Goal: Task Accomplishment & Management: Manage account settings

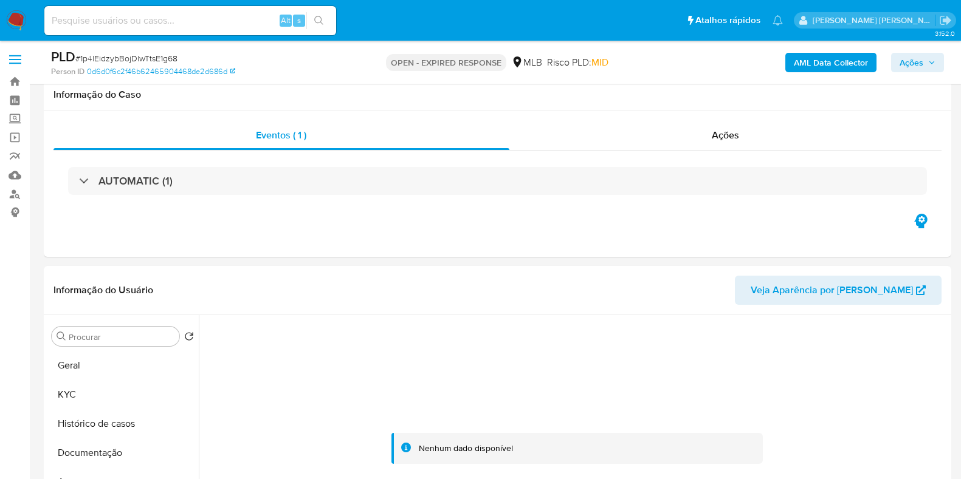
select select "10"
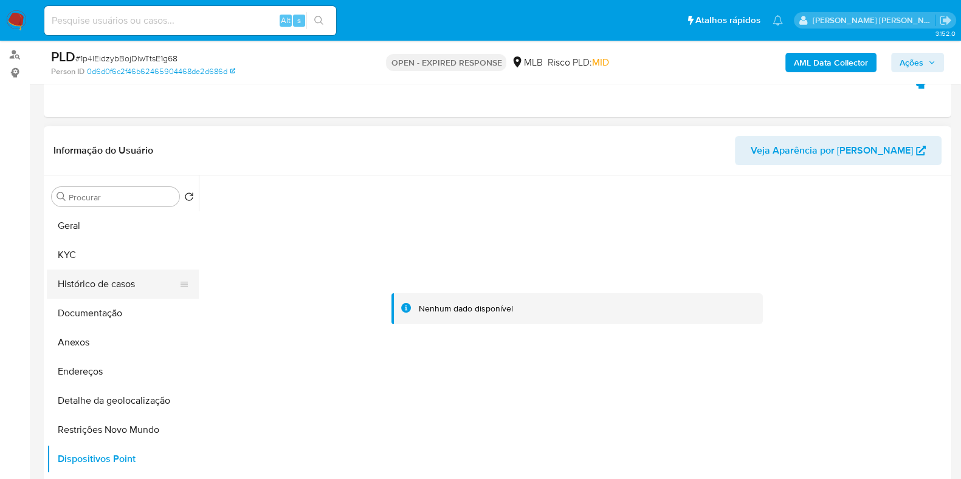
click at [115, 270] on button "Histórico de casos" at bounding box center [118, 284] width 142 height 29
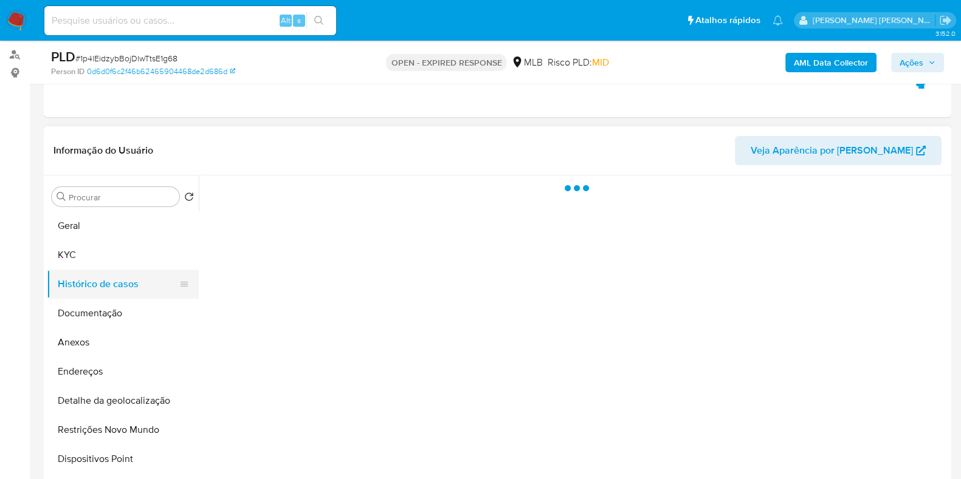
click at [117, 284] on button "Histórico de casos" at bounding box center [118, 284] width 142 height 29
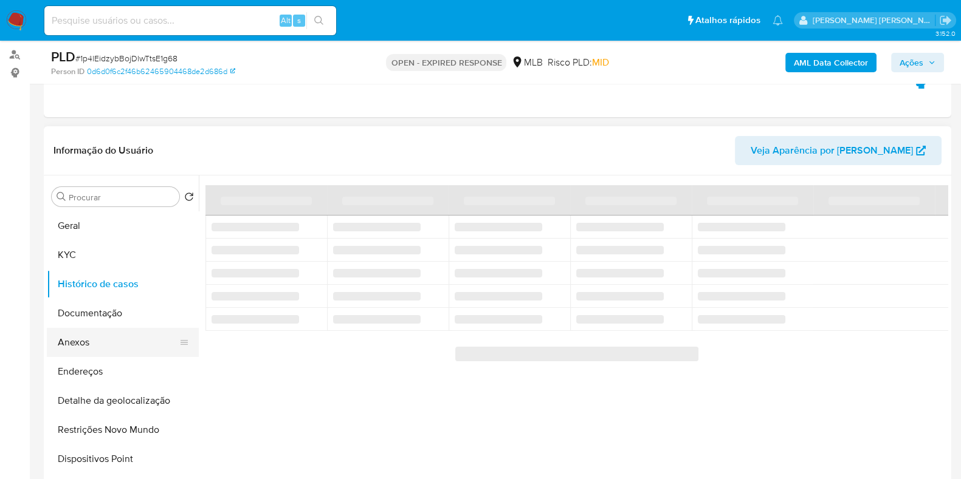
click at [114, 338] on button "Anexos" at bounding box center [118, 342] width 142 height 29
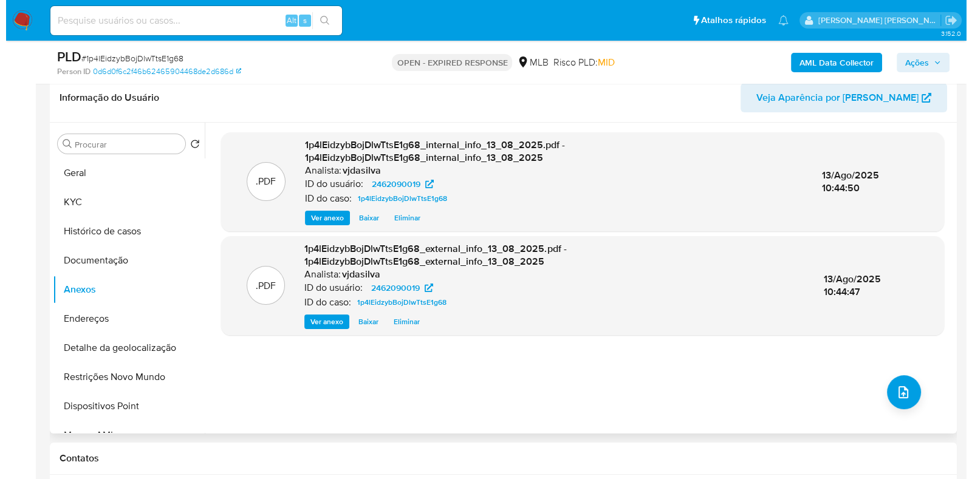
scroll to position [216, 0]
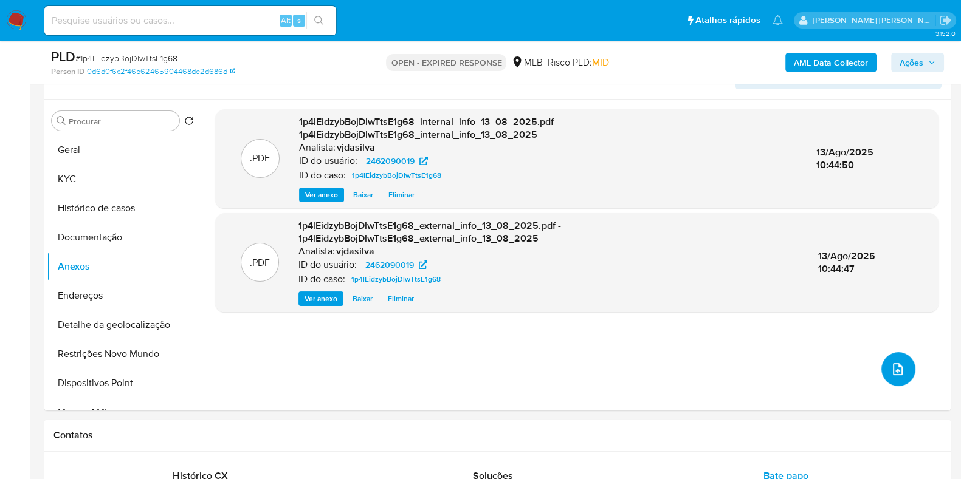
click at [901, 375] on button "upload-file" at bounding box center [898, 369] width 34 height 34
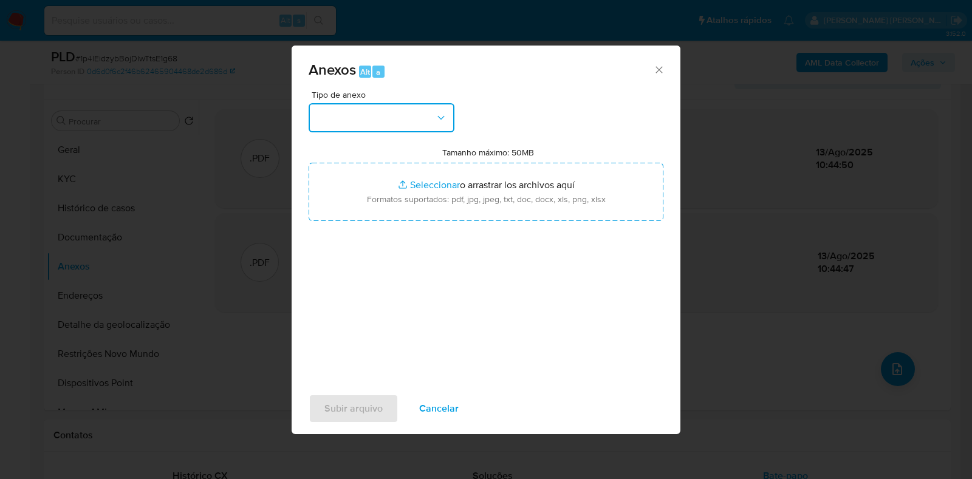
click at [431, 111] on button "button" at bounding box center [382, 117] width 146 height 29
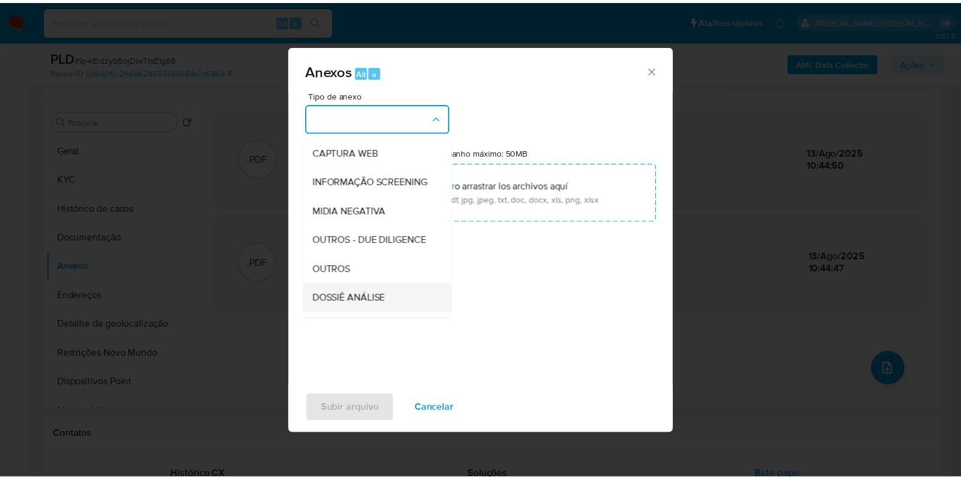
scroll to position [187, 0]
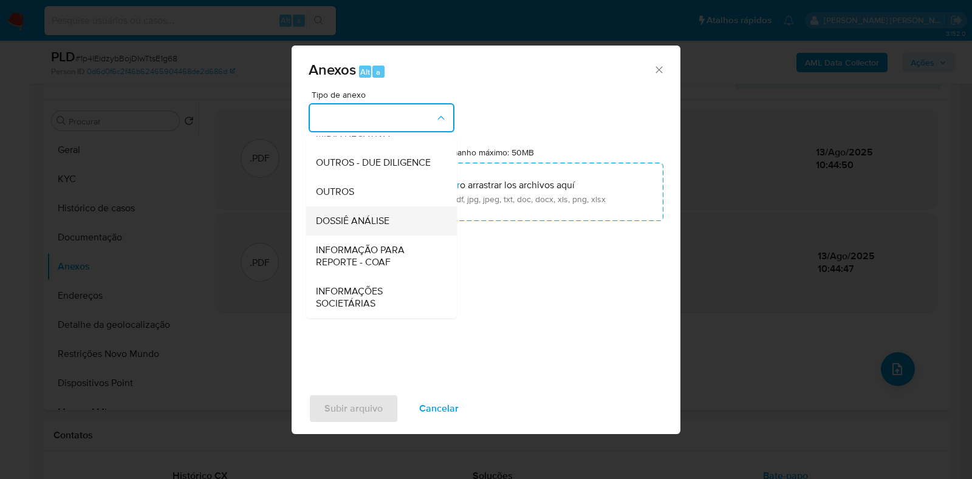
click at [388, 224] on span "DOSSIÊ ANÁLISE" at bounding box center [353, 221] width 74 height 12
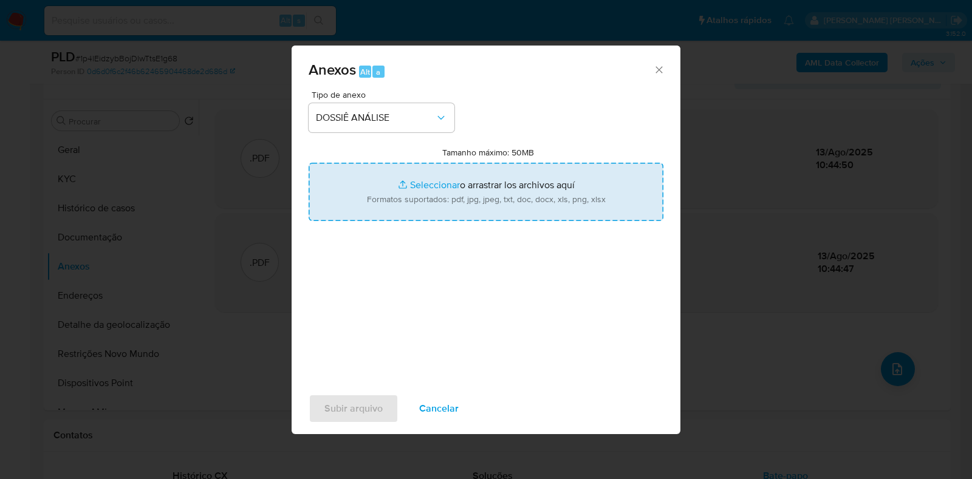
type input "C:\fakepath\SAR - XXXX - CNPJ 55975151000157 - SLV SUPLEMENTOS LTDA.pdf"
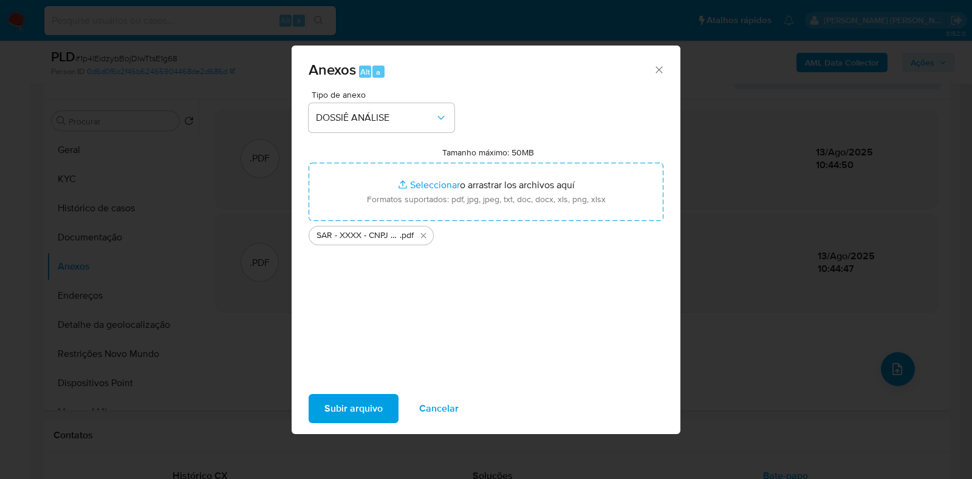
click at [340, 392] on div "Subir arquivo Cancelar" at bounding box center [486, 409] width 389 height 46
click at [340, 402] on span "Subir arquivo" at bounding box center [354, 409] width 58 height 27
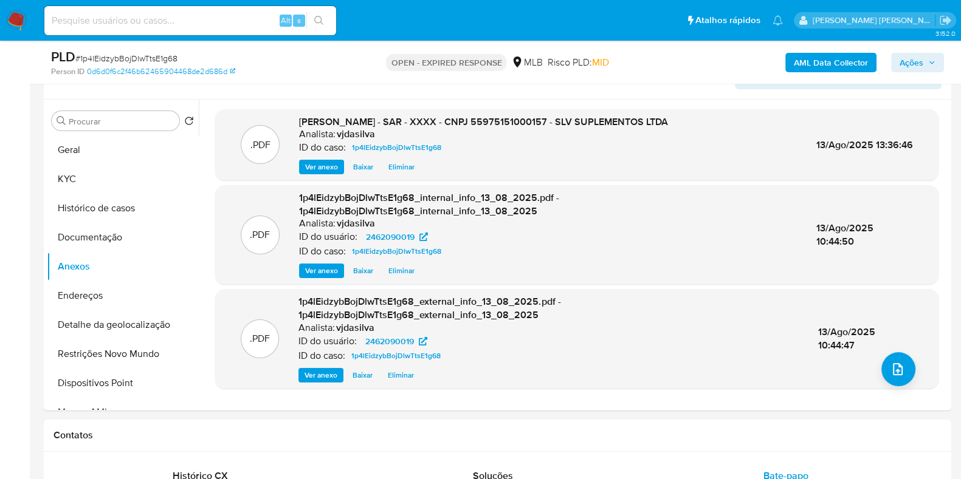
click at [915, 66] on span "Ações" at bounding box center [911, 62] width 24 height 19
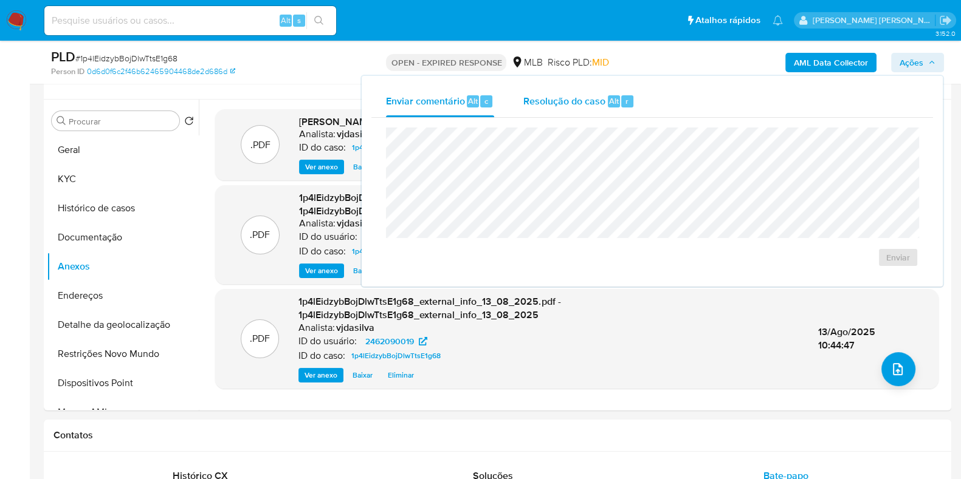
click at [551, 98] on span "Resolução do caso" at bounding box center [564, 101] width 82 height 14
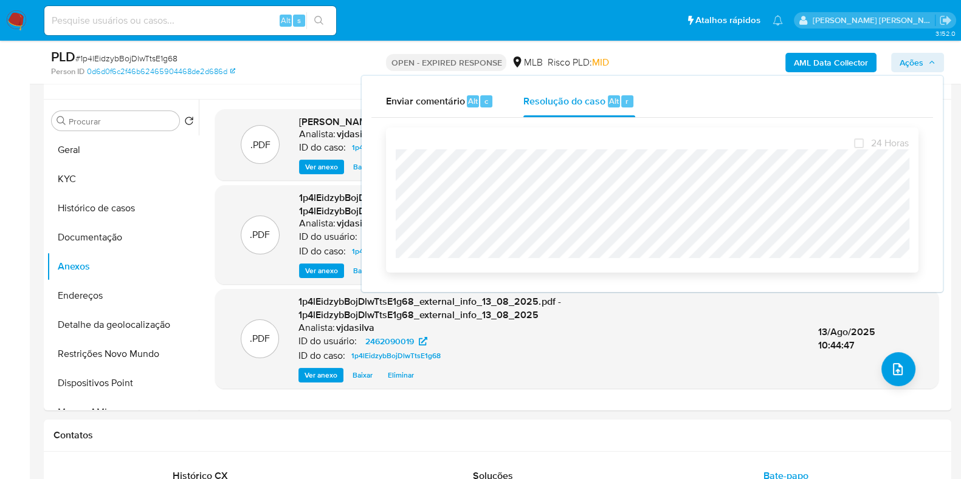
click at [521, 150] on div at bounding box center [652, 204] width 513 height 109
drag, startPoint x: 180, startPoint y: 60, endPoint x: 80, endPoint y: 61, distance: 100.3
click at [80, 60] on div "PLD # 1p4lEidzybBojDlwTtsE1g68" at bounding box center [197, 57] width 293 height 18
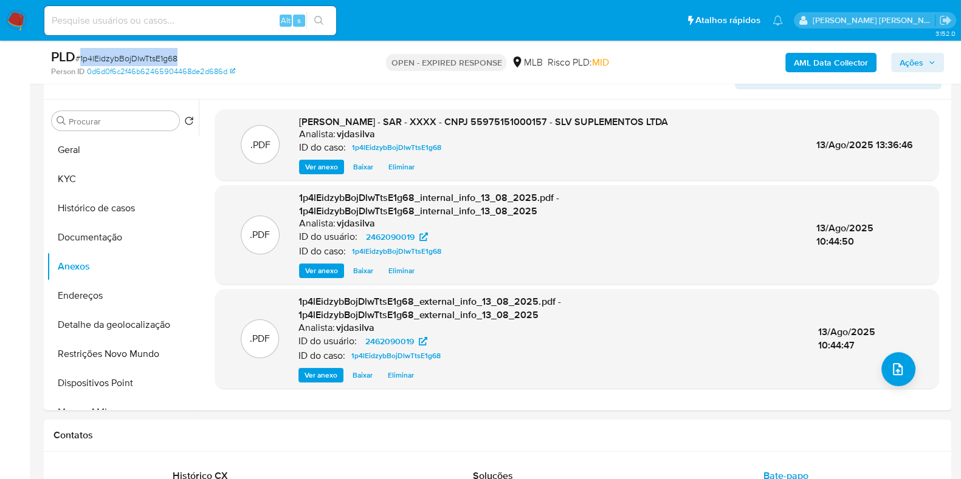
copy span "1p4lEidzybBojDlwTtsE1g68"
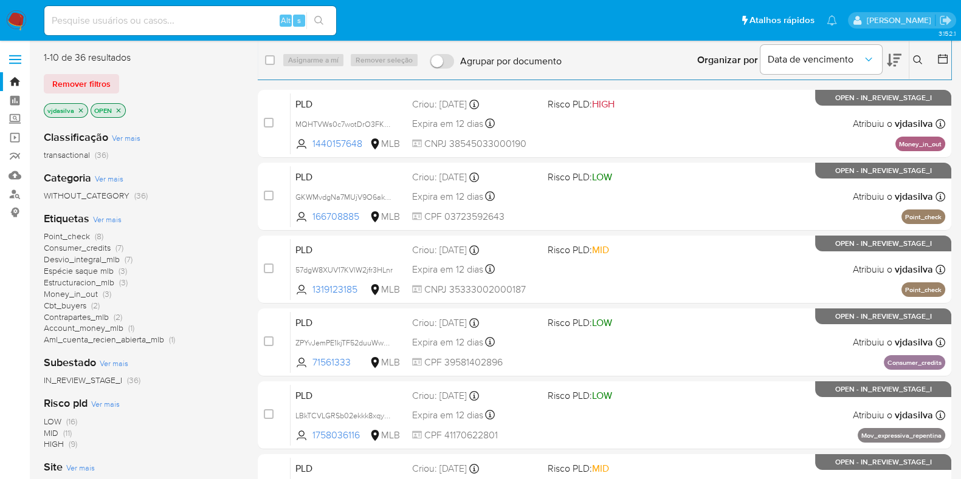
click at [80, 109] on icon "close-filter" at bounding box center [81, 110] width 4 height 4
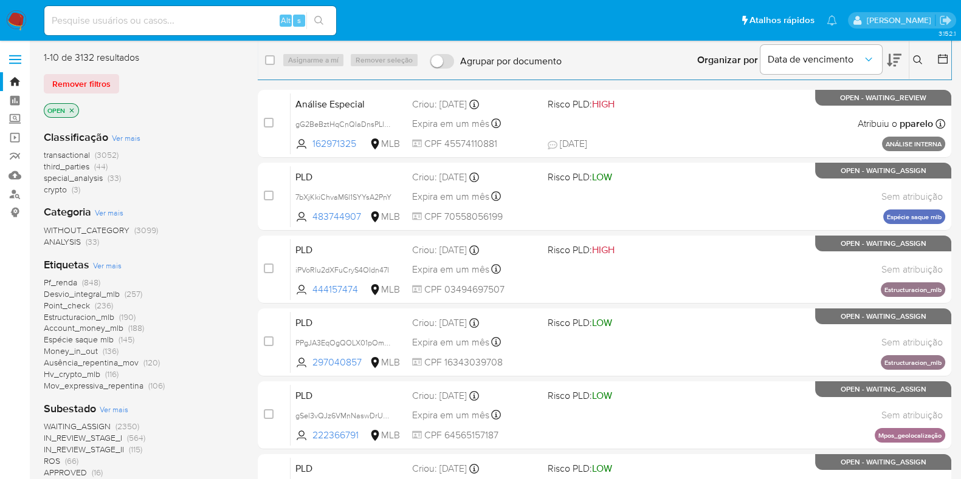
click at [916, 61] on icon at bounding box center [918, 60] width 10 height 10
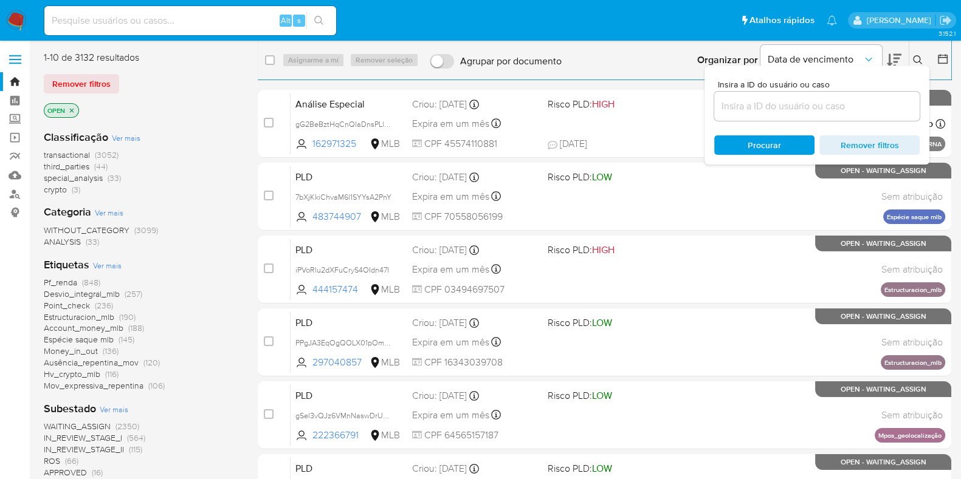
drag, startPoint x: 806, startPoint y: 122, endPoint x: 802, endPoint y: 111, distance: 11.5
click at [805, 122] on div "Insira a ID do usuário ou caso Procurar Remover filtros" at bounding box center [816, 115] width 225 height 99
click at [802, 109] on input at bounding box center [816, 106] width 205 height 16
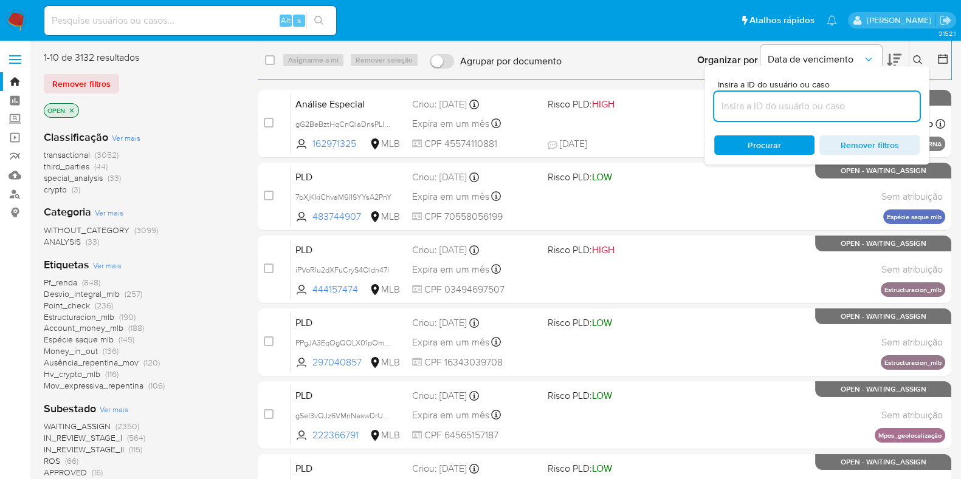
paste input "1p4lEidzybBojDlwTtsE1g68"
type input "1p4lEidzybBojDlwTtsE1g68"
click at [848, 102] on input "1p4lEidzybBojDlwTtsE1g68" at bounding box center [816, 106] width 205 height 16
click at [72, 108] on icon "close-filter" at bounding box center [71, 110] width 7 height 7
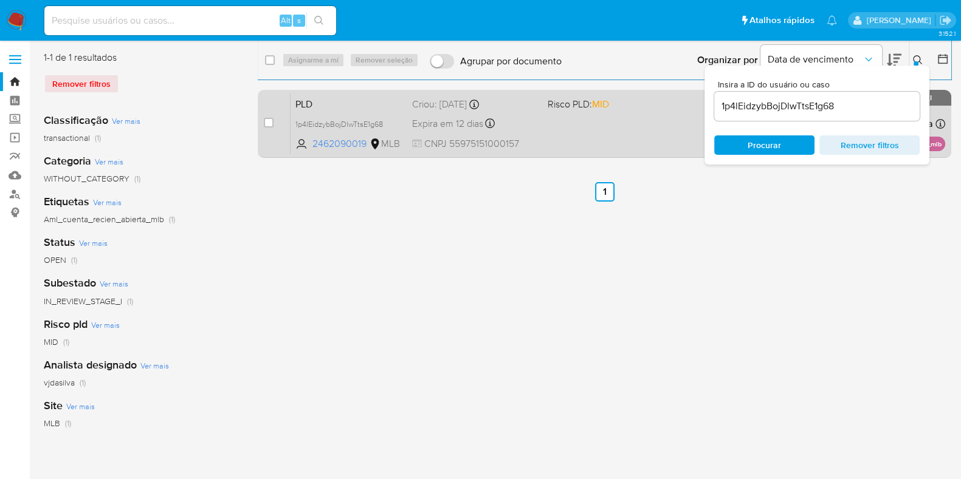
click at [258, 122] on div "case-item-checkbox Incapaz de atribuir o caso PLD 1p4lEidzybBojDlwTtsE1g68 2462…" at bounding box center [604, 124] width 693 height 68
click at [266, 123] on input "checkbox" at bounding box center [269, 123] width 10 height 10
checkbox input "true"
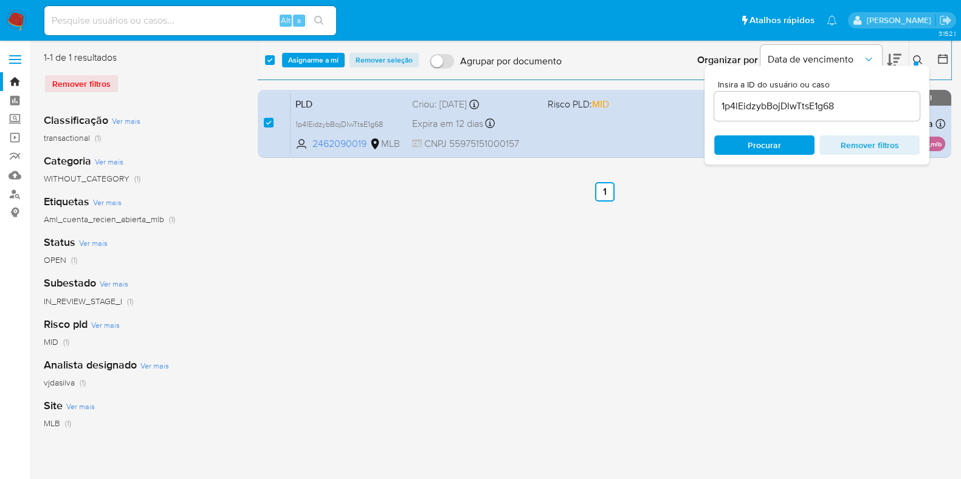
click at [324, 69] on div "select-all-cases-checkbox Asignarme a mí Remover seleção Agrupar por documento …" at bounding box center [604, 60] width 693 height 38
click at [324, 66] on span "Asignarme a mí" at bounding box center [313, 60] width 50 height 12
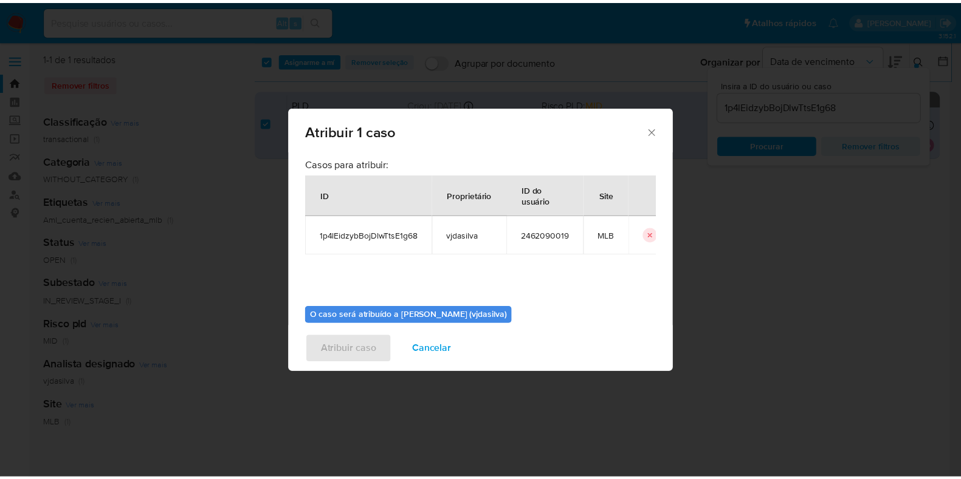
scroll to position [63, 0]
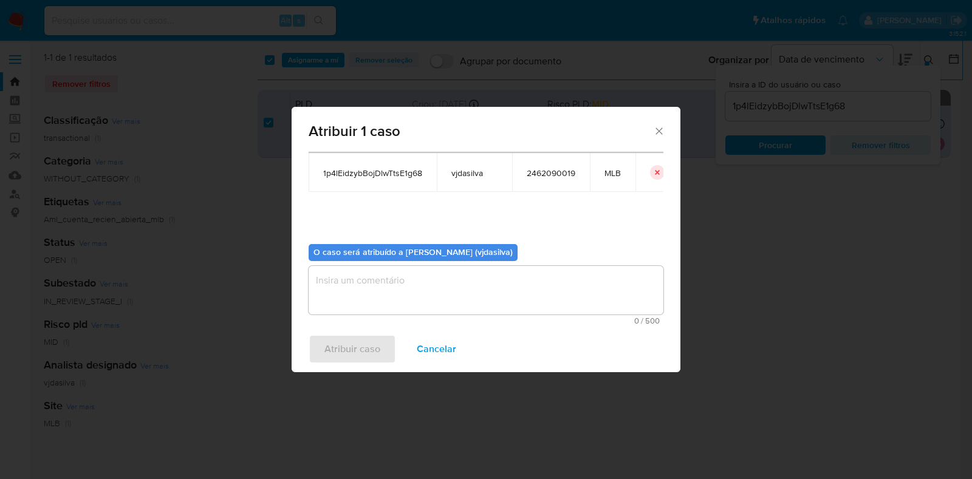
click at [422, 278] on textarea "assign-modal" at bounding box center [486, 290] width 355 height 49
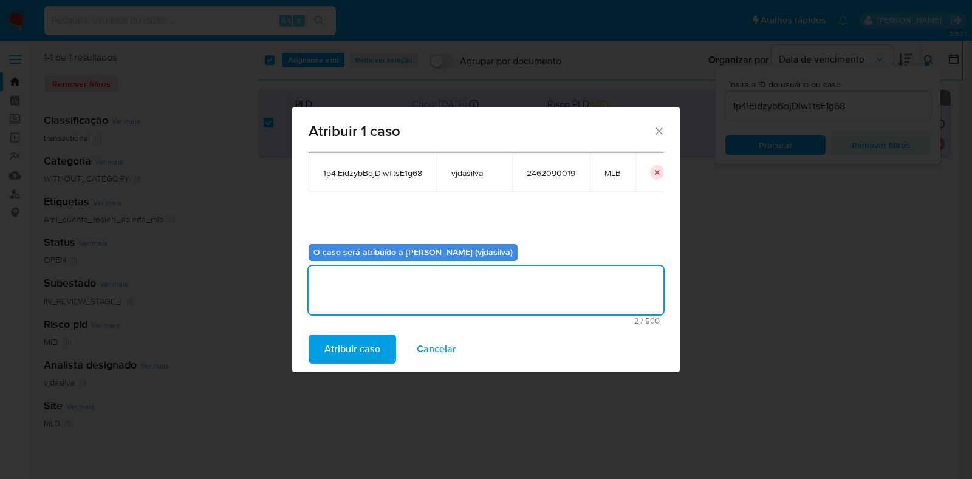
click at [371, 351] on span "Atribuir caso" at bounding box center [353, 349] width 56 height 27
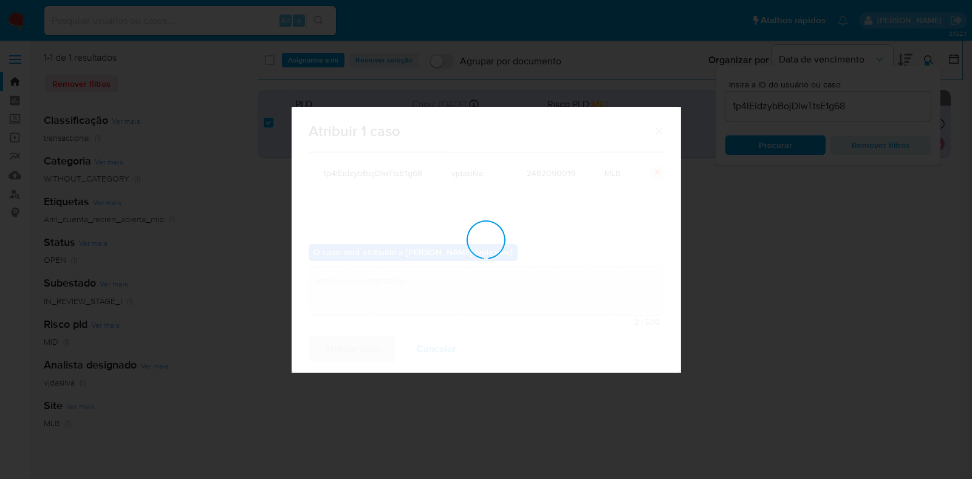
checkbox input "false"
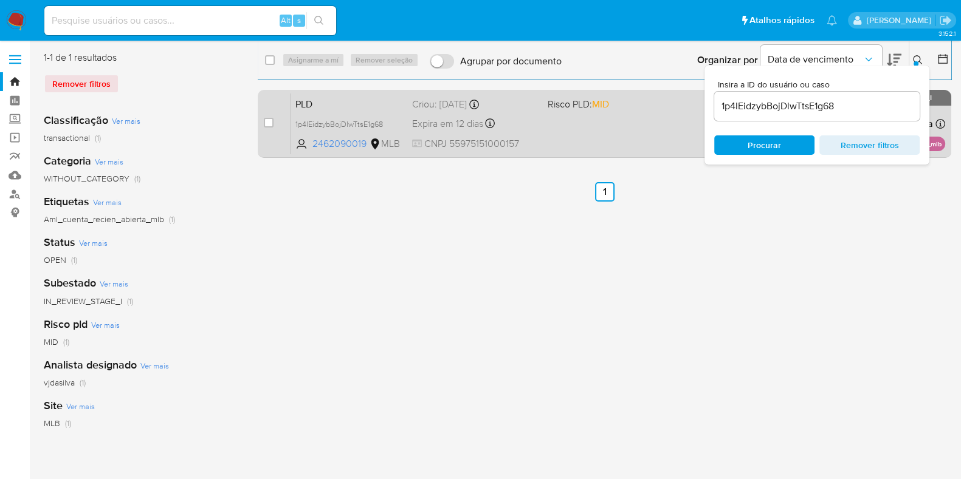
click at [638, 119] on div "PLD 1p4lEidzybBojDlwTtsE1g68 2462090019 MLB Risco PLD: MID Criou: 12/07/2025 Cr…" at bounding box center [617, 123] width 655 height 61
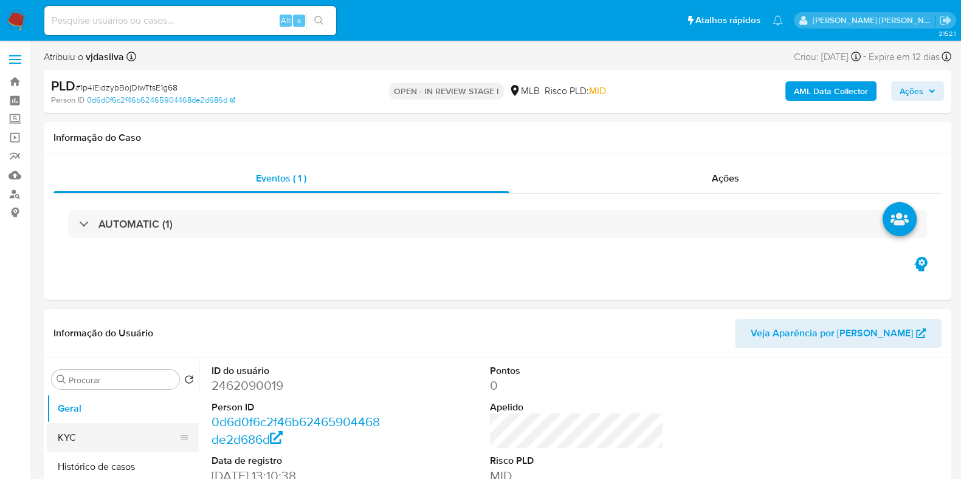
click at [70, 435] on button "KYC" at bounding box center [118, 438] width 142 height 29
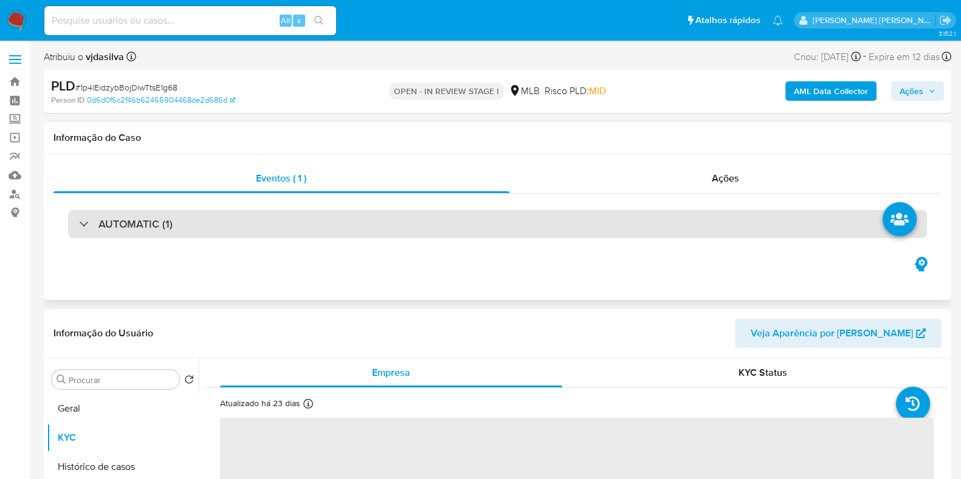
scroll to position [75, 0]
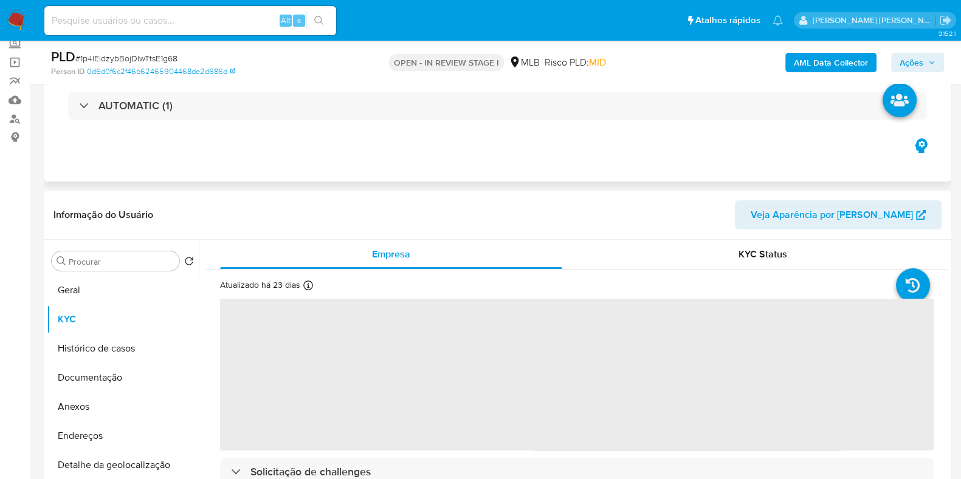
select select "10"
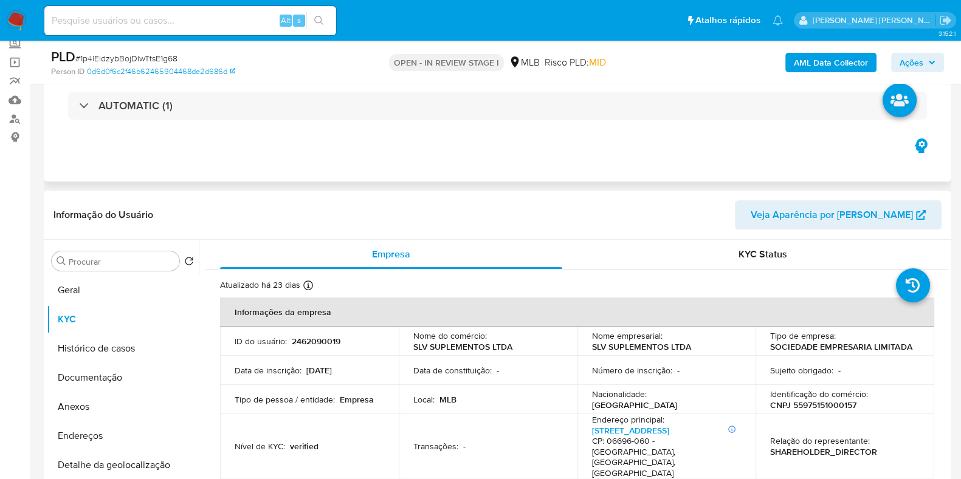
scroll to position [0, 0]
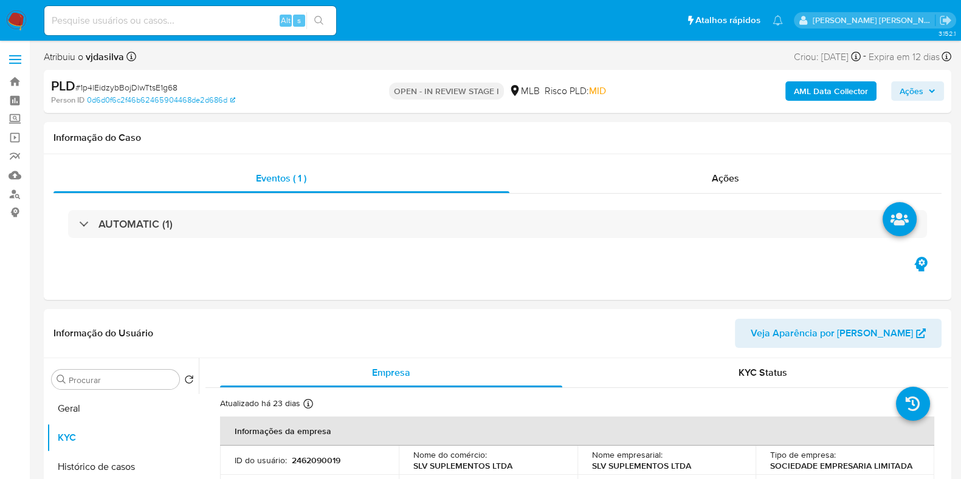
click at [911, 86] on span "Ações" at bounding box center [911, 90] width 24 height 19
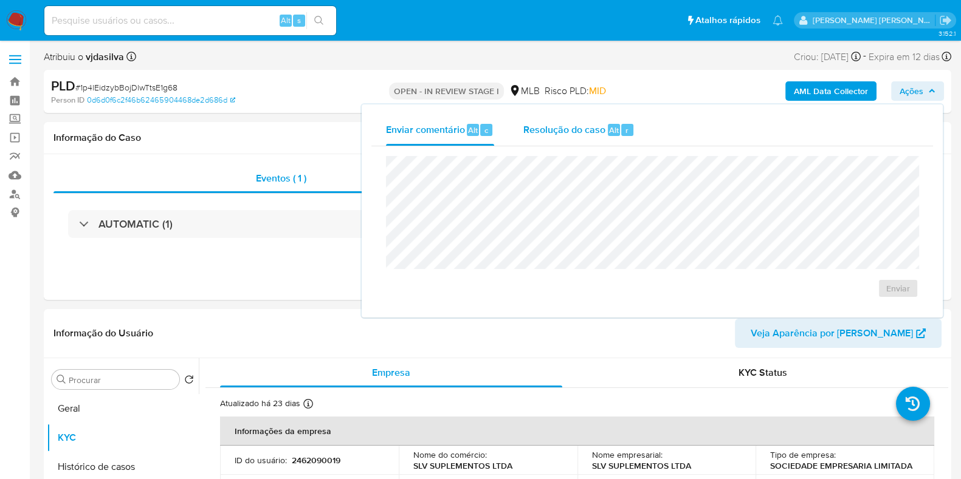
click at [562, 128] on span "Resolução do caso" at bounding box center [564, 130] width 82 height 14
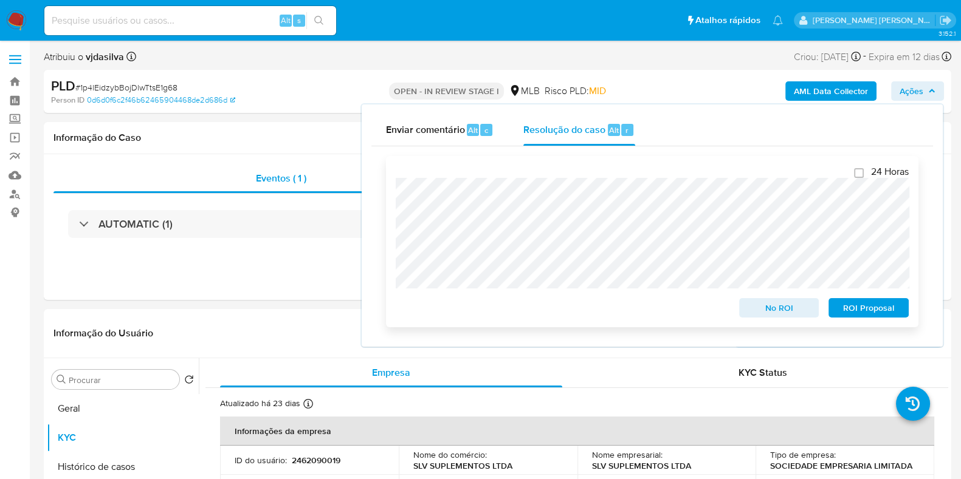
click at [885, 314] on span "ROI Proposal" at bounding box center [868, 308] width 63 height 17
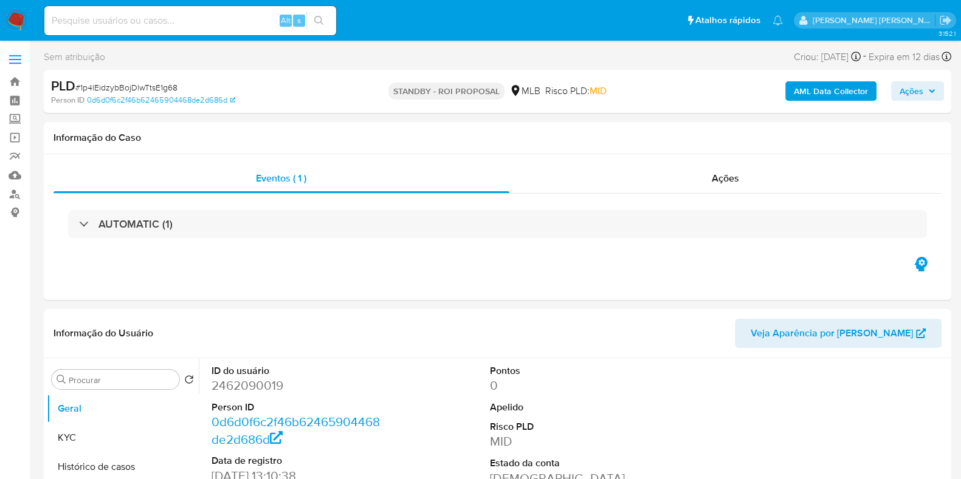
select select "10"
click at [16, 177] on link "Mulan" at bounding box center [72, 175] width 145 height 19
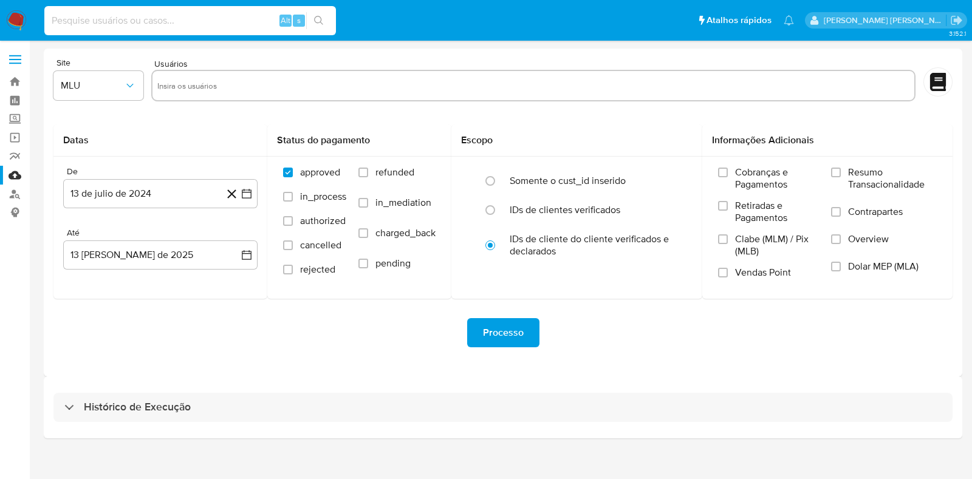
click at [86, 15] on input at bounding box center [190, 21] width 292 height 16
paste input "cdKGe0nMmJUKx4LTig5d5TK4"
type input "cdKGe0nMmJUKx4LTig5d5TK4"
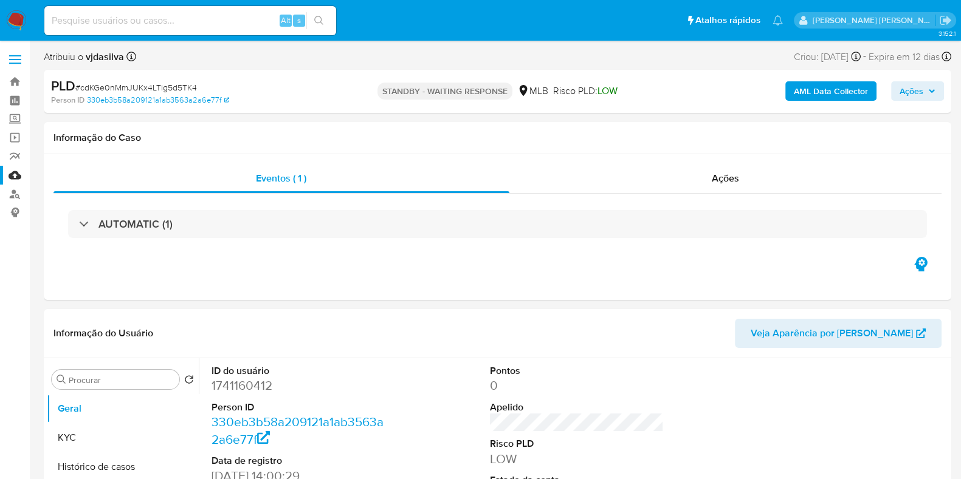
select select "10"
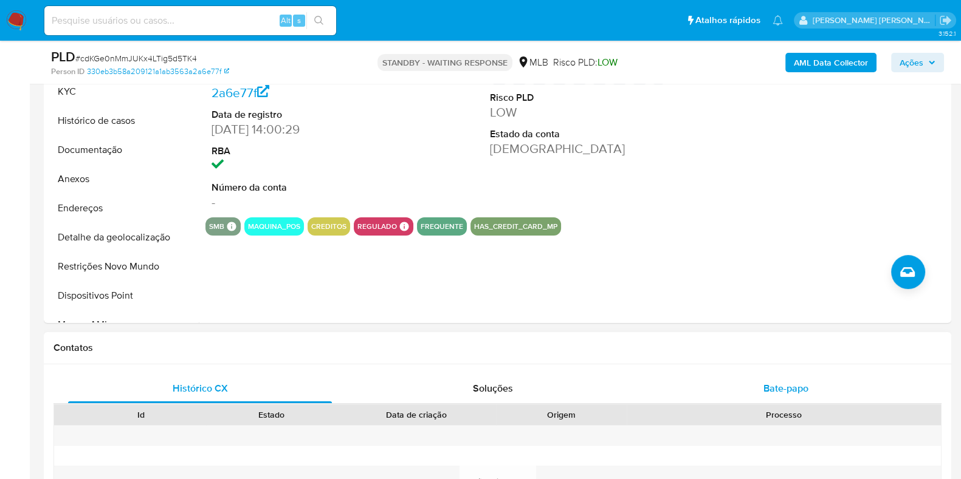
click at [783, 387] on span "Bate-papo" at bounding box center [785, 389] width 45 height 14
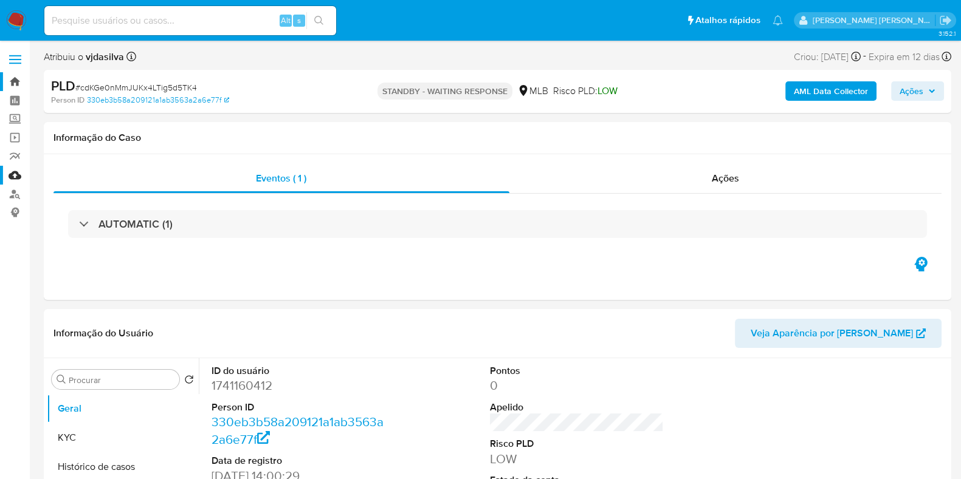
click at [17, 81] on link "Bandeja" at bounding box center [72, 81] width 145 height 19
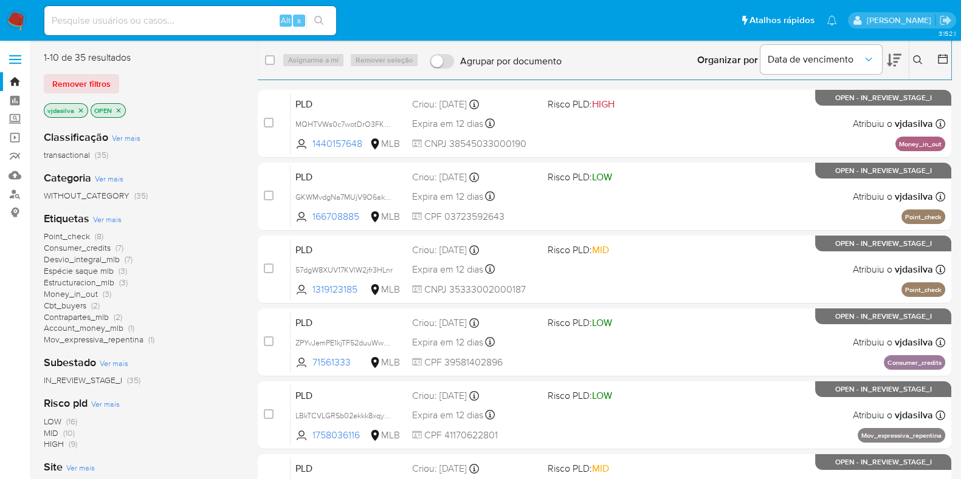
click at [105, 217] on span "Ver mais" at bounding box center [107, 219] width 29 height 11
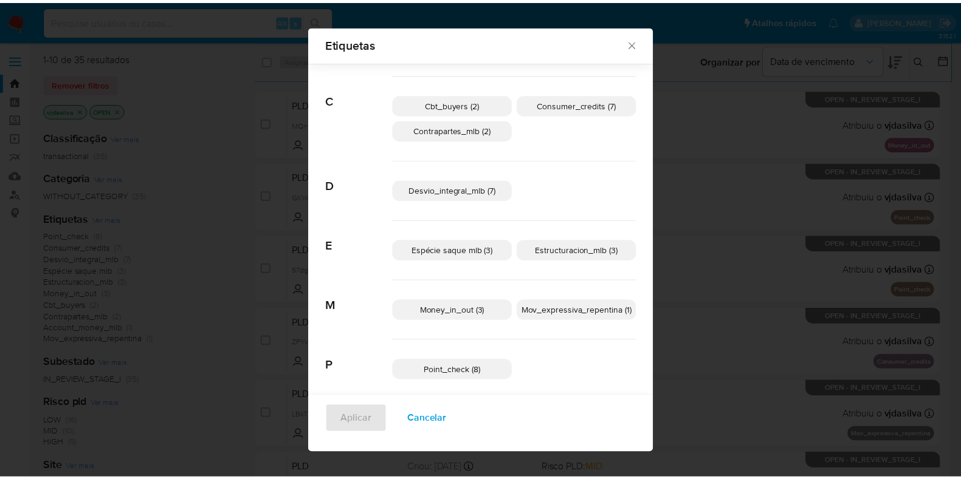
scroll to position [68, 0]
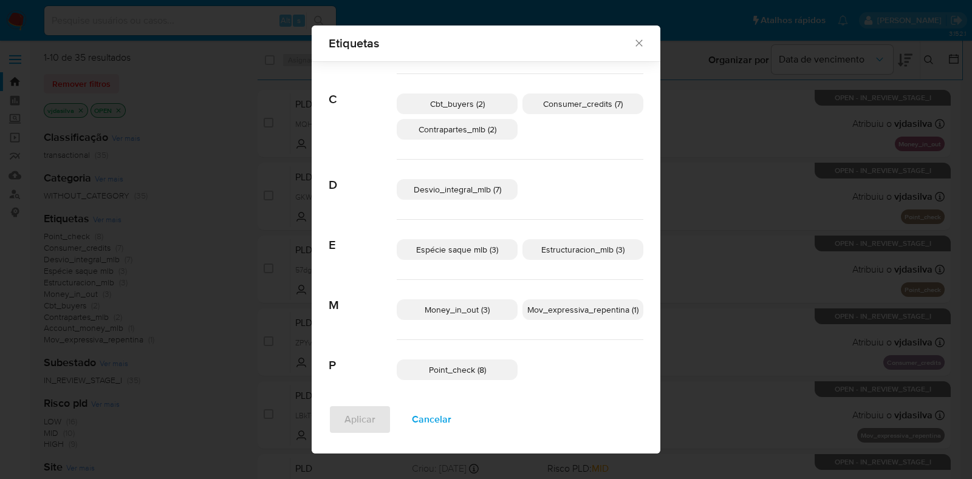
click at [575, 305] on span "Mov_expressiva_repentina (1)" at bounding box center [583, 310] width 111 height 12
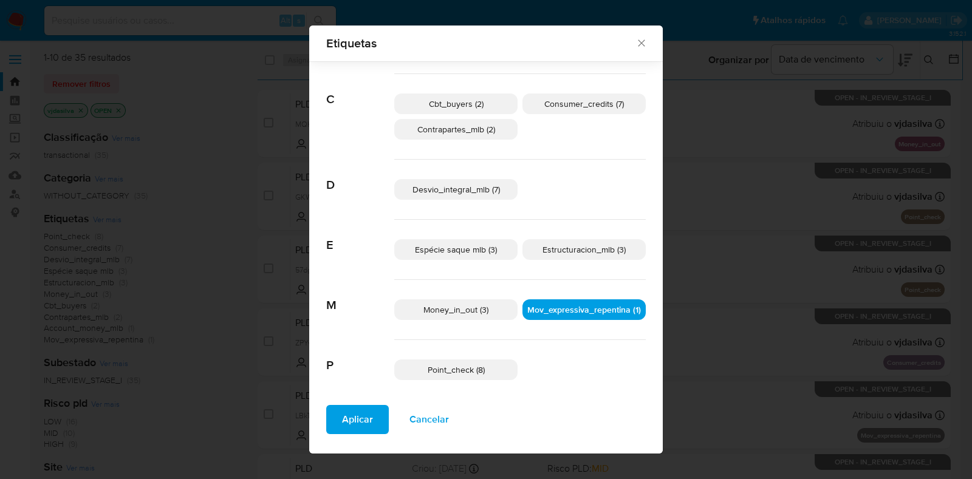
click at [333, 407] on button "Aplicar" at bounding box center [357, 419] width 63 height 29
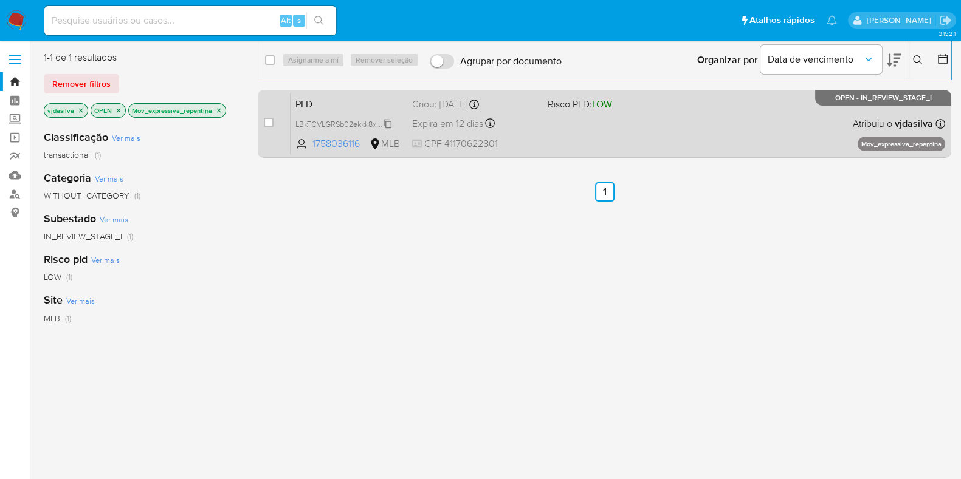
click at [389, 123] on span "LBkTCVLGRSb02ekkk8xqyxdj" at bounding box center [344, 123] width 98 height 13
click at [659, 114] on div "PLD LBkTCVLGRSb02ekkk8xqyxdj 1758036116 MLB Risco PLD: LOW Criou: [DATE] Criou:…" at bounding box center [617, 123] width 655 height 61
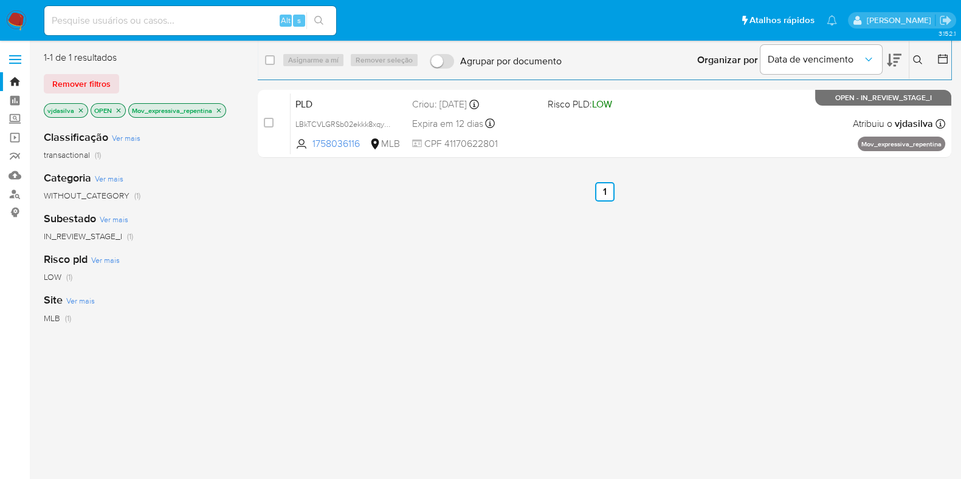
click at [217, 108] on icon "close-filter" at bounding box center [218, 110] width 7 height 7
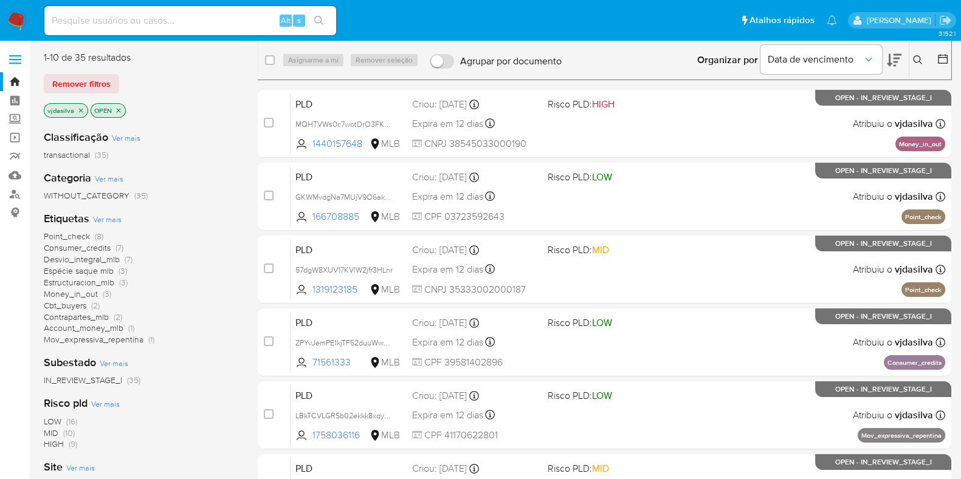
click at [111, 218] on span "Ver mais" at bounding box center [107, 219] width 29 height 11
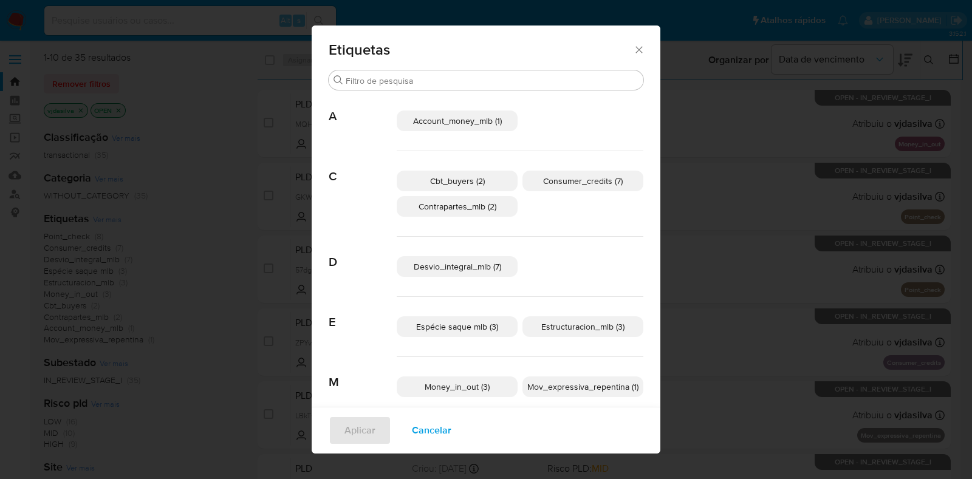
click at [633, 50] on icon "Fechar" at bounding box center [639, 50] width 12 height 12
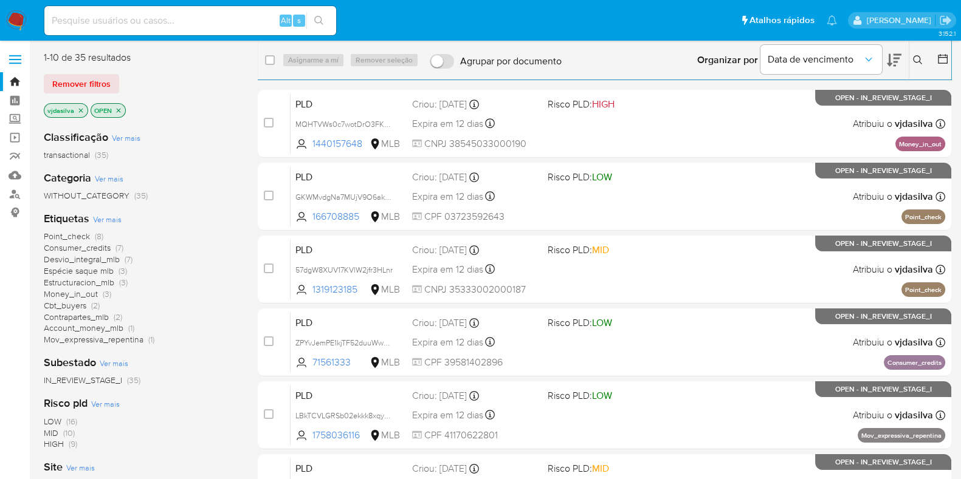
click at [902, 56] on div "Organizar por Data de vencimento" at bounding box center [797, 60] width 221 height 38
click at [889, 60] on icon at bounding box center [894, 60] width 15 height 13
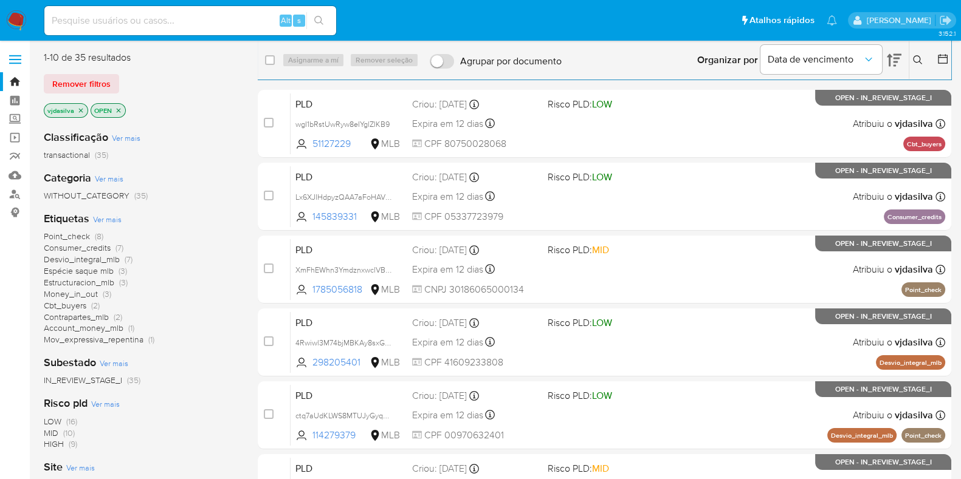
click at [89, 317] on span "Contrapartes_mlb" at bounding box center [76, 317] width 65 height 12
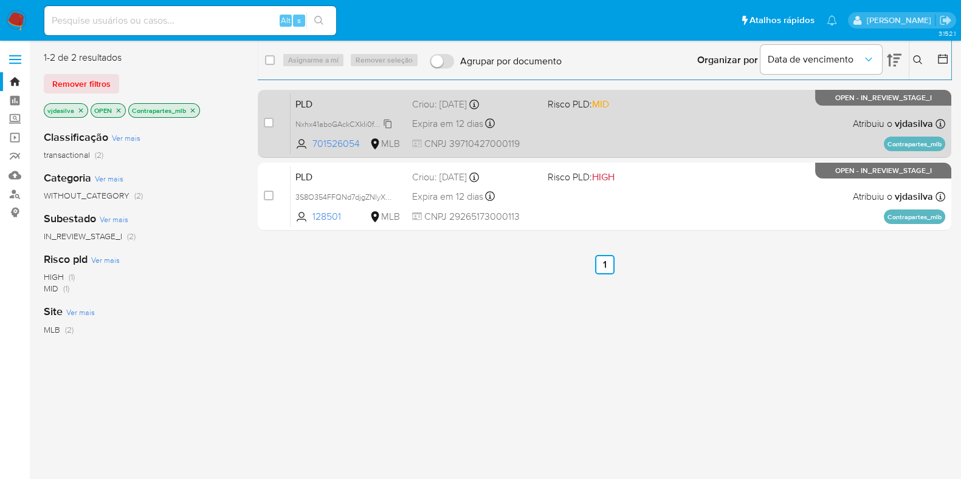
click at [390, 126] on span "Nxhx41aboGAckCXkIi0f0CC2" at bounding box center [344, 123] width 98 height 13
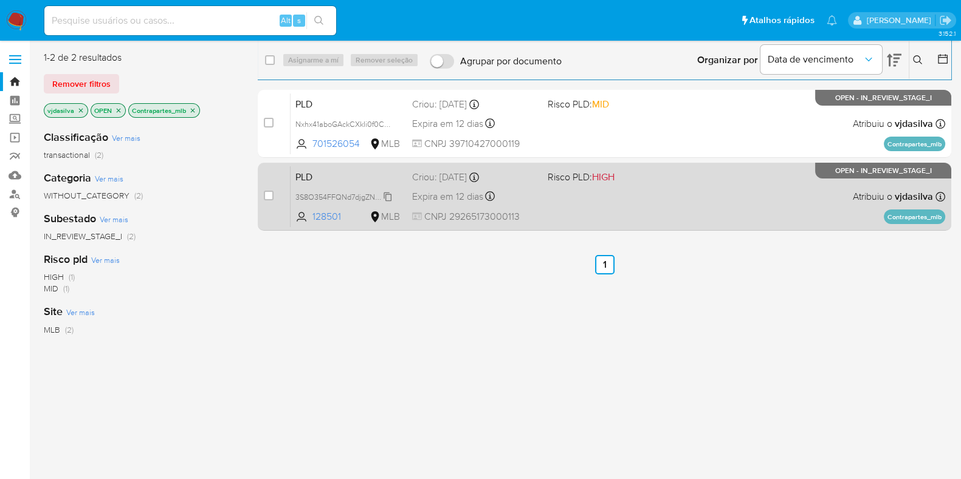
click at [385, 196] on span "3S8O354FFQNd7djgZNlyX8nI" at bounding box center [345, 196] width 100 height 13
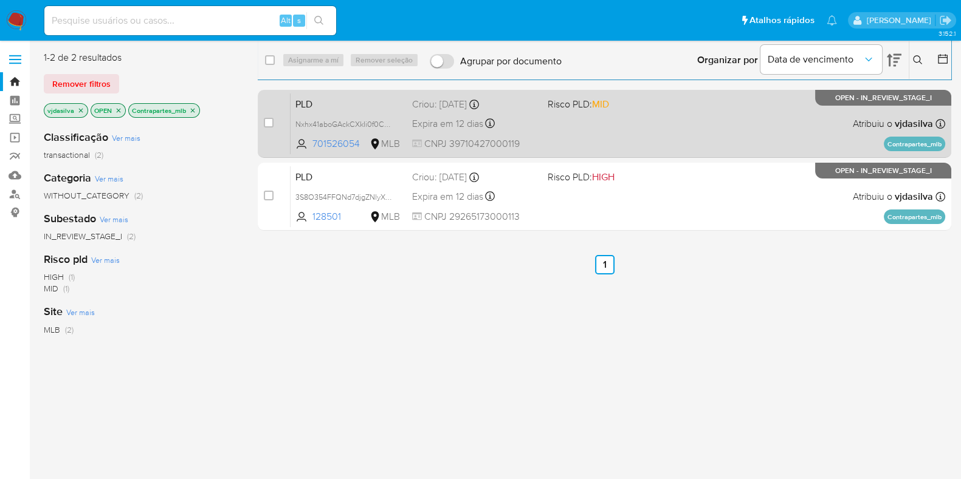
click at [655, 133] on div "PLD Nxhx41aboGAckCXkIi0f0CC2 701526054 MLB Risco PLD: MID Criou: [DATE] Criou: …" at bounding box center [617, 123] width 655 height 61
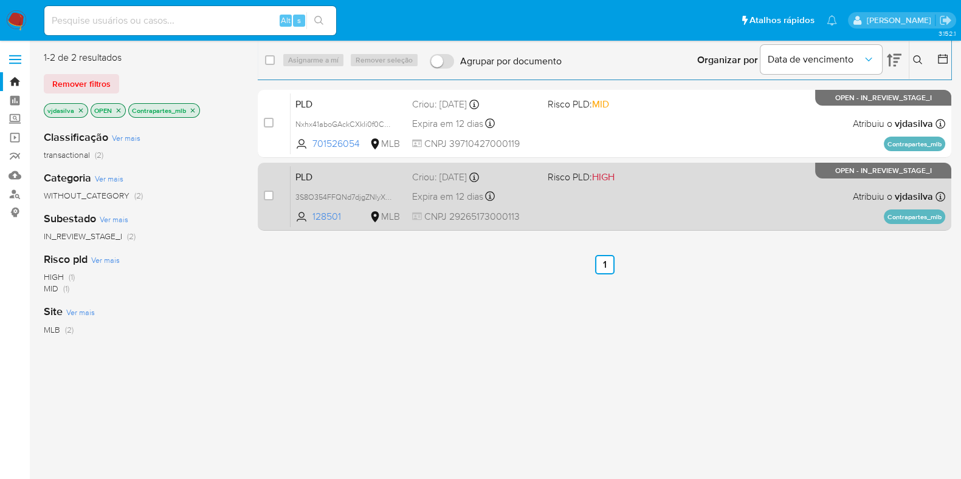
click at [662, 190] on div "PLD 3S8O354FFQNd7djgZNlyX8nI 128501 MLB Risco PLD: HIGH Criou: [DATE] Criou: [D…" at bounding box center [617, 196] width 655 height 61
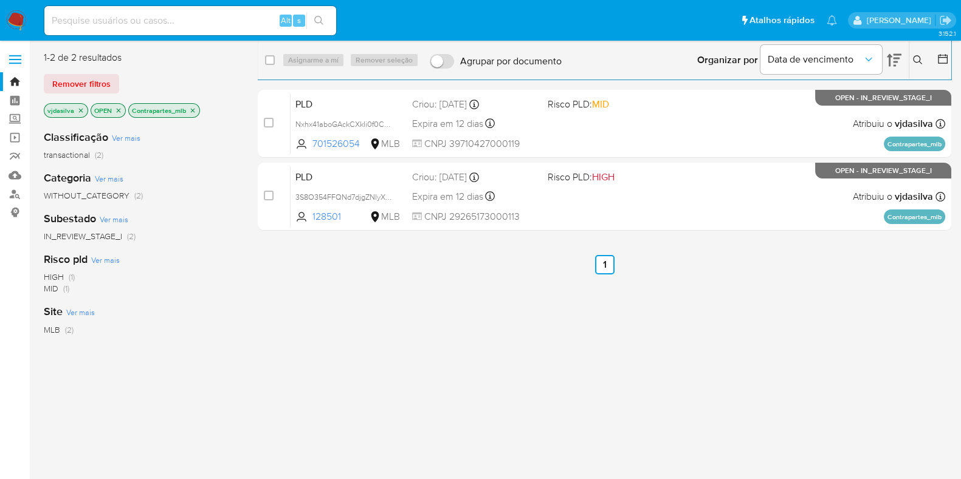
click at [191, 108] on icon "close-filter" at bounding box center [192, 110] width 7 height 7
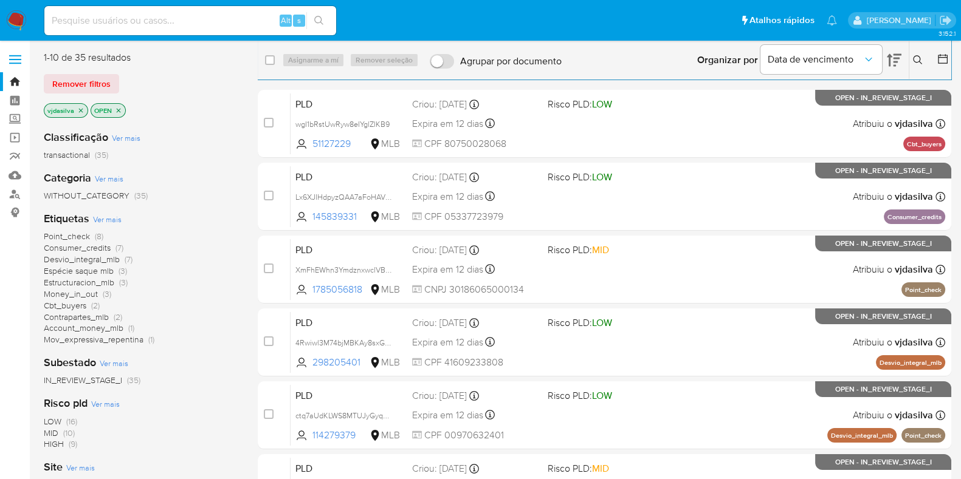
click at [73, 304] on span "Cbt_buyers" at bounding box center [65, 306] width 43 height 12
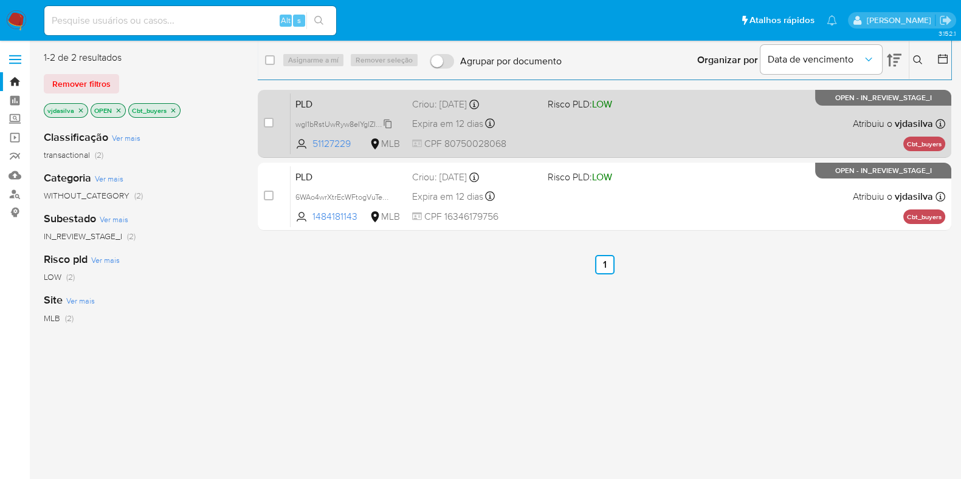
click at [390, 124] on icon at bounding box center [388, 124] width 10 height 10
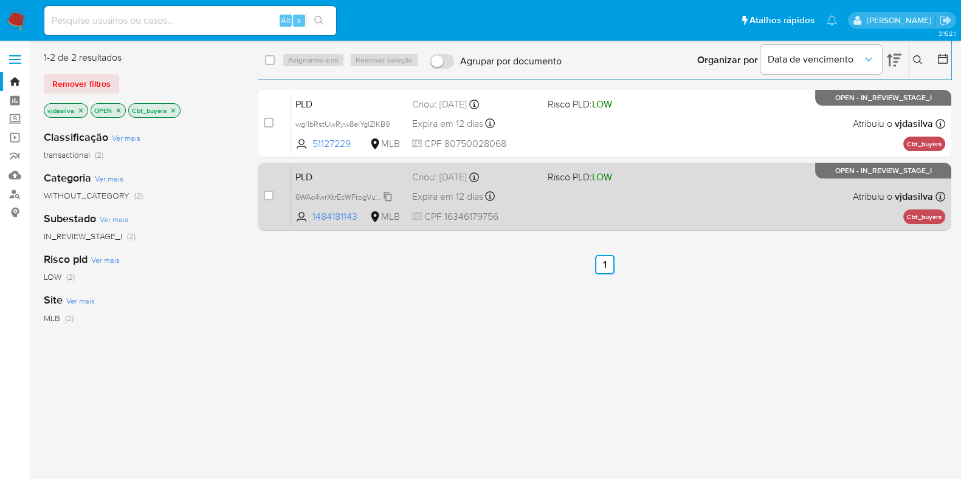
click at [390, 196] on span "6WAo4wrXtrEcWFtogVuTeRa8" at bounding box center [345, 196] width 100 height 13
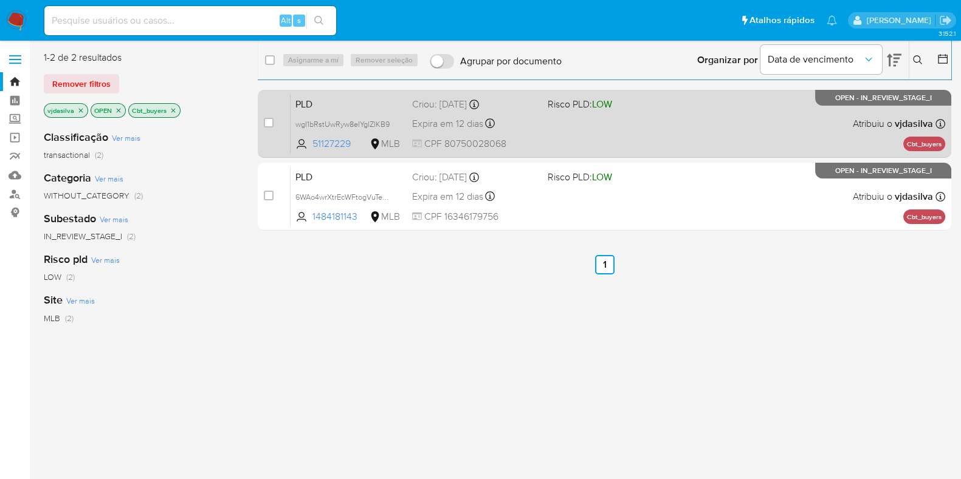
click at [653, 136] on div "PLD wgI1bRstUwRyw8eIYglZIKB9 51127229 MLB Risco PLD: LOW Criou: [DATE] Criou: […" at bounding box center [617, 123] width 655 height 61
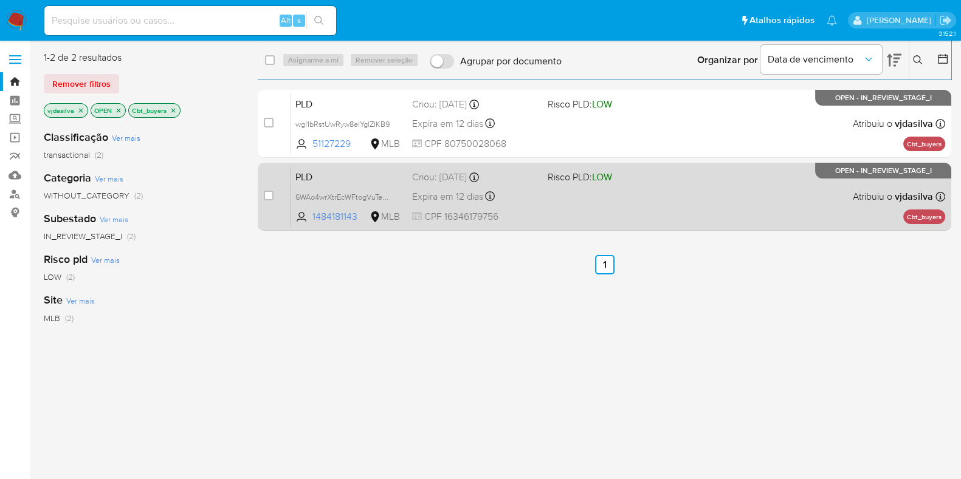
click at [695, 166] on div "case-item-checkbox Incapaz de atribuir o caso PLD wgI1bRstUwRyw8eIYglZIKB9 5112…" at bounding box center [604, 160] width 693 height 141
click at [692, 180] on div "PLD 6WAo4wrXtrEcWFtogVuTeRa8 1484181143 MLB Risco PLD: LOW Criou: [DATE] Criou:…" at bounding box center [617, 196] width 655 height 61
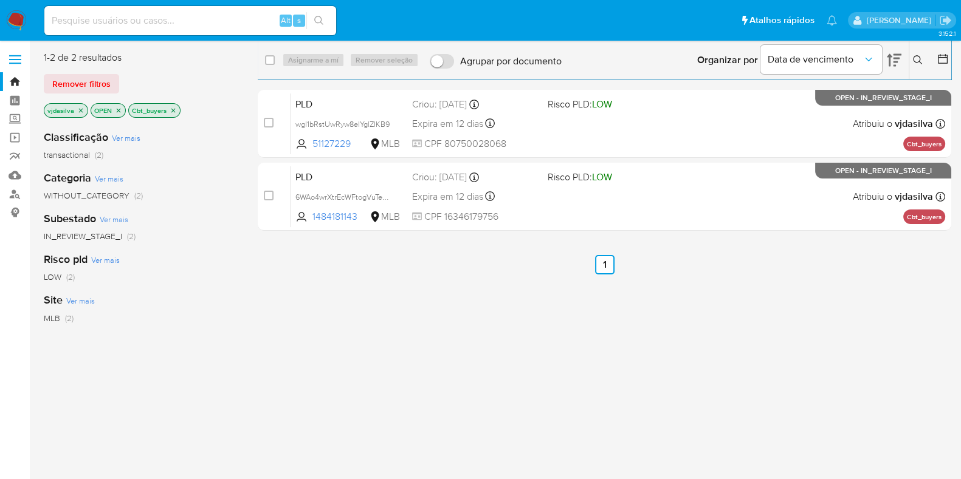
click at [148, 25] on input at bounding box center [190, 21] width 292 height 16
paste input "r5Yc5p7xqrxblKurlBgVnllI"
type input "r5Yc5p7xqrxblKurlBgVnllI"
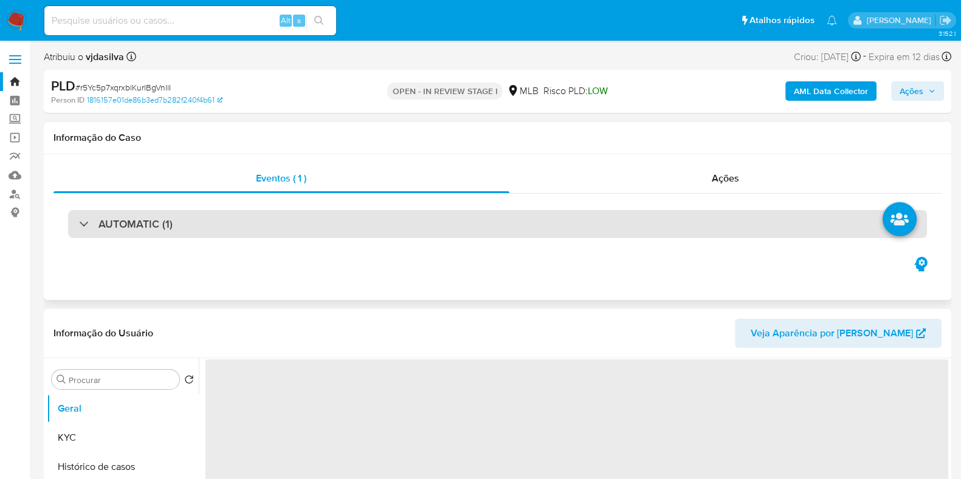
click at [179, 221] on div "AUTOMATIC (1)" at bounding box center [497, 224] width 859 height 28
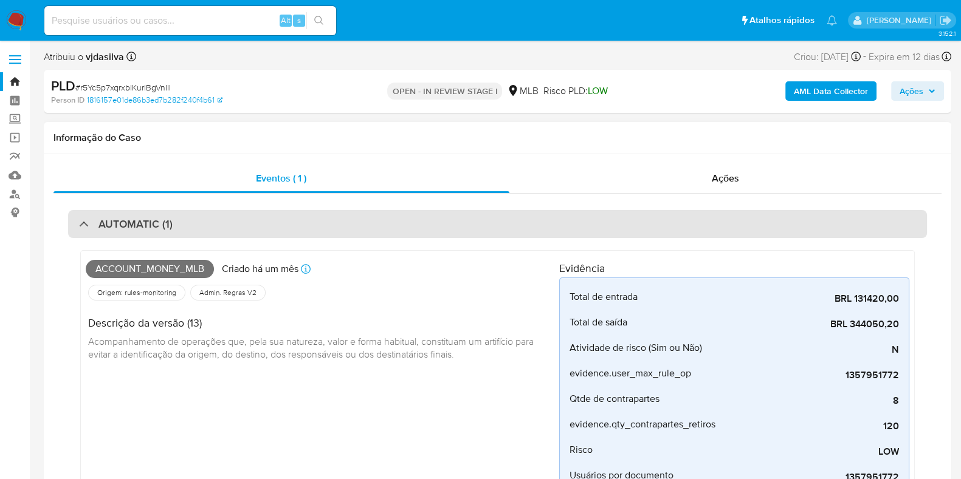
select select "10"
click at [185, 215] on div "AUTOMATIC (1)" at bounding box center [497, 224] width 859 height 28
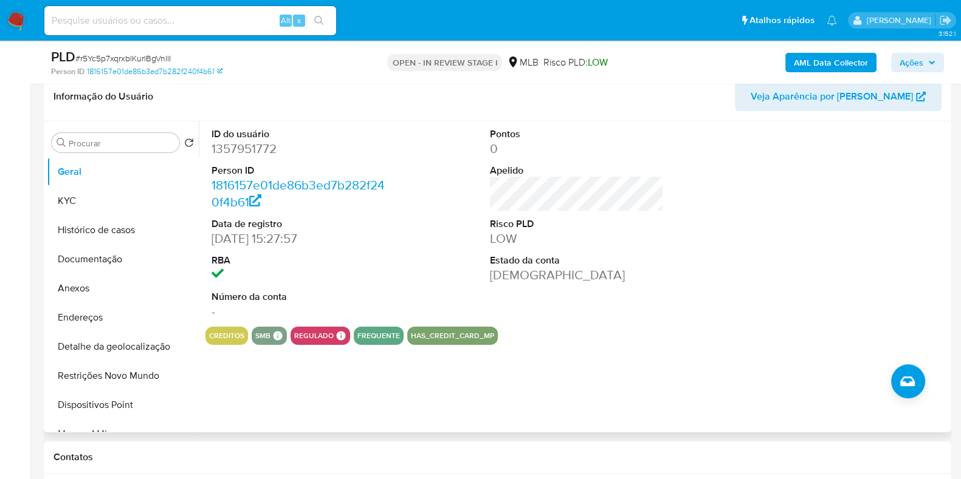
scroll to position [228, 0]
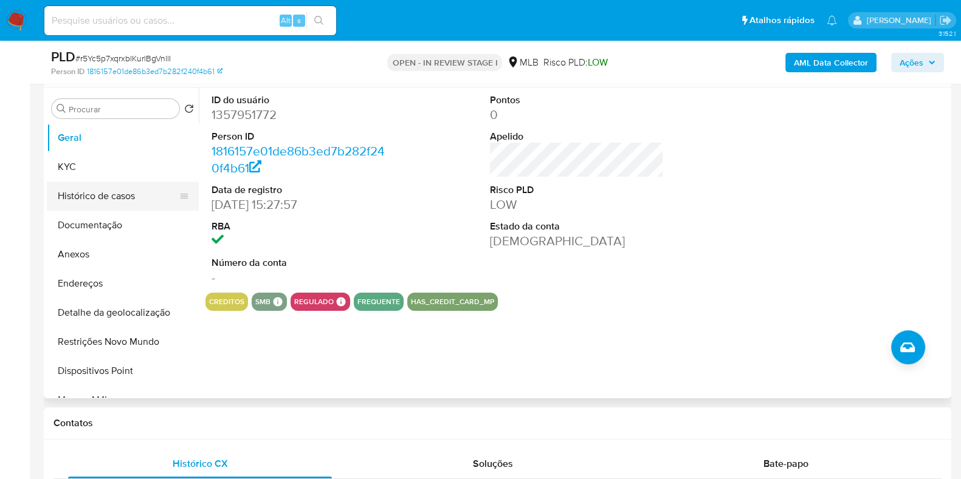
click at [113, 194] on button "Histórico de casos" at bounding box center [118, 196] width 142 height 29
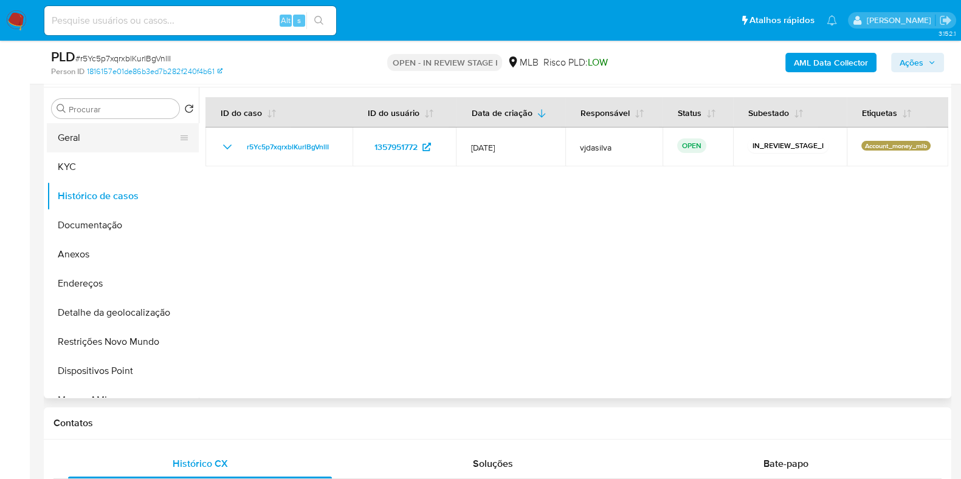
click at [96, 141] on button "Geral" at bounding box center [118, 137] width 142 height 29
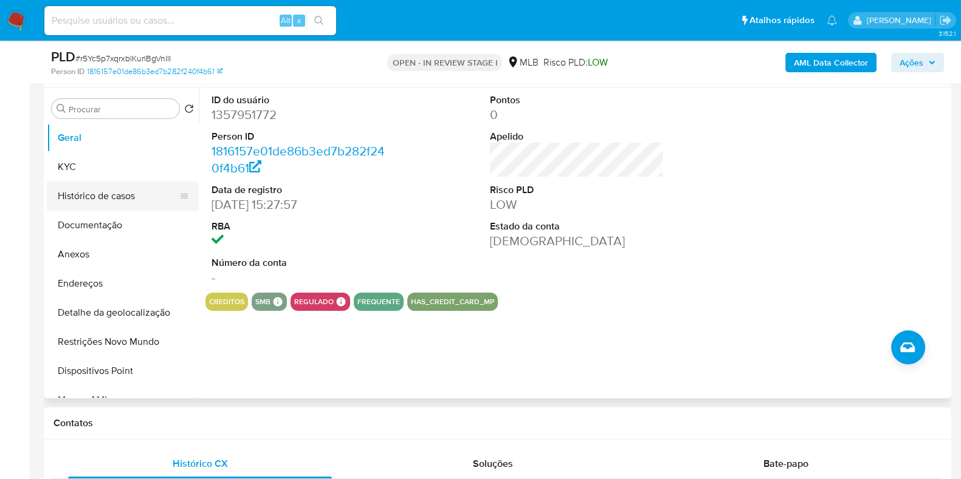
click at [95, 198] on button "Histórico de casos" at bounding box center [118, 196] width 142 height 29
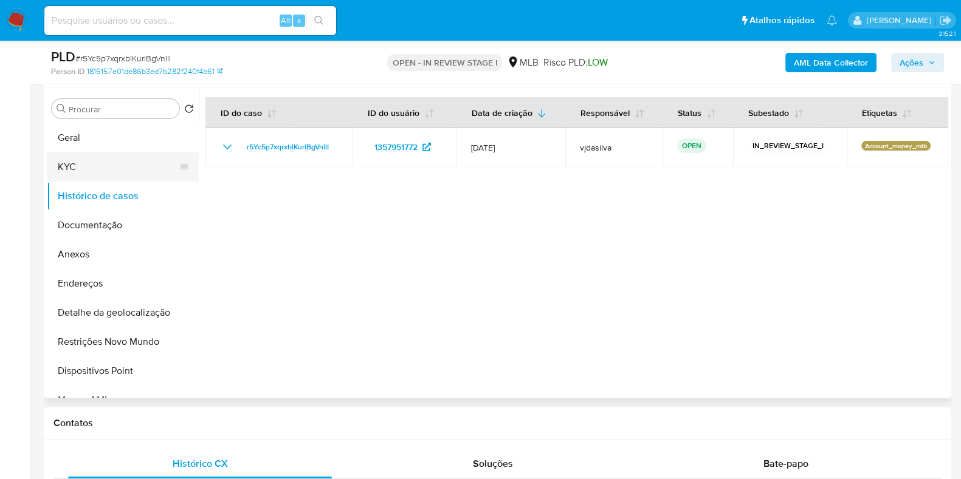
click at [86, 168] on button "KYC" at bounding box center [118, 167] width 142 height 29
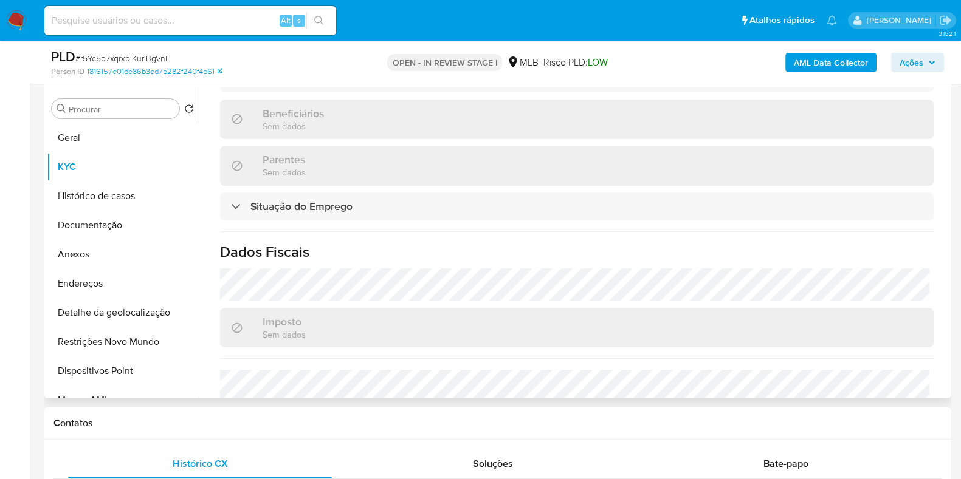
scroll to position [540, 0]
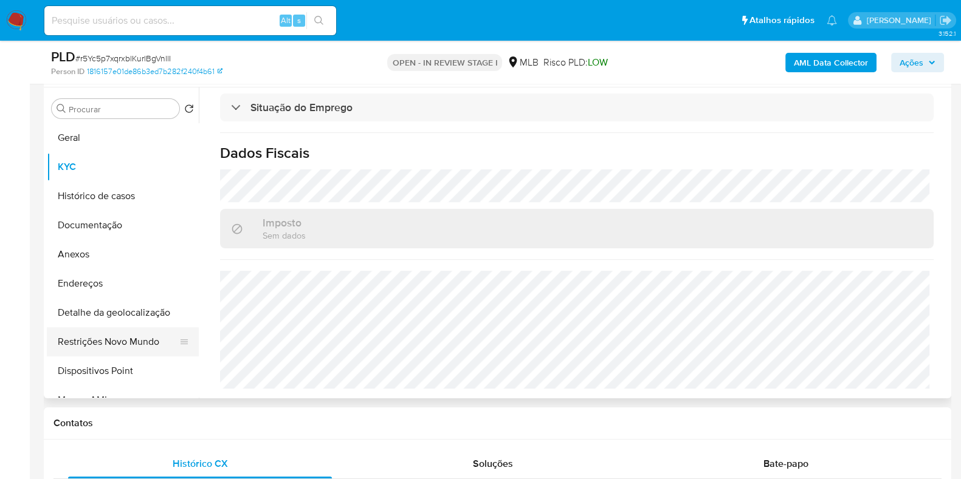
click at [121, 345] on button "Restrições Novo Mundo" at bounding box center [118, 342] width 142 height 29
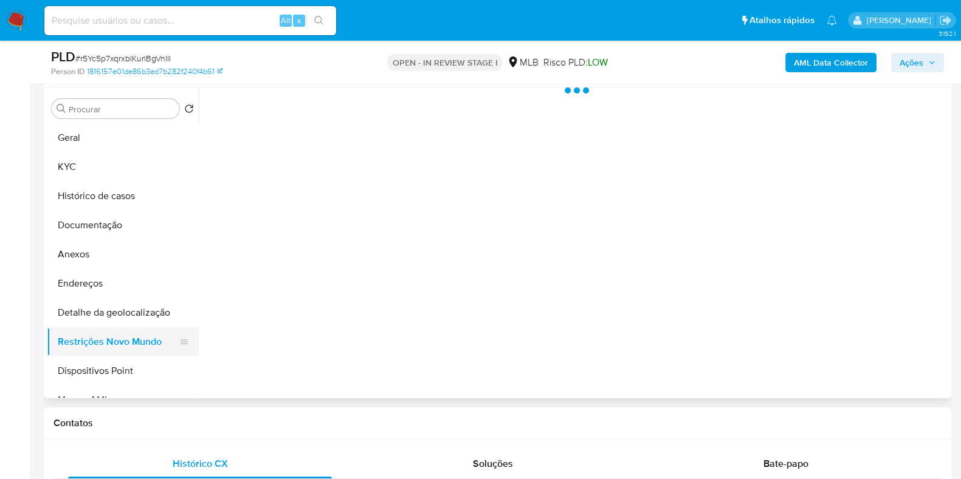
scroll to position [0, 0]
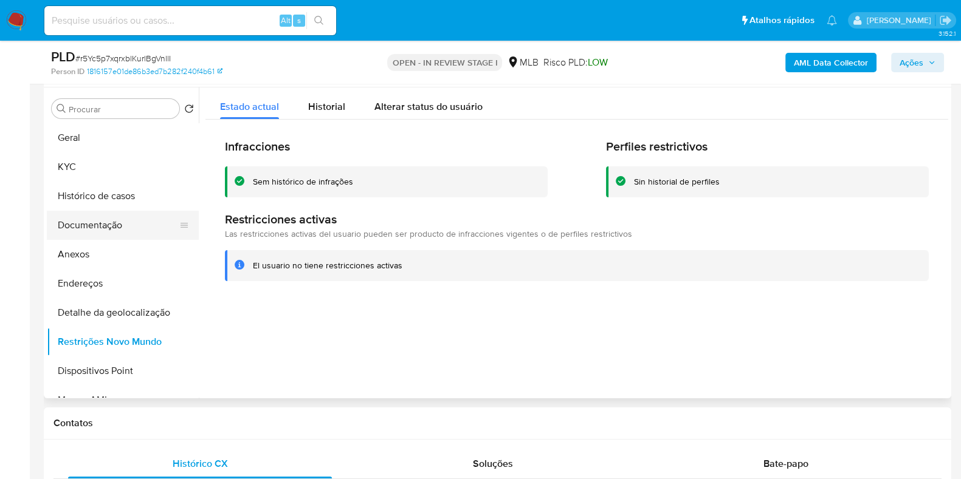
click at [113, 225] on button "Documentação" at bounding box center [118, 225] width 142 height 29
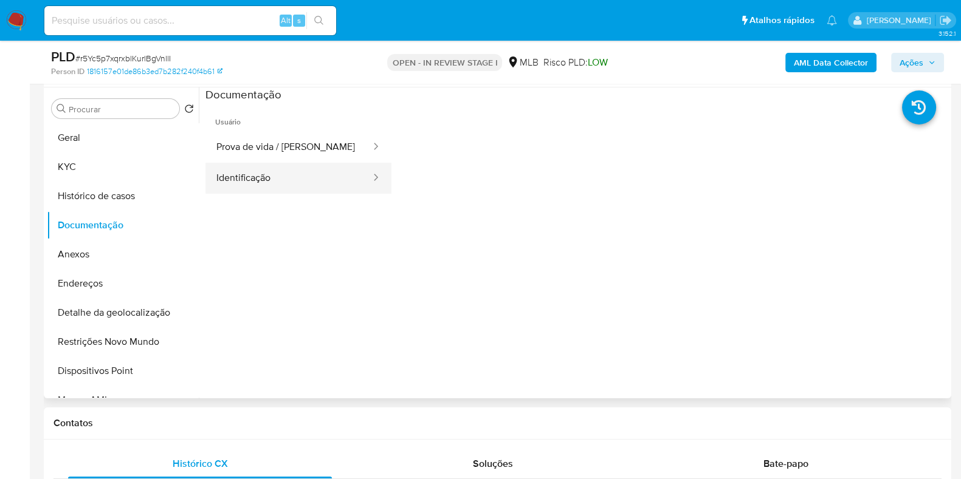
click at [369, 179] on button "Identificação" at bounding box center [288, 178] width 167 height 31
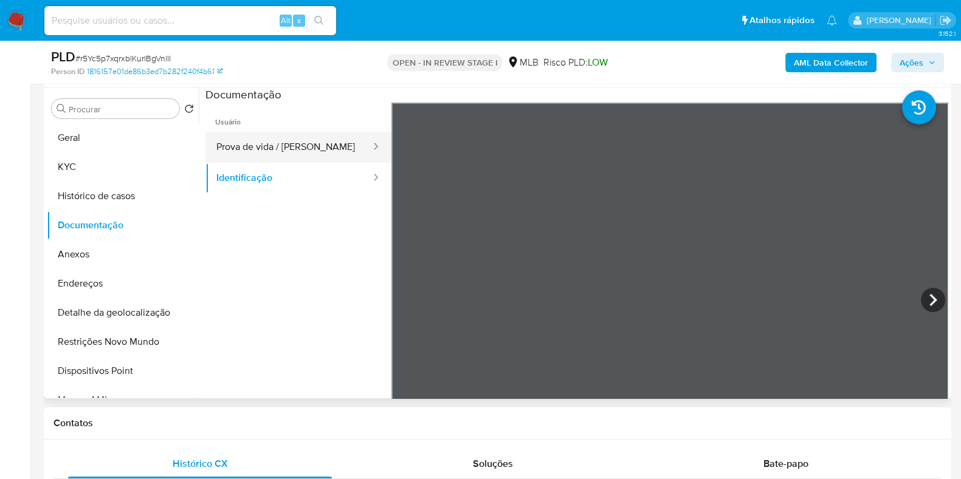
click at [326, 145] on button "Prova de vida / Selfie" at bounding box center [288, 147] width 167 height 31
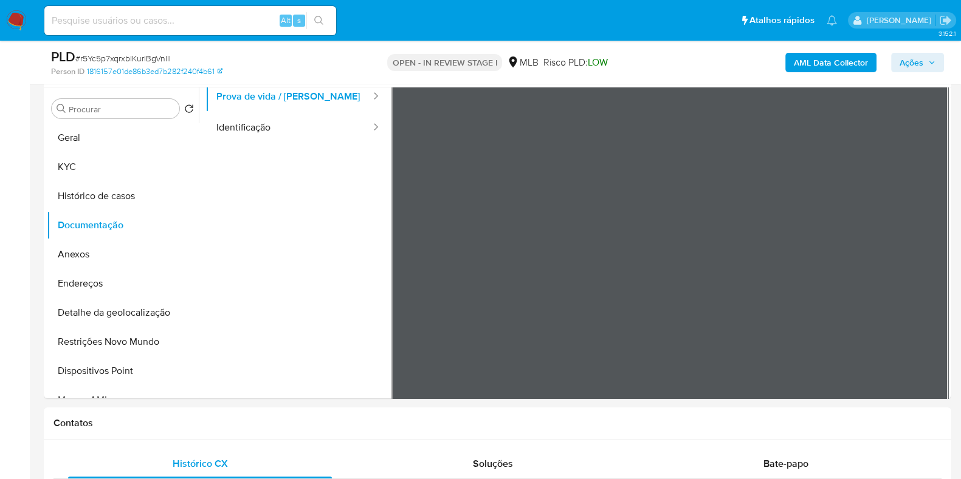
scroll to position [103, 0]
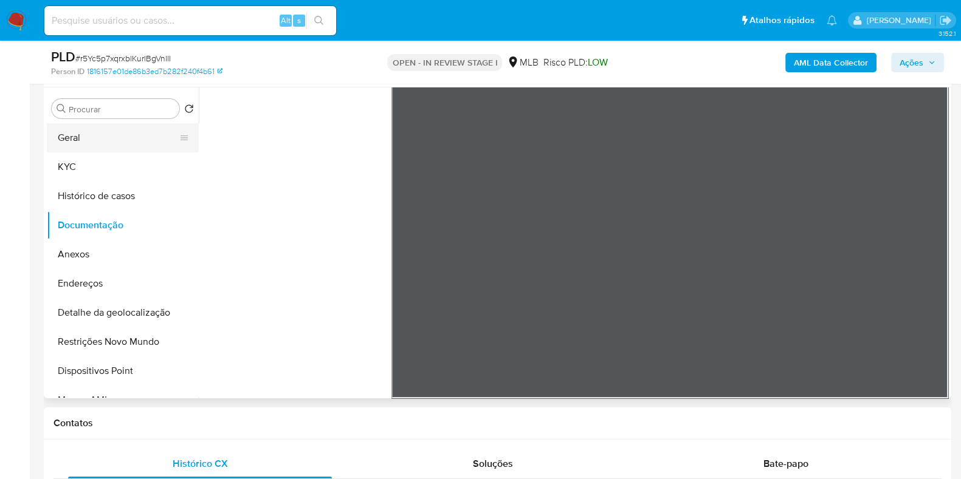
click at [101, 136] on button "Geral" at bounding box center [118, 137] width 142 height 29
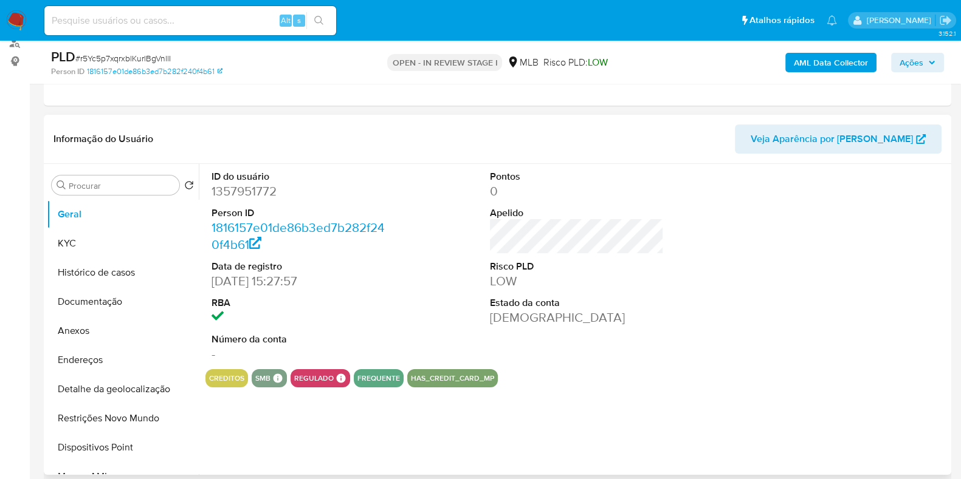
scroll to position [228, 0]
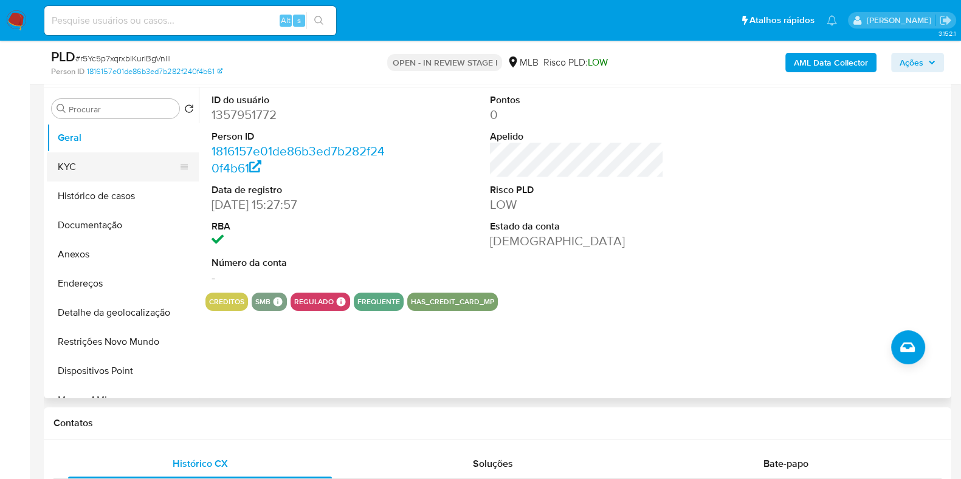
click at [106, 168] on button "KYC" at bounding box center [118, 167] width 142 height 29
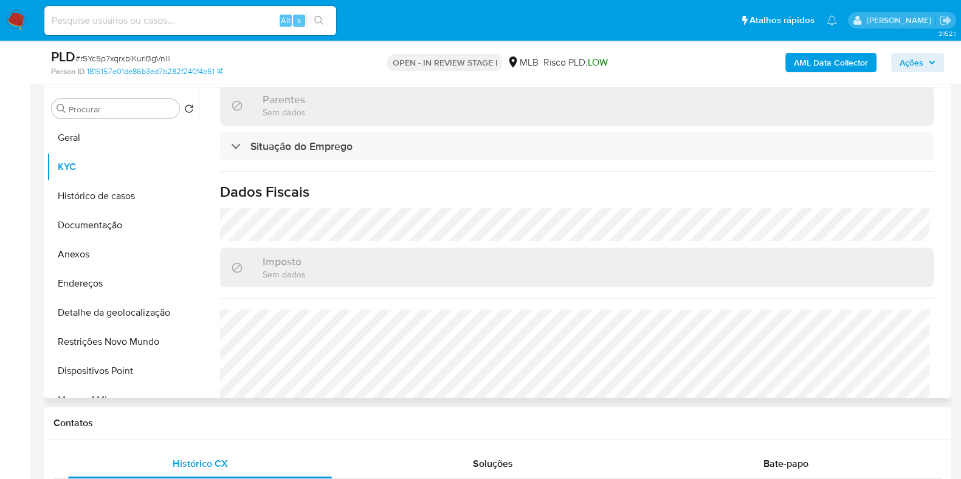
scroll to position [540, 0]
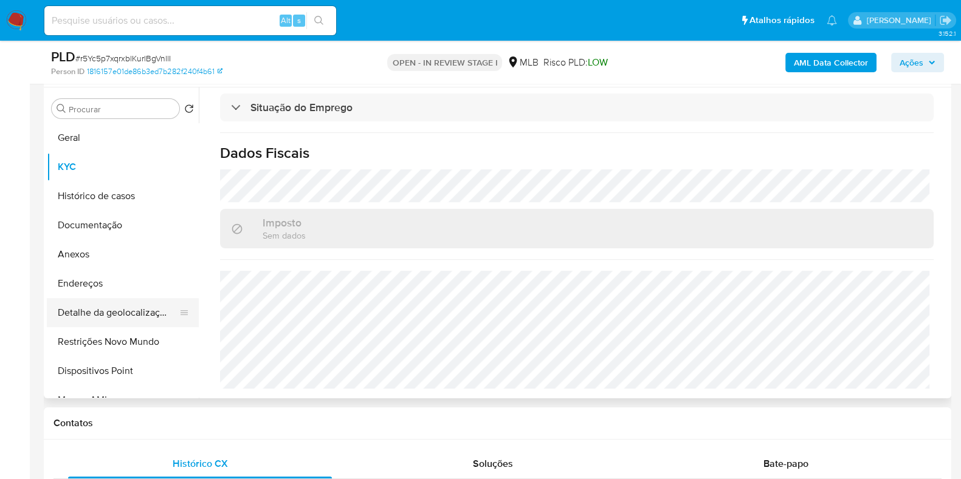
click at [140, 309] on button "Detalhe da geolocalização" at bounding box center [118, 312] width 142 height 29
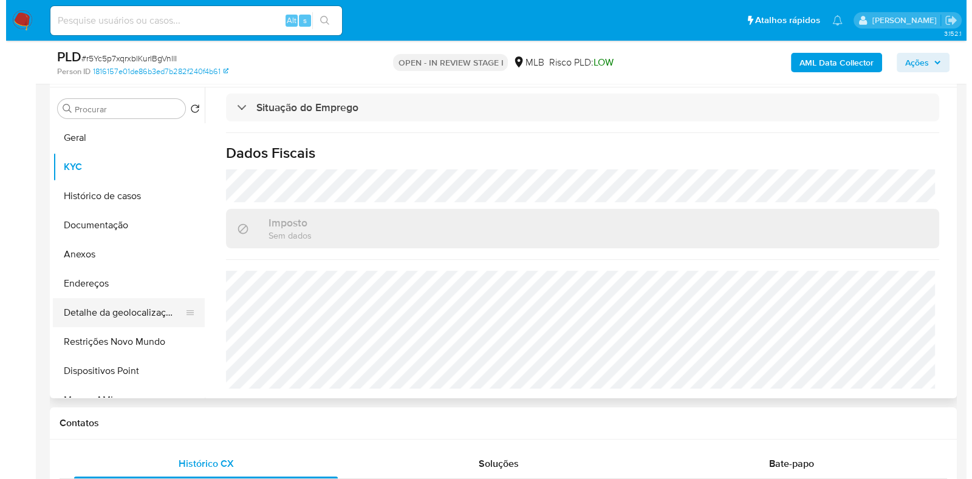
scroll to position [0, 0]
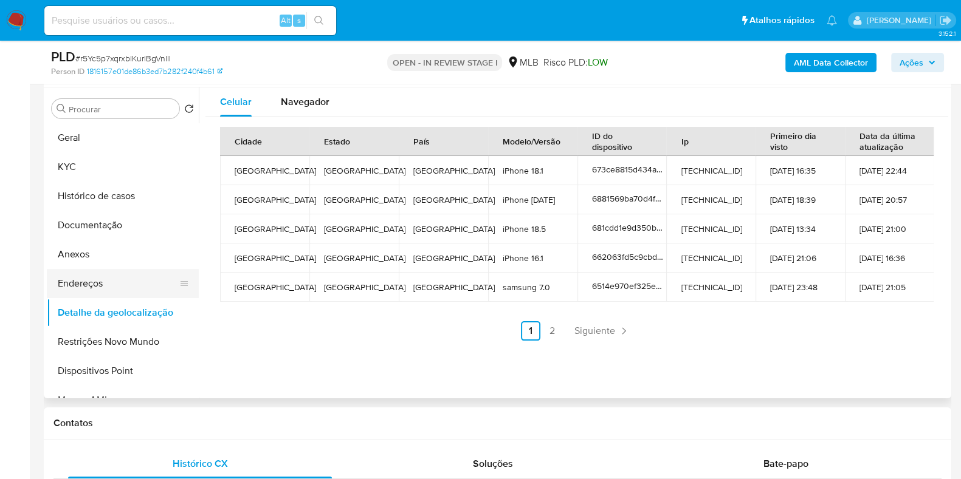
click at [101, 284] on button "Endereços" at bounding box center [118, 283] width 142 height 29
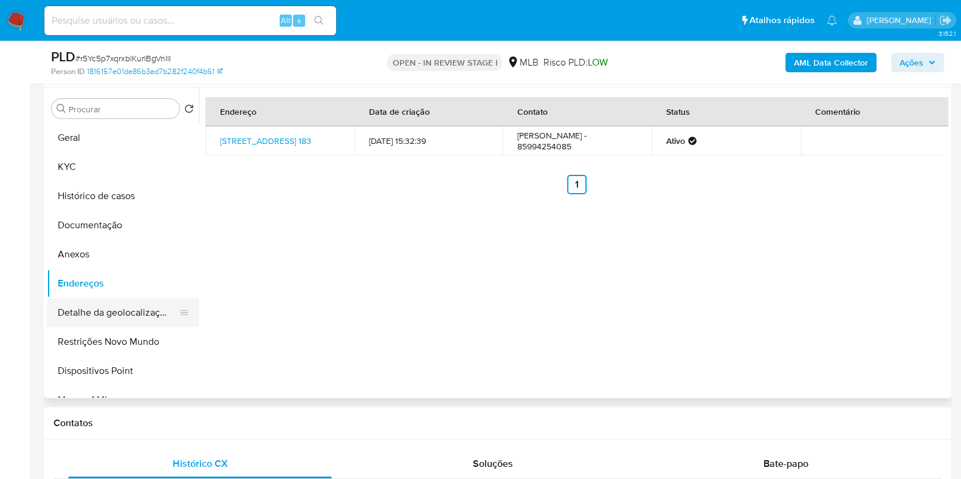
click at [100, 313] on button "Detalhe da geolocalização" at bounding box center [118, 312] width 142 height 29
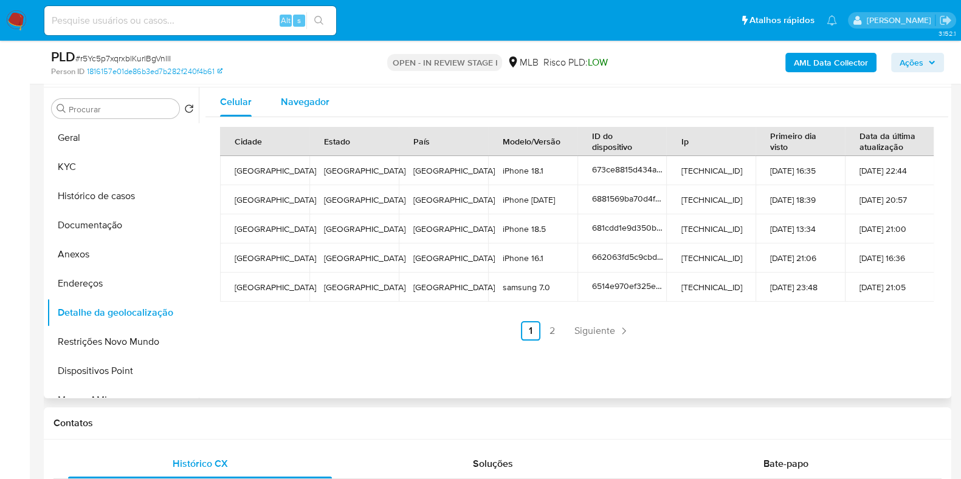
click at [303, 98] on span "Navegador" at bounding box center [305, 102] width 49 height 14
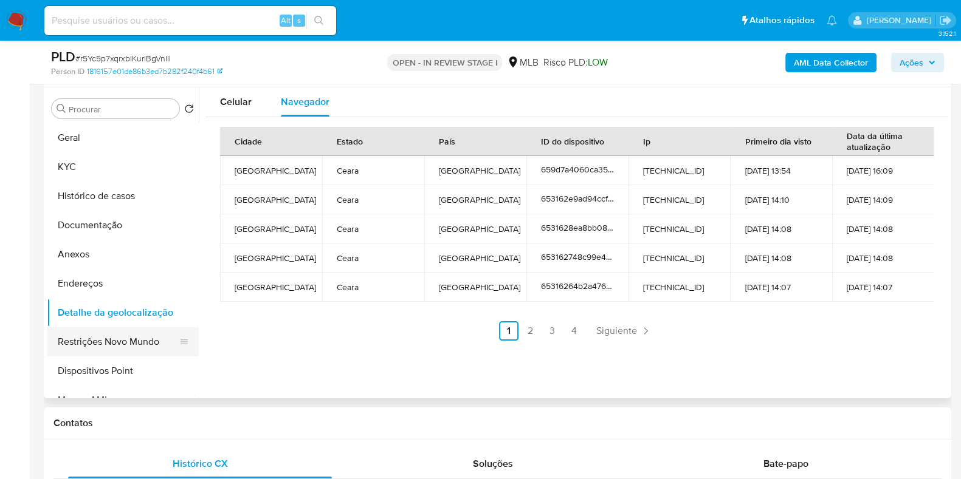
click at [134, 352] on button "Restrições Novo Mundo" at bounding box center [118, 342] width 142 height 29
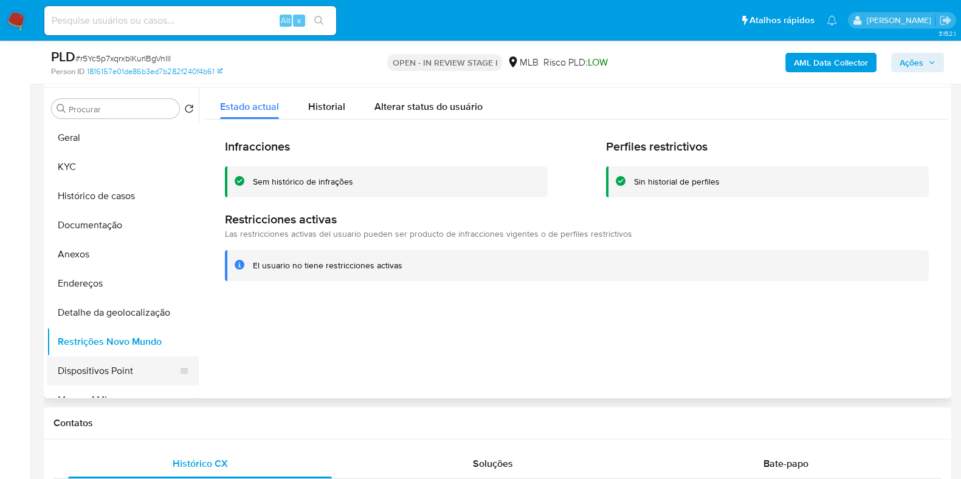
click at [122, 374] on button "Dispositivos Point" at bounding box center [118, 371] width 142 height 29
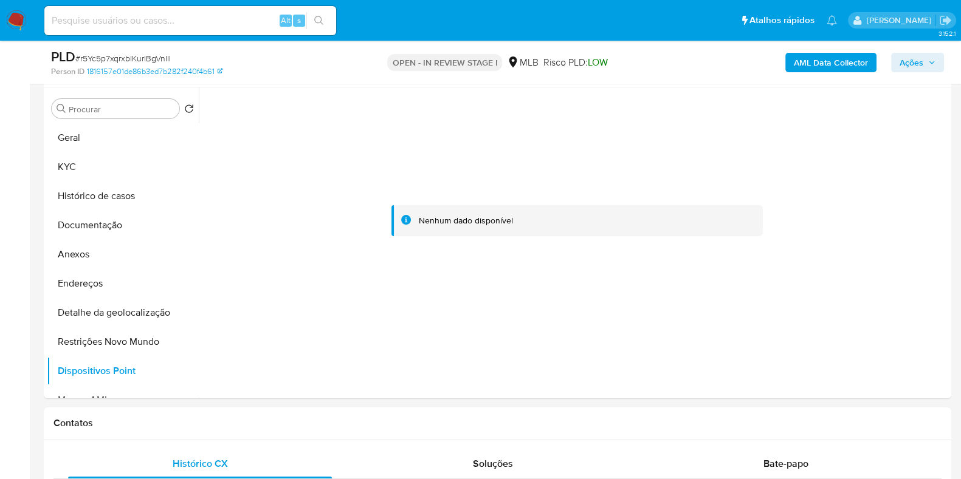
click at [809, 65] on b "AML Data Collector" at bounding box center [831, 62] width 74 height 19
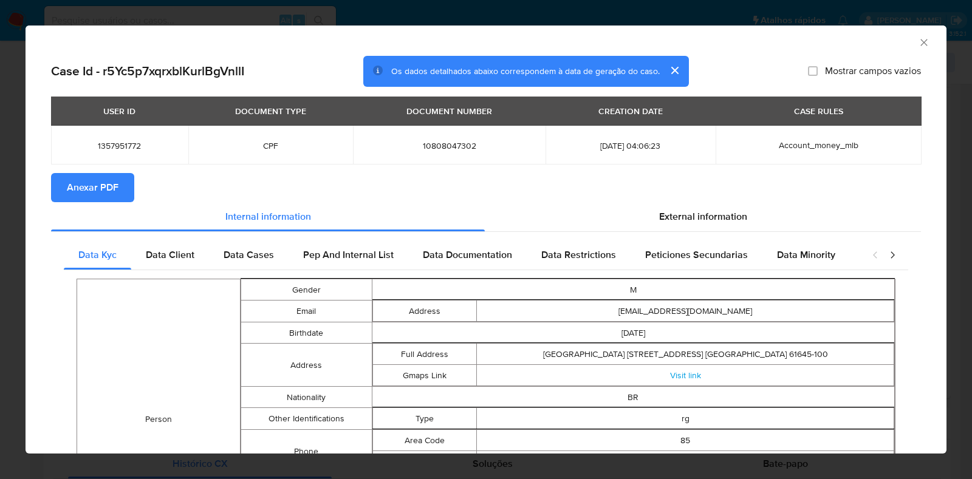
click at [91, 187] on span "Anexar PDF" at bounding box center [93, 187] width 52 height 27
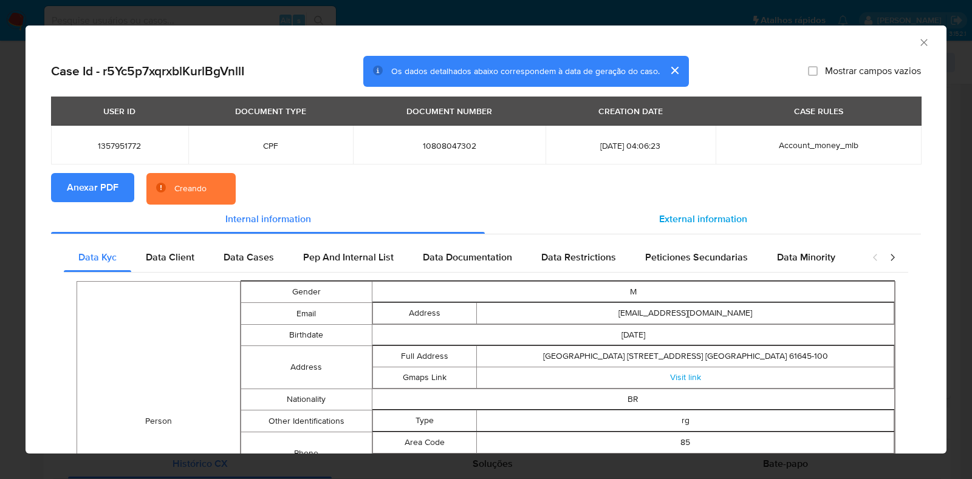
click at [686, 218] on span "External information" at bounding box center [703, 219] width 88 height 14
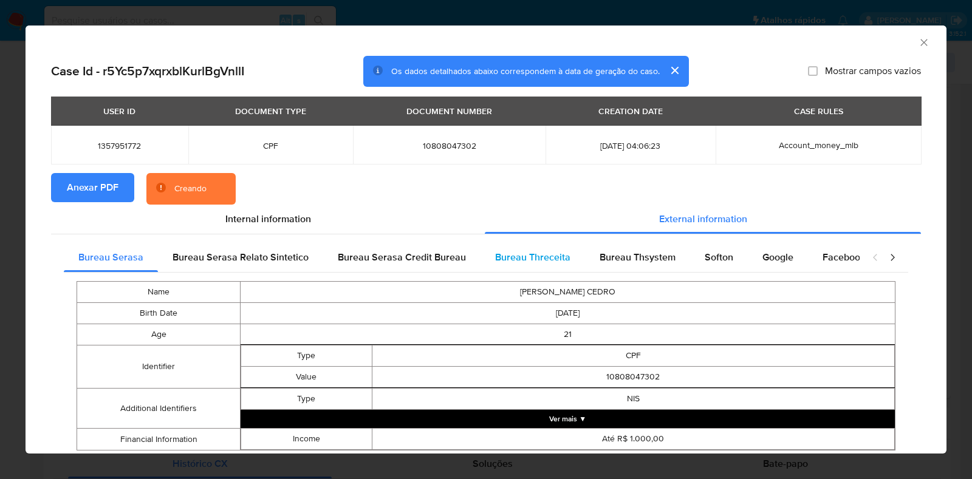
click at [546, 262] on span "Bureau Threceita" at bounding box center [532, 257] width 75 height 14
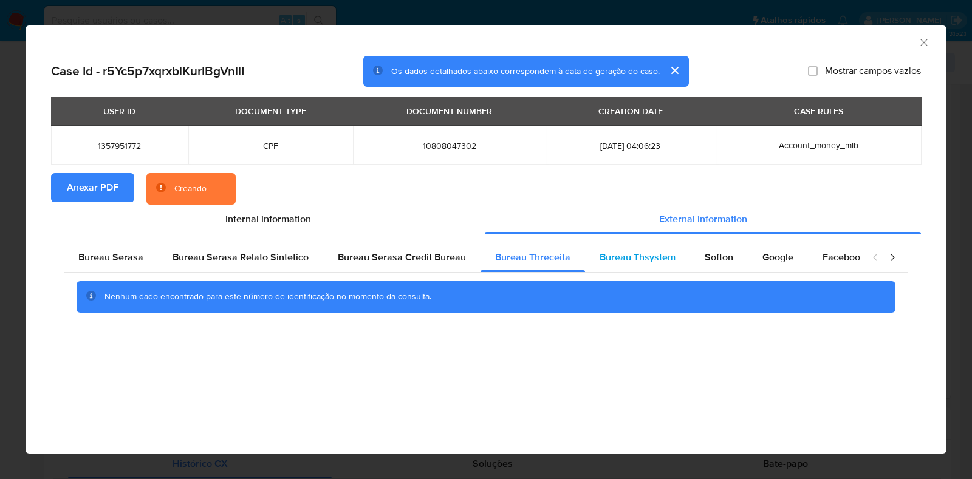
click at [624, 252] on span "Bureau Thsystem" at bounding box center [638, 257] width 76 height 14
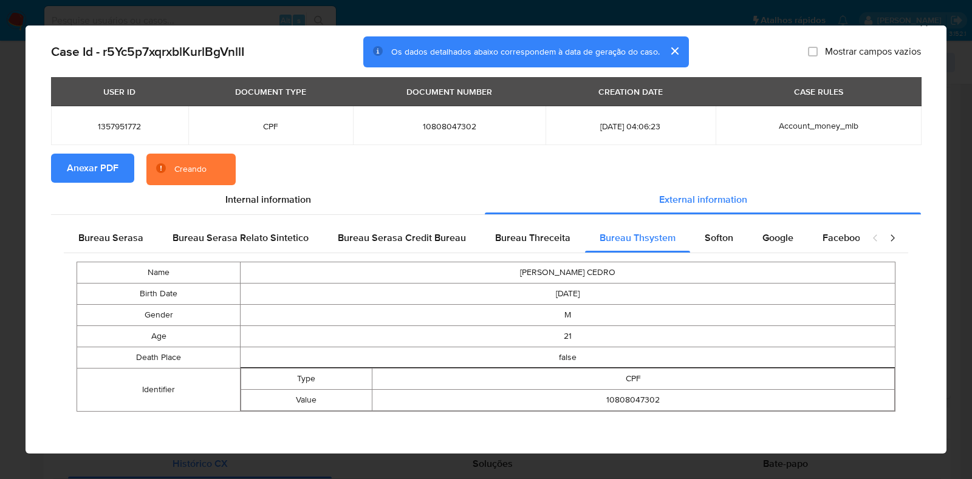
scroll to position [18, 0]
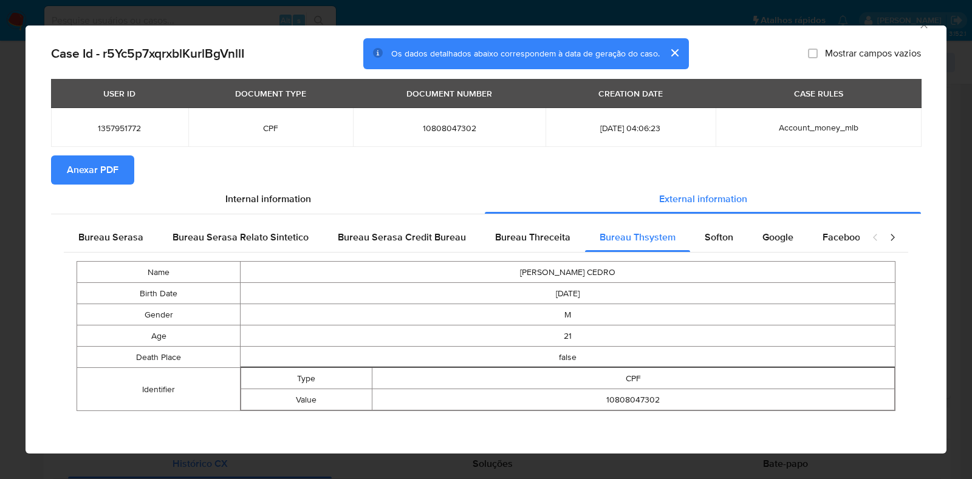
drag, startPoint x: 674, startPoint y: 51, endPoint x: 715, endPoint y: 57, distance: 41.7
click at [673, 52] on button "cerrar" at bounding box center [674, 52] width 29 height 29
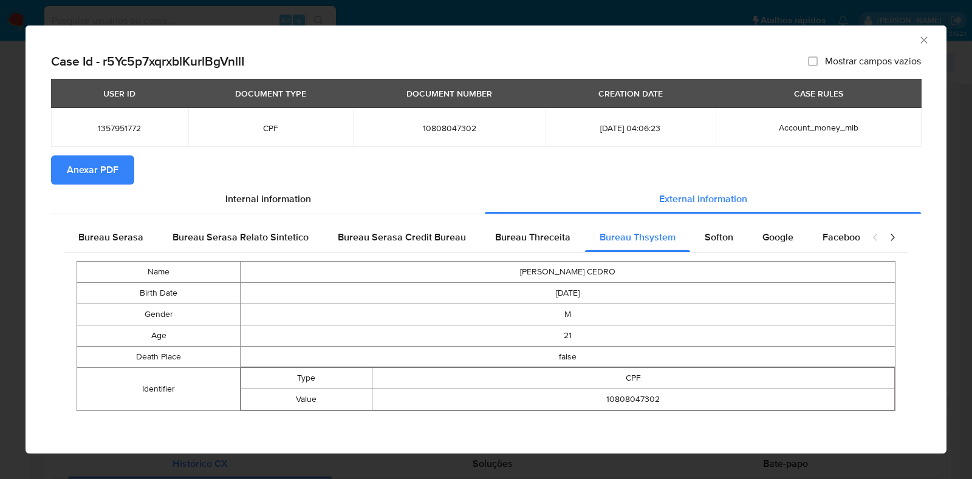
click at [921, 41] on icon "Fechar a janela" at bounding box center [924, 39] width 7 height 7
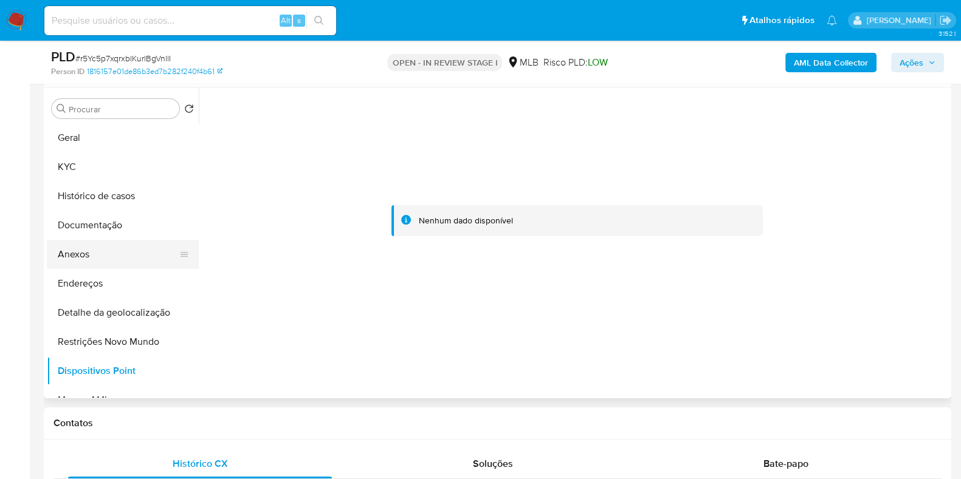
click at [114, 251] on button "Anexos" at bounding box center [118, 254] width 142 height 29
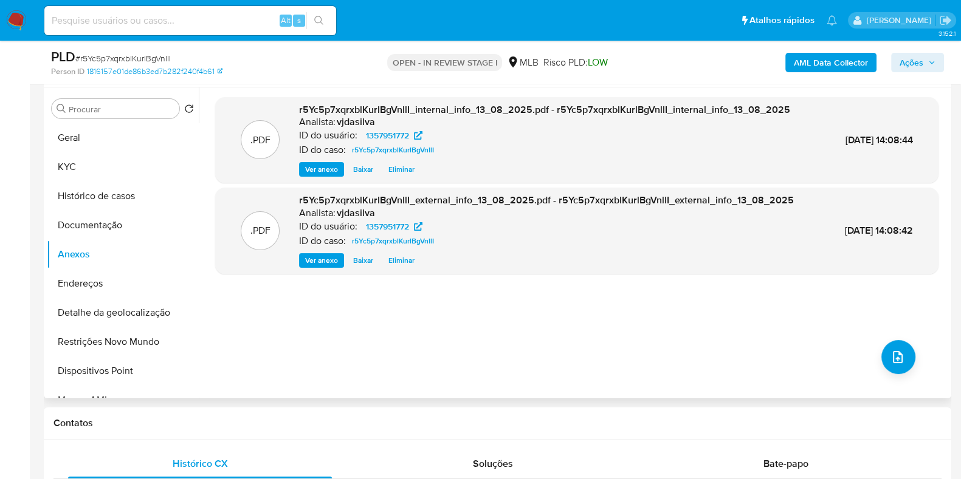
click at [872, 346] on div ".PDF r5Yc5p7xqrxblKurlBgVnllI_internal_info_13_08_2025.pdf - r5Yc5p7xqrxblKurlB…" at bounding box center [576, 243] width 723 height 292
click at [890, 354] on icon "upload-file" at bounding box center [897, 357] width 15 height 15
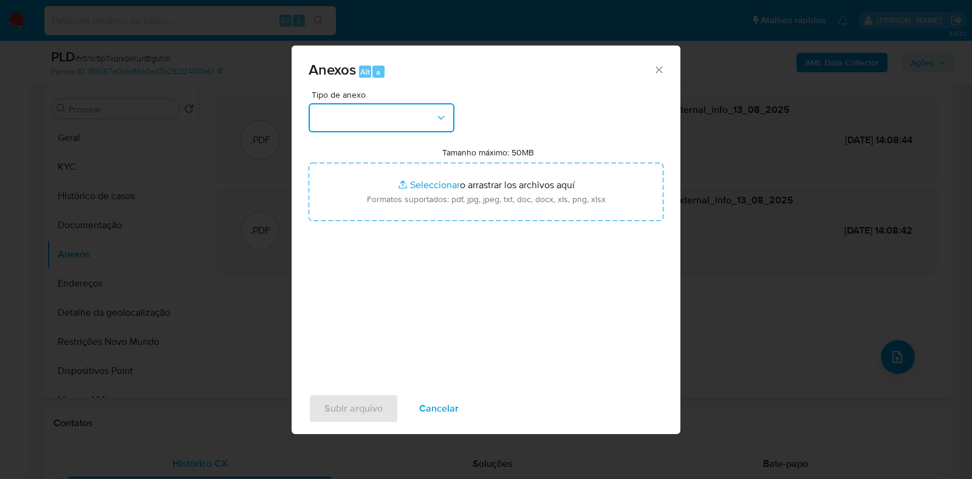
click at [421, 119] on button "button" at bounding box center [382, 117] width 146 height 29
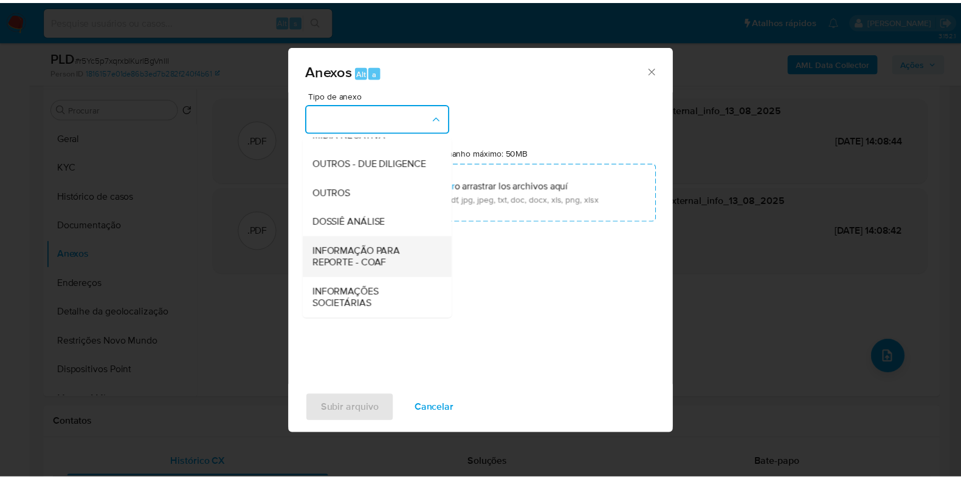
scroll to position [187, 0]
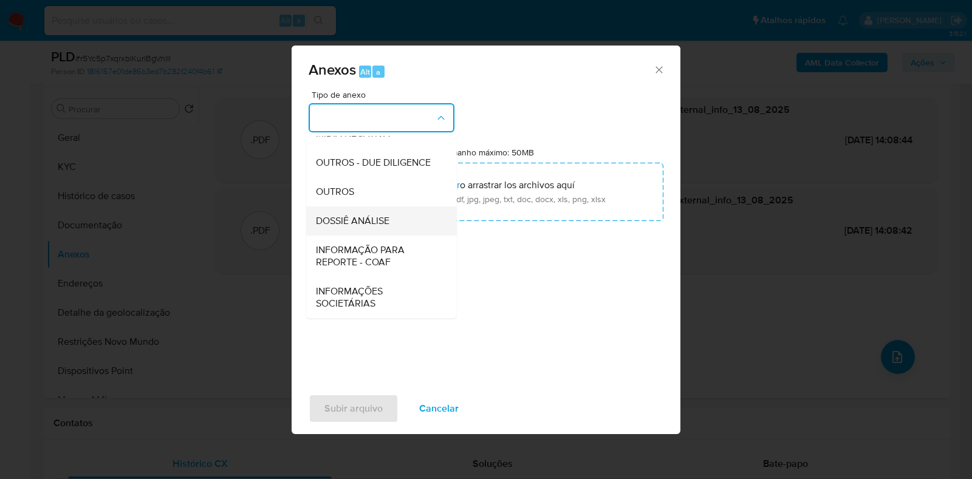
click at [368, 219] on span "DOSSIÊ ANÁLISE" at bounding box center [353, 221] width 74 height 12
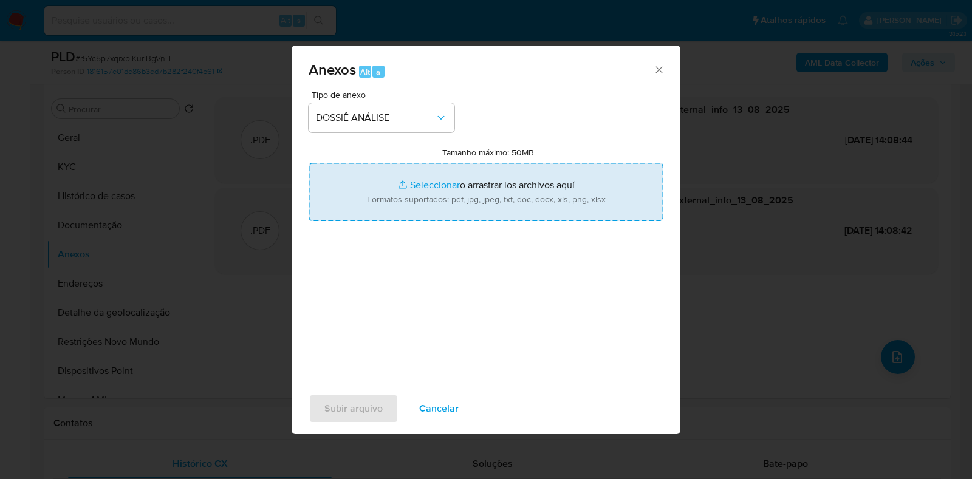
type input "C:\fakepath\SAR - XXXX - CPF 10808047302 - WESLEY SARAIVA CEDRO.pdf"
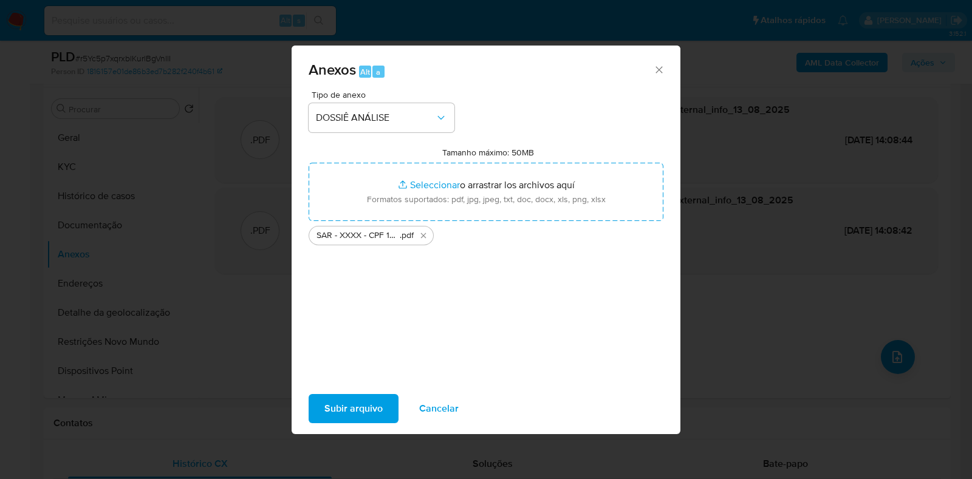
click at [354, 407] on span "Subir arquivo" at bounding box center [354, 409] width 58 height 27
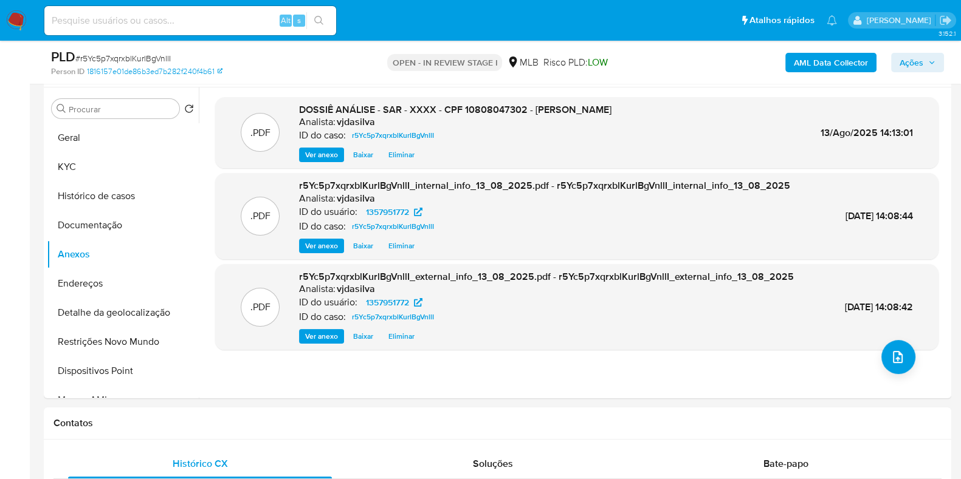
click at [909, 60] on span "Ações" at bounding box center [911, 62] width 24 height 19
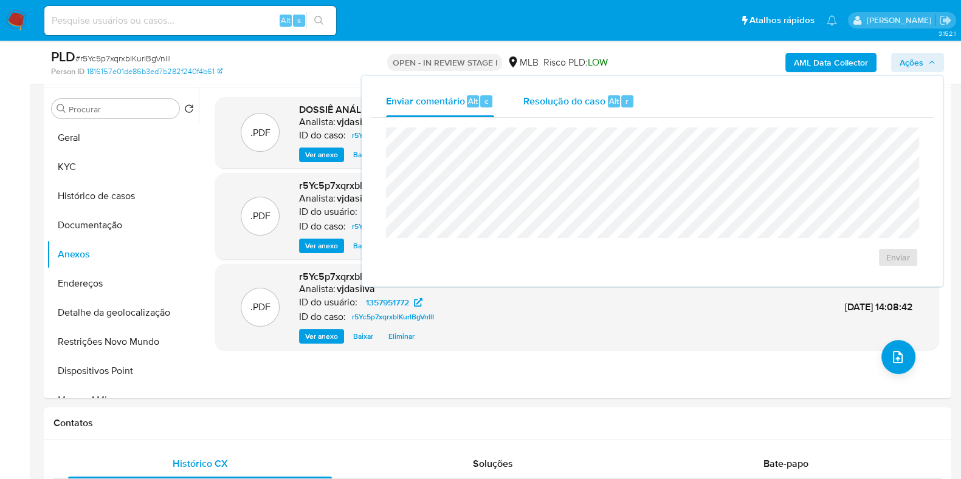
click at [583, 97] on span "Resolução do caso" at bounding box center [564, 101] width 82 height 14
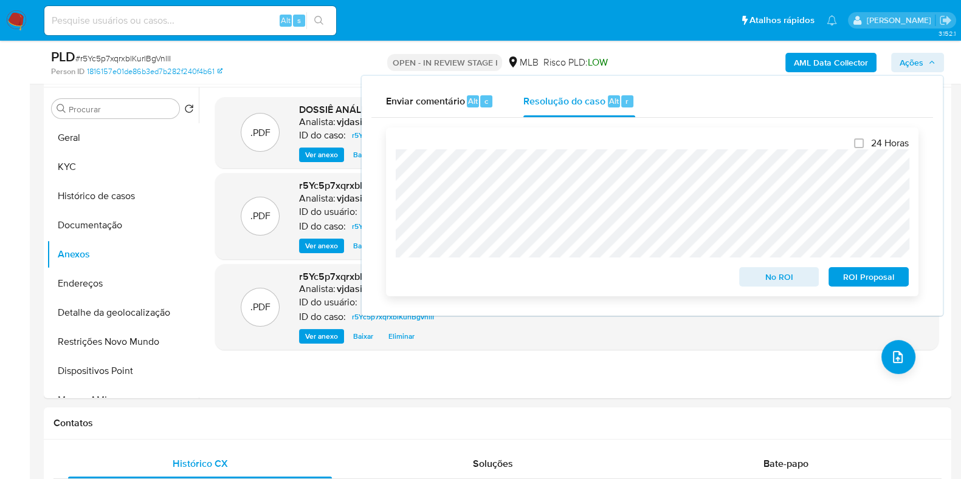
click at [854, 279] on span "ROI Proposal" at bounding box center [868, 277] width 63 height 17
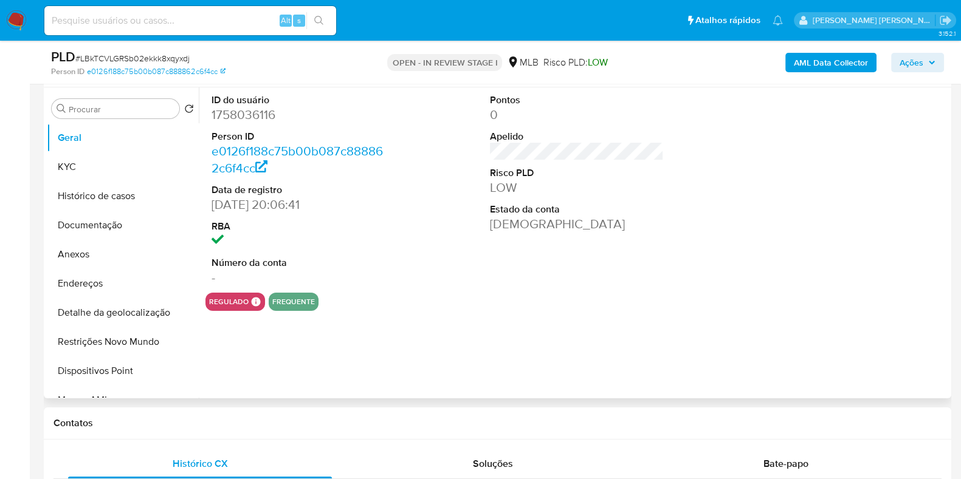
select select "10"
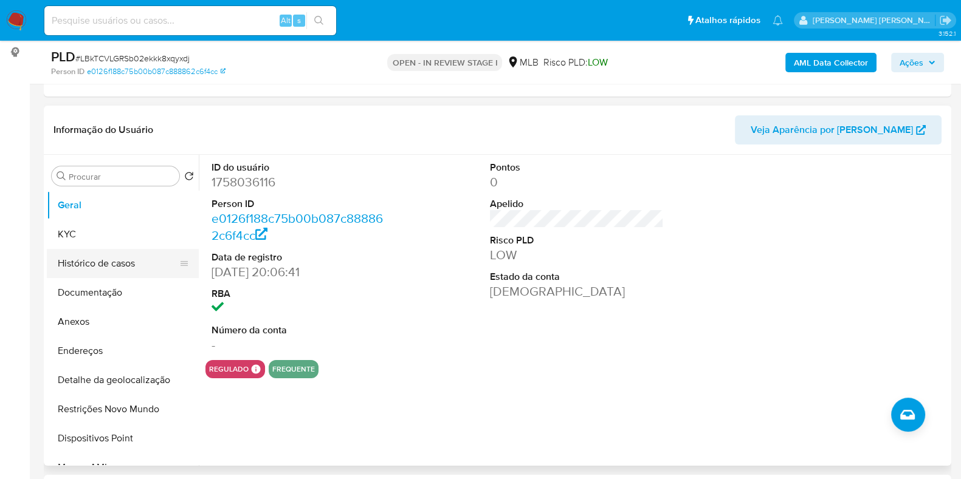
scroll to position [151, 0]
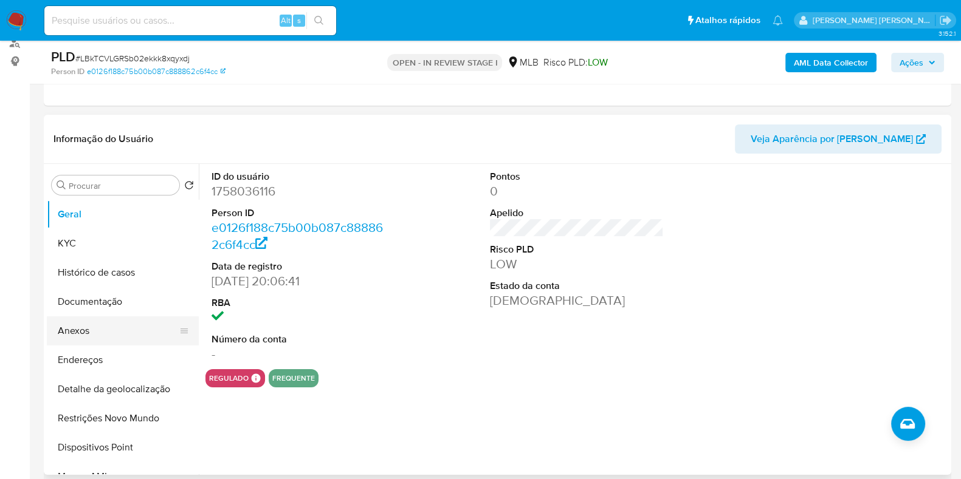
click at [88, 325] on button "Anexos" at bounding box center [118, 331] width 142 height 29
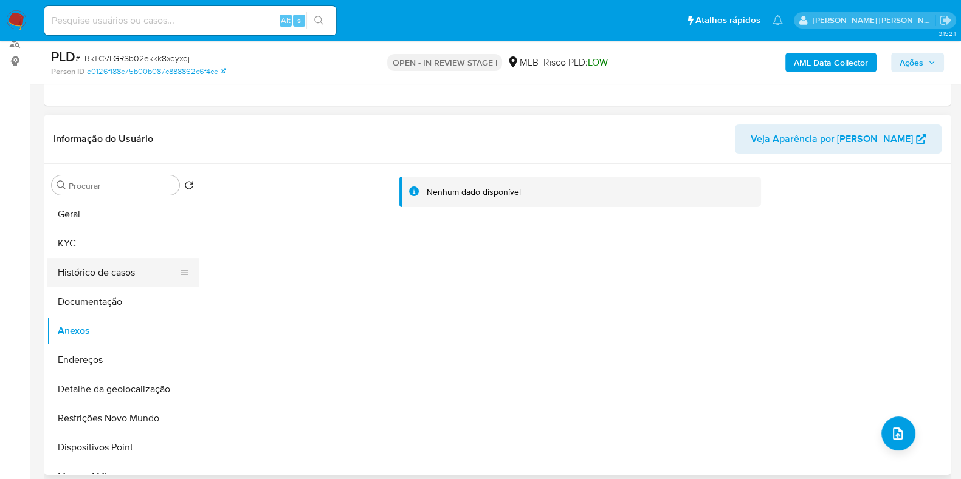
click at [100, 269] on button "Histórico de casos" at bounding box center [118, 272] width 142 height 29
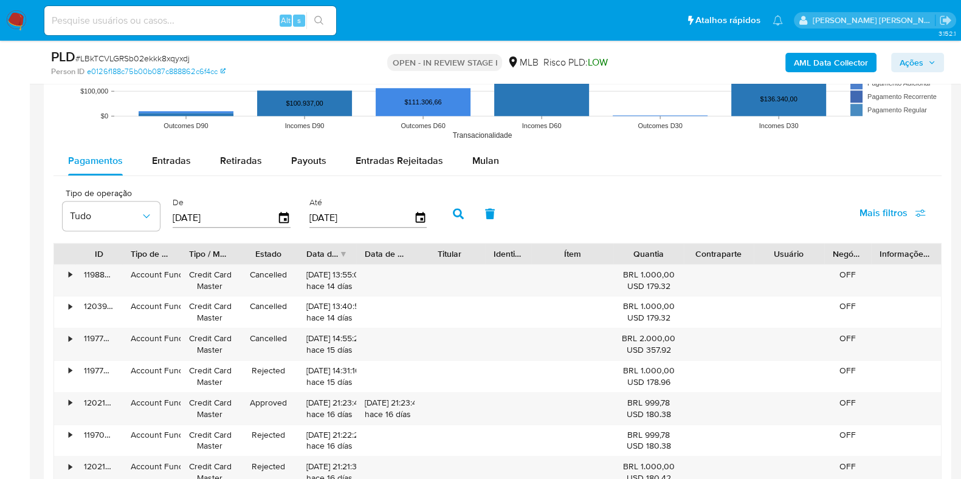
scroll to position [1291, 0]
click at [472, 163] on span "Mulan" at bounding box center [485, 160] width 27 height 14
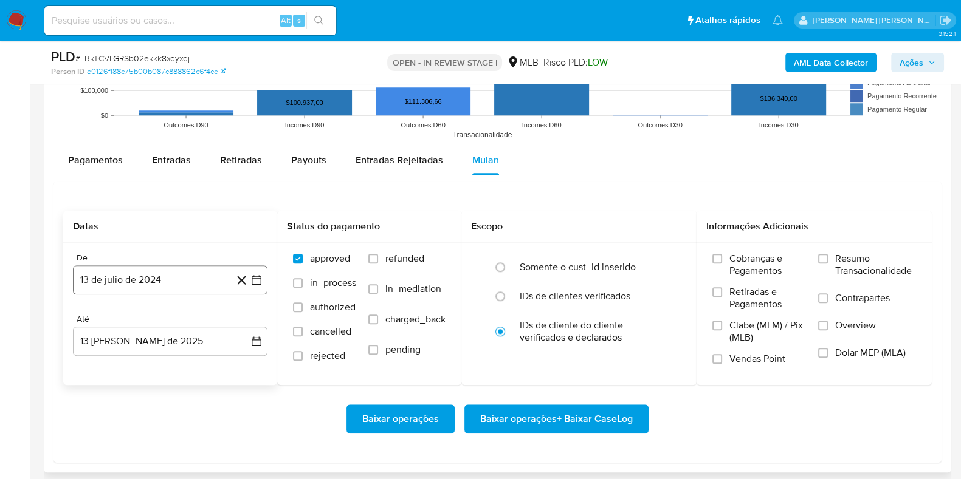
click at [115, 284] on button "13 de julio de 2024" at bounding box center [170, 280] width 194 height 29
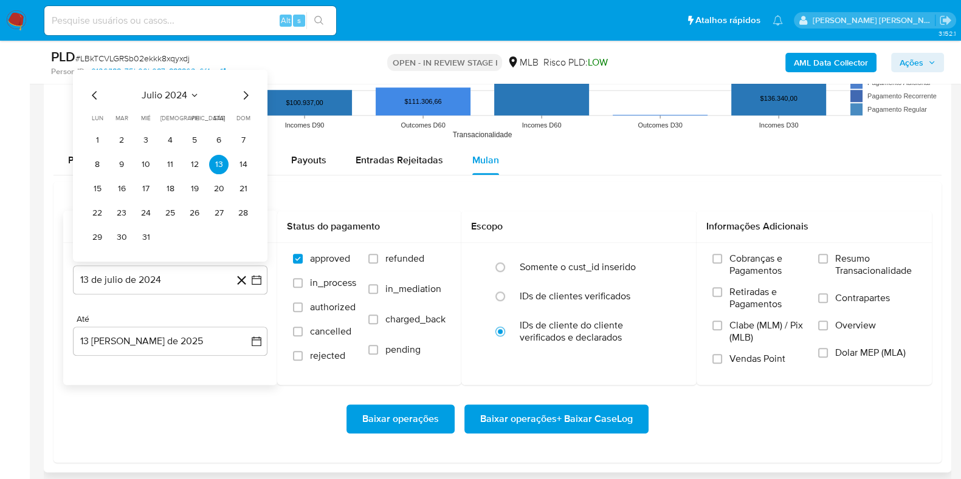
click at [97, 89] on icon "Mes anterior" at bounding box center [95, 95] width 15 height 15
click at [98, 91] on icon "Mes anterior" at bounding box center [95, 95] width 15 height 15
click at [147, 134] on button "1" at bounding box center [145, 139] width 19 height 19
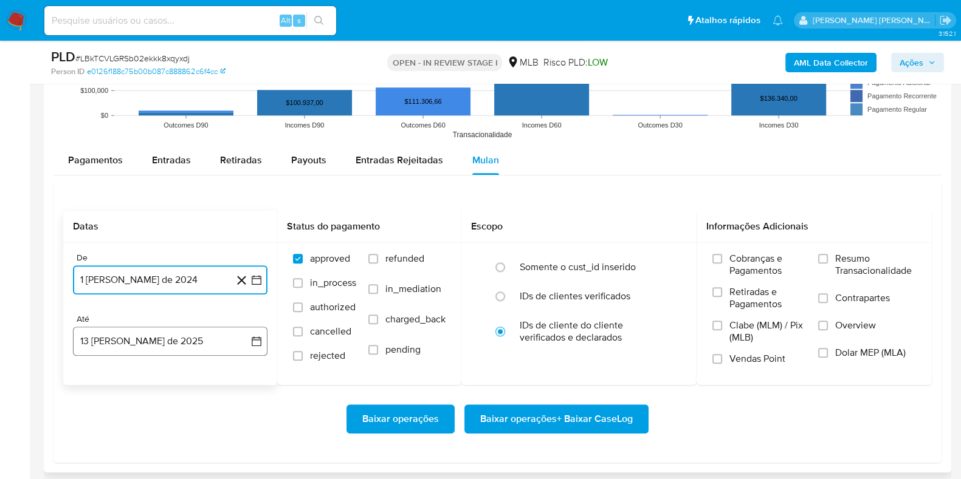
click at [123, 354] on button "13 [PERSON_NAME] de 2025" at bounding box center [170, 341] width 194 height 29
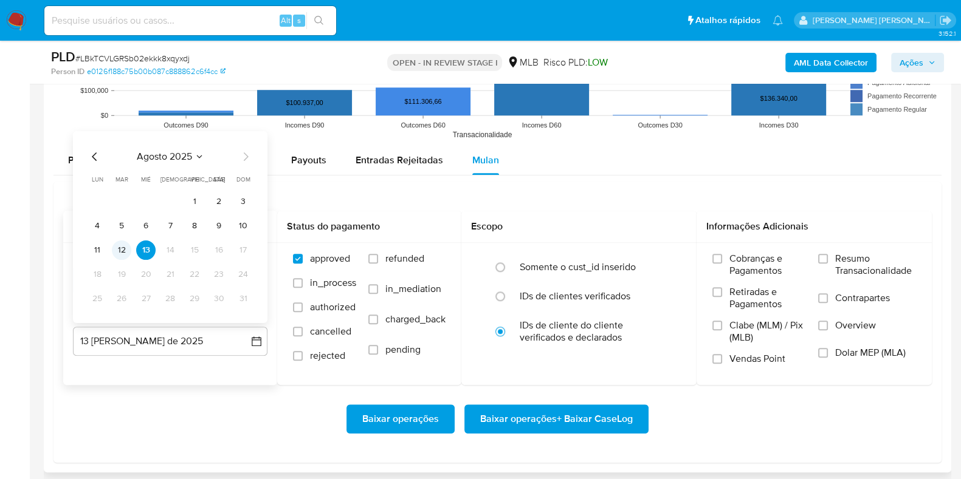
click at [122, 249] on button "12" at bounding box center [121, 249] width 19 height 19
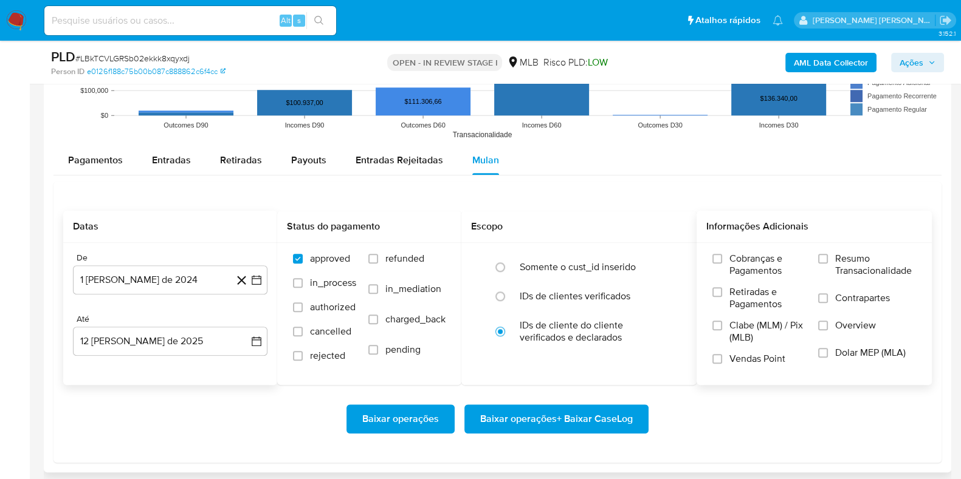
click at [808, 264] on div "Cobranças e Pagamentos Retiradas e Pagamentos Clabe (MLM) / Pix (MLB) Vendas Po…" at bounding box center [814, 314] width 216 height 122
click at [827, 261] on input "Resumo Transacionalidade" at bounding box center [823, 259] width 10 height 10
click at [825, 304] on label "Contrapartes" at bounding box center [867, 305] width 98 height 27
click at [825, 303] on input "Contrapartes" at bounding box center [823, 299] width 10 height 10
click at [593, 421] on span "Baixar operações + Baixar CaseLog" at bounding box center [556, 419] width 153 height 27
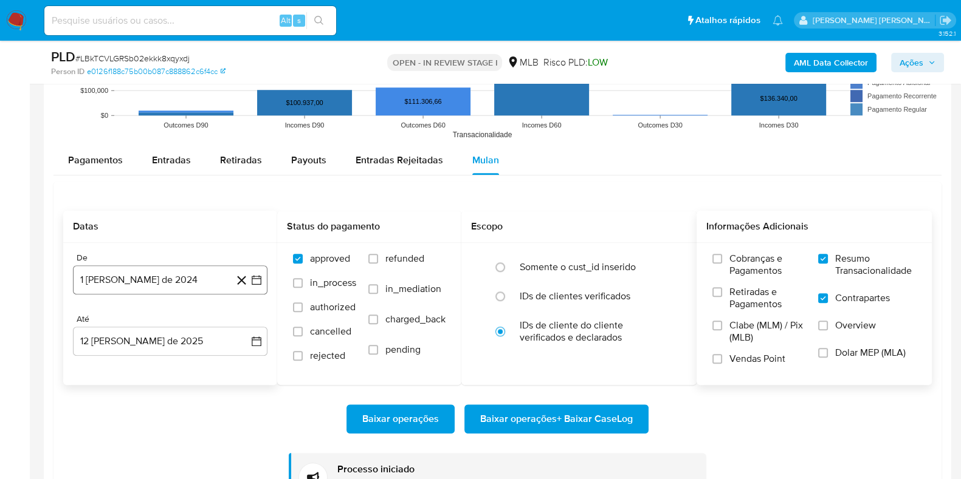
click at [137, 285] on button "1 [PERSON_NAME] de 2024" at bounding box center [170, 280] width 194 height 29
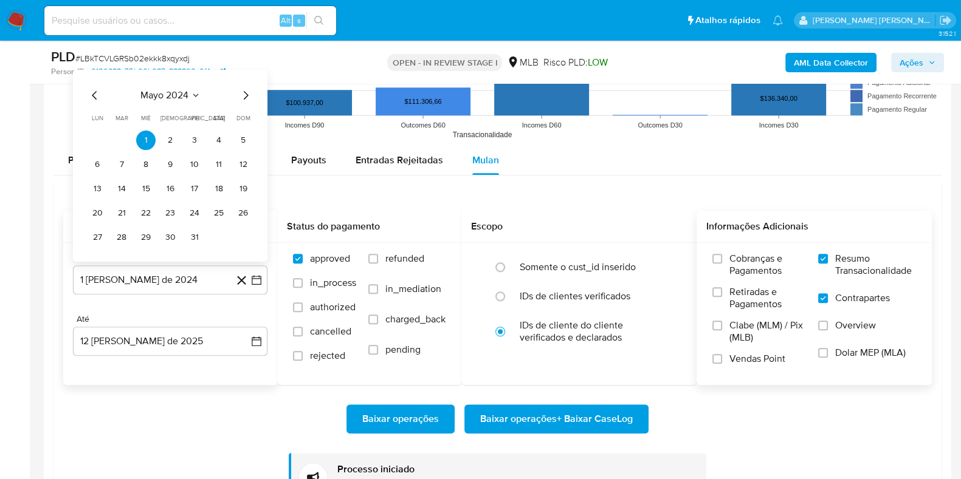
click at [191, 91] on icon "Seleccionar mes y año" at bounding box center [196, 95] width 10 height 10
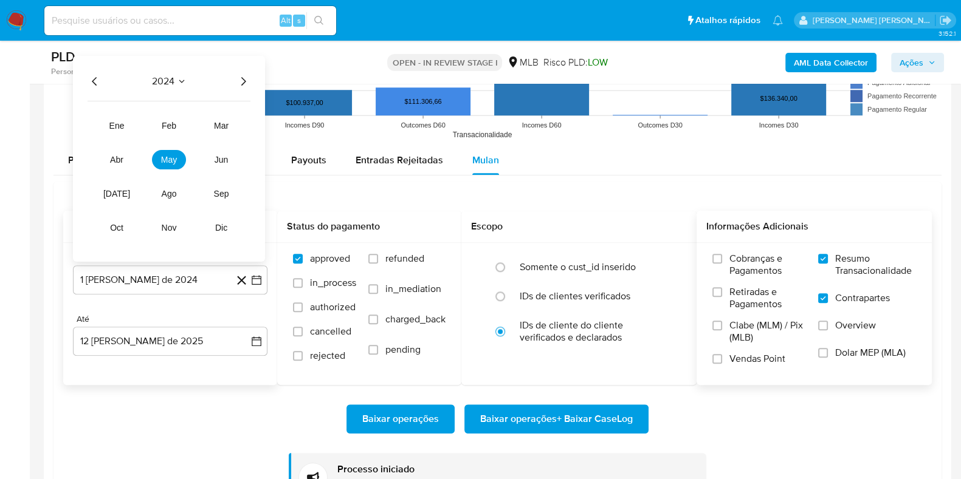
click at [241, 89] on div "2024 2024 ene feb mar abr may jun [DATE] ago sep oct nov dic" at bounding box center [169, 158] width 192 height 206
click at [242, 84] on icon "Año siguiente" at bounding box center [243, 81] width 15 height 15
click at [177, 159] on button "may" at bounding box center [169, 159] width 34 height 19
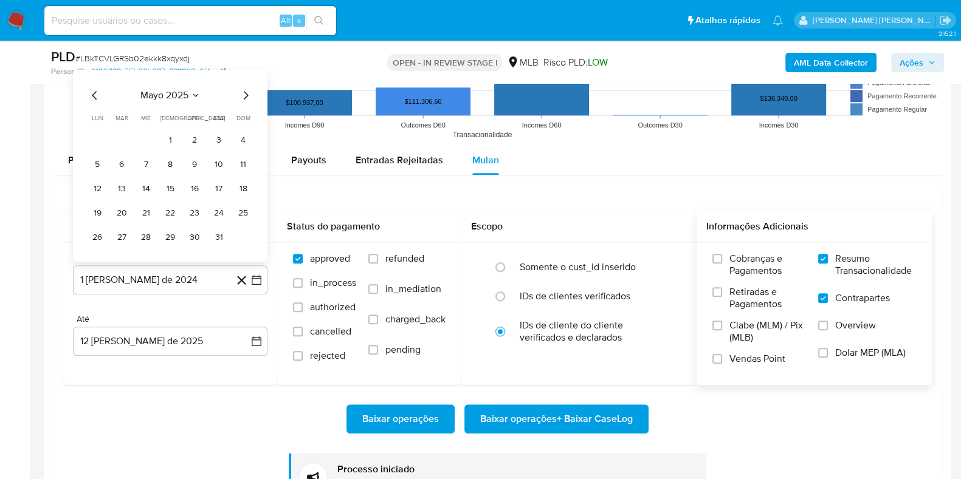
click at [175, 139] on button "1" at bounding box center [169, 139] width 19 height 19
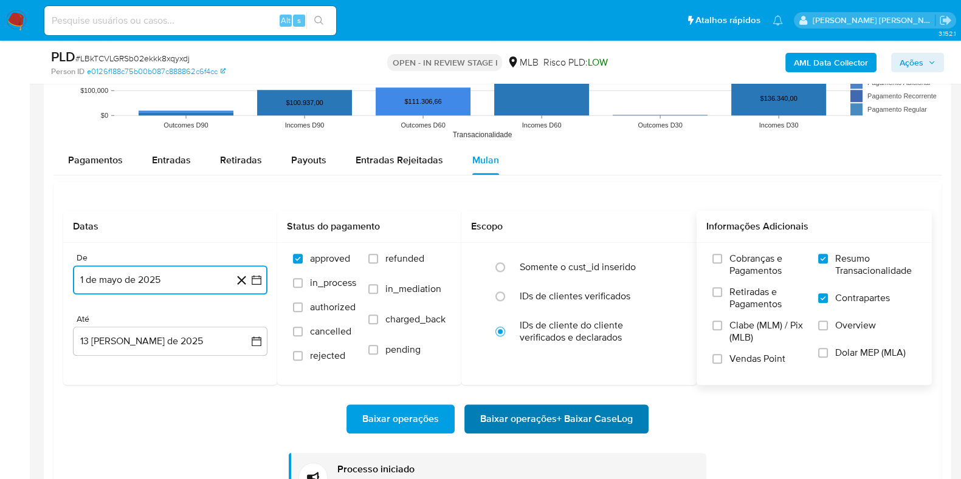
click at [577, 419] on span "Baixar operações + Baixar CaseLog" at bounding box center [556, 419] width 153 height 27
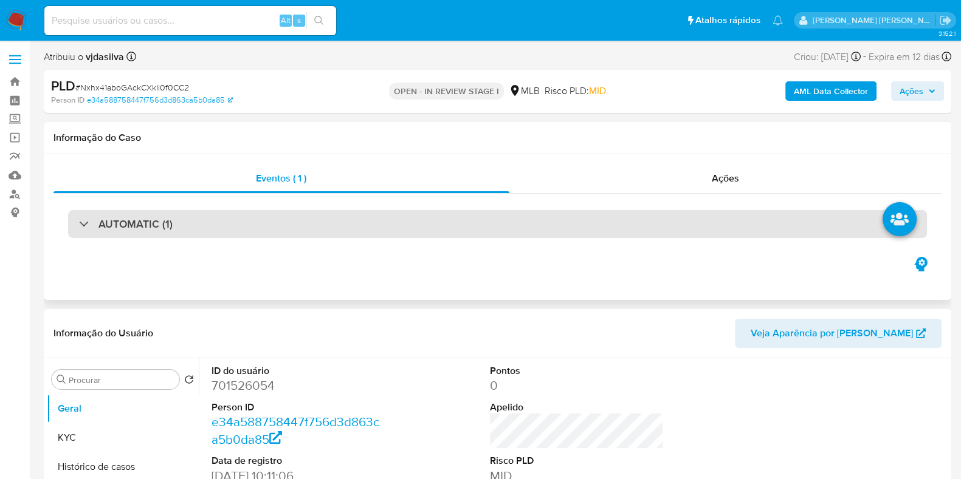
click at [254, 226] on div "AUTOMATIC (1)" at bounding box center [497, 224] width 859 height 28
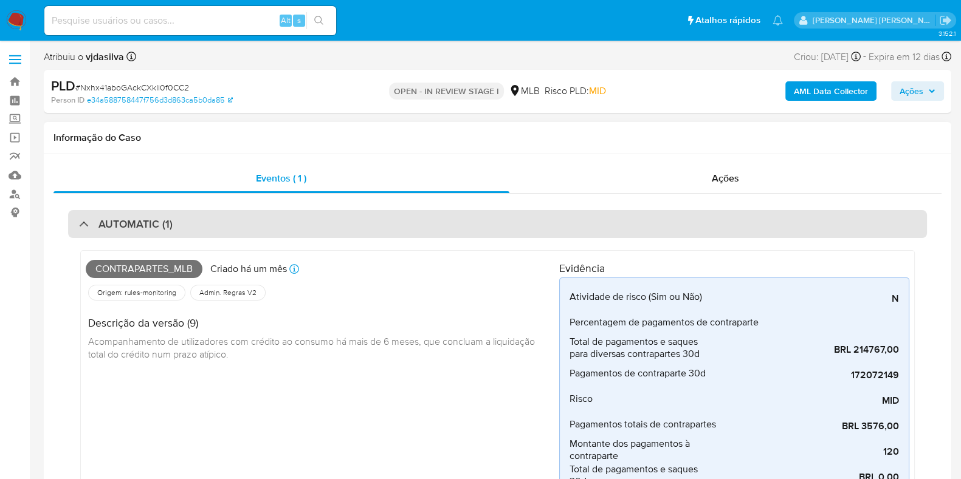
select select "10"
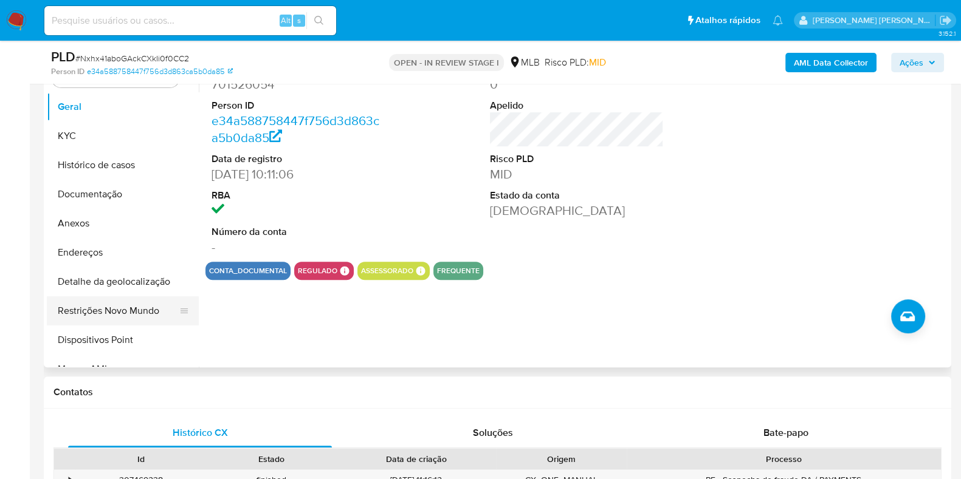
scroll to position [531, 0]
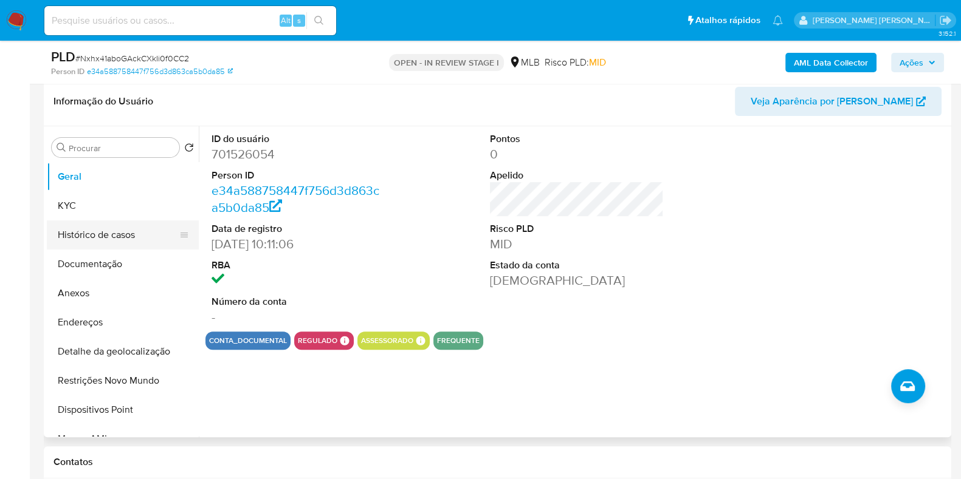
click at [97, 225] on button "Histórico de casos" at bounding box center [118, 235] width 142 height 29
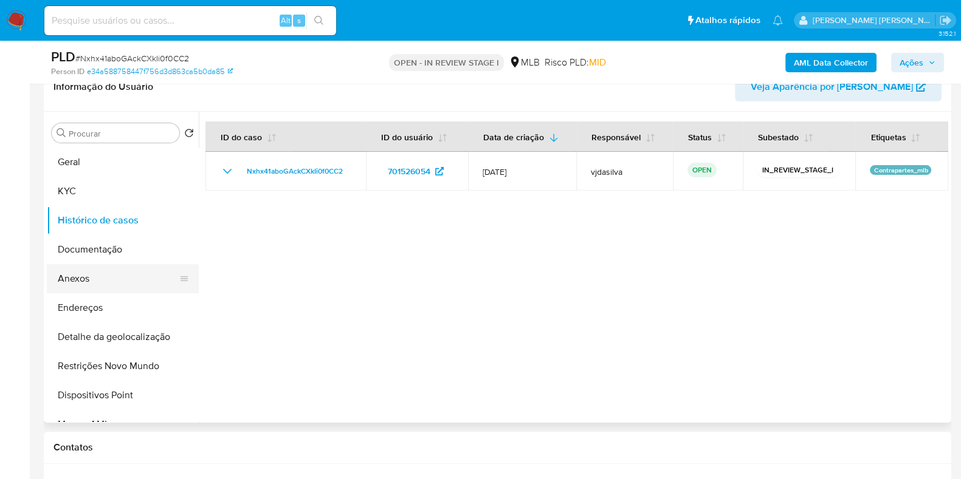
click at [105, 278] on button "Anexos" at bounding box center [118, 278] width 142 height 29
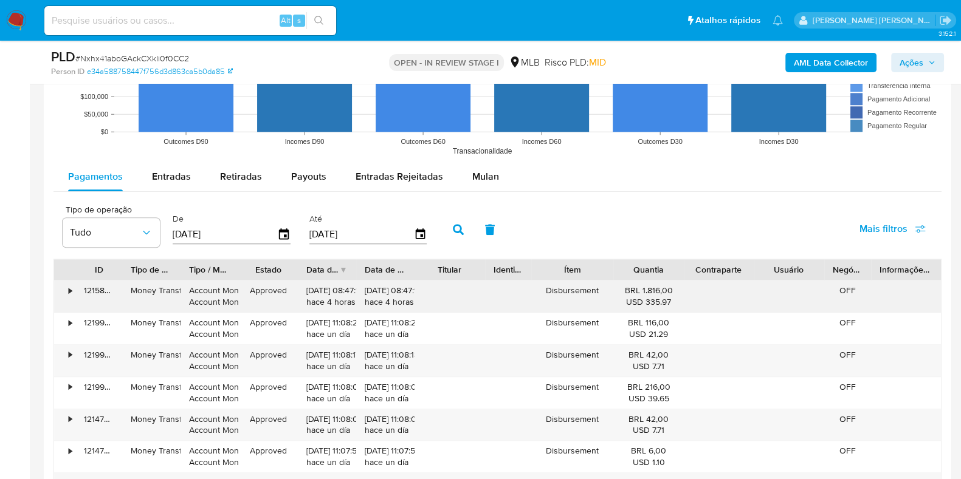
scroll to position [1519, 0]
click at [478, 176] on span "Mulan" at bounding box center [485, 177] width 27 height 14
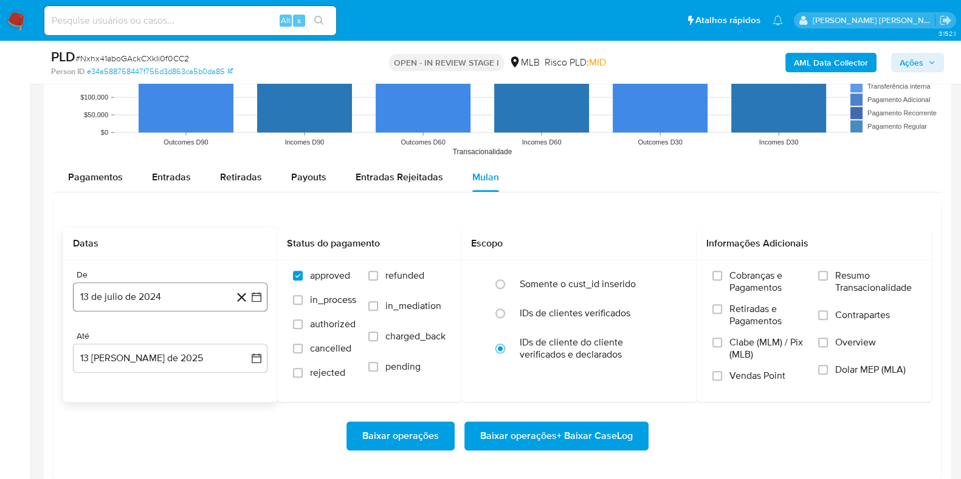
click at [131, 301] on button "13 de julio de 2024" at bounding box center [170, 297] width 194 height 29
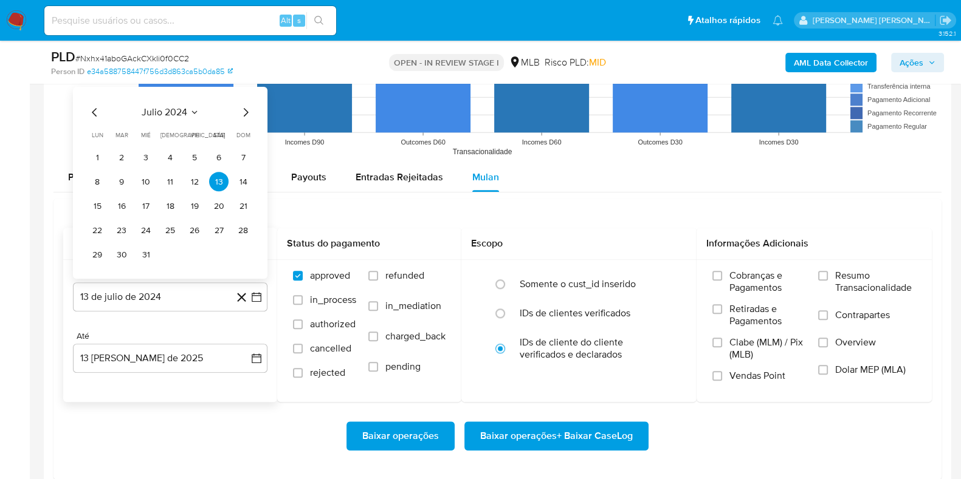
click at [193, 106] on button "julio 2024" at bounding box center [171, 112] width 58 height 12
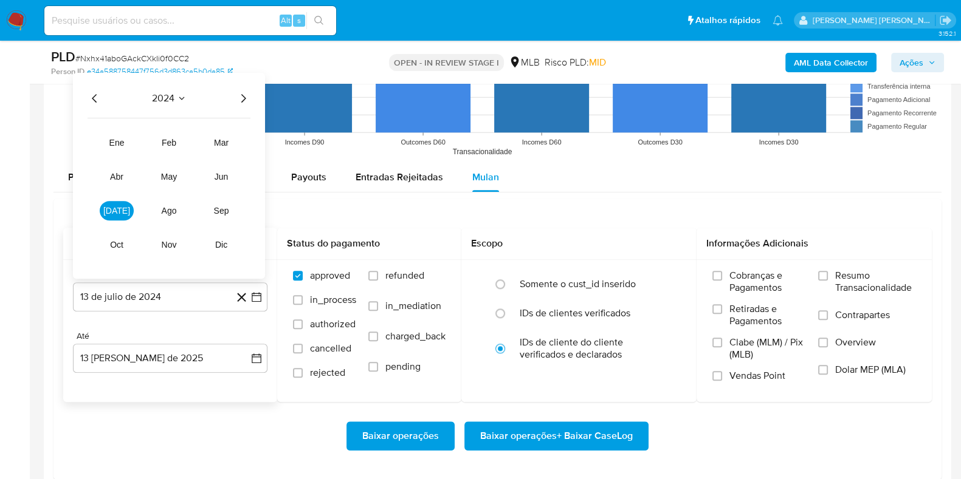
click at [242, 99] on icon "Año siguiente" at bounding box center [243, 98] width 15 height 15
click at [119, 141] on span "ene" at bounding box center [116, 143] width 15 height 10
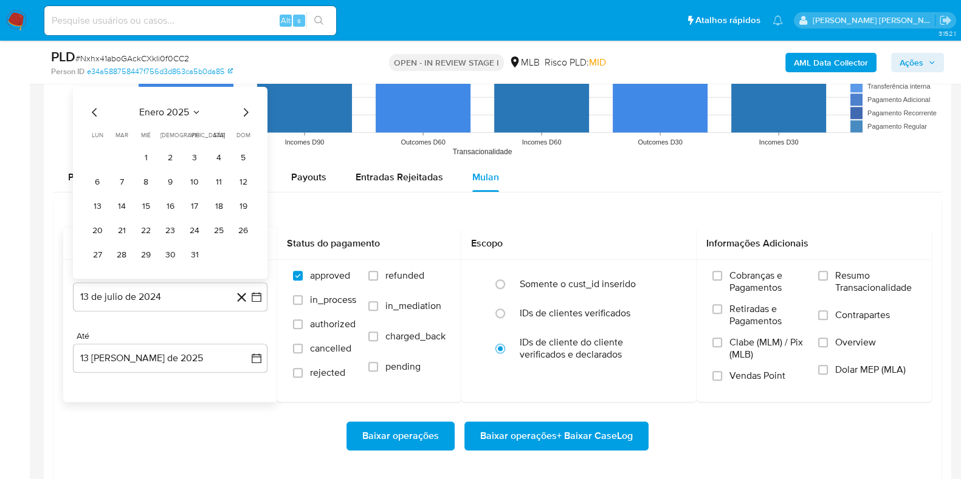
click at [142, 157] on button "1" at bounding box center [145, 157] width 19 height 19
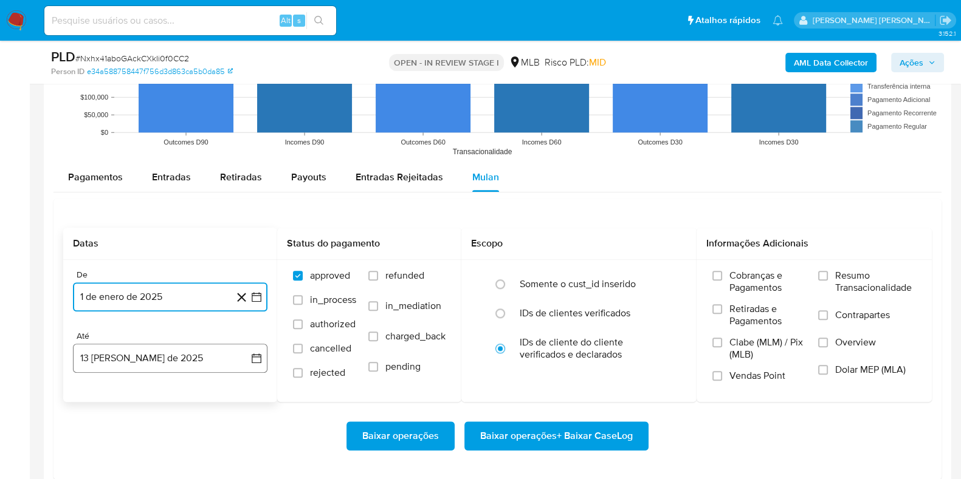
click at [163, 352] on button "13 [PERSON_NAME] de 2025" at bounding box center [170, 358] width 194 height 29
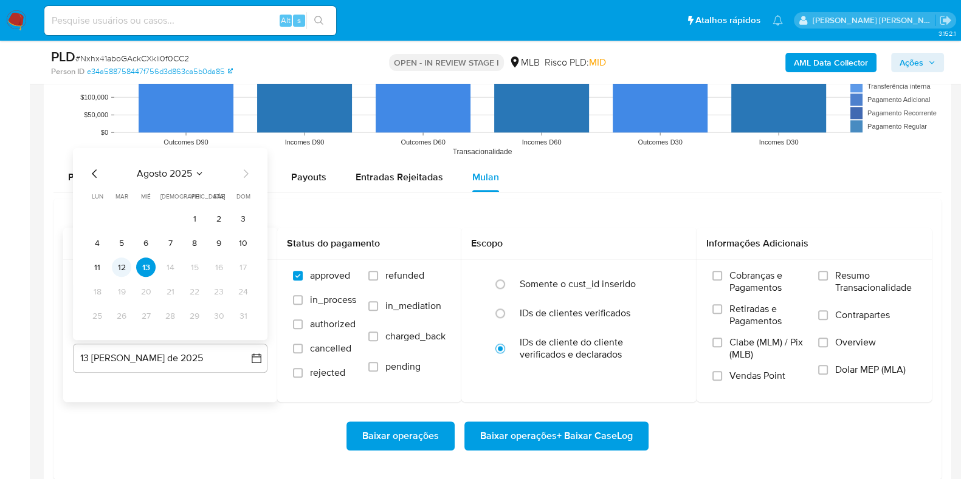
click at [119, 263] on button "12" at bounding box center [121, 267] width 19 height 19
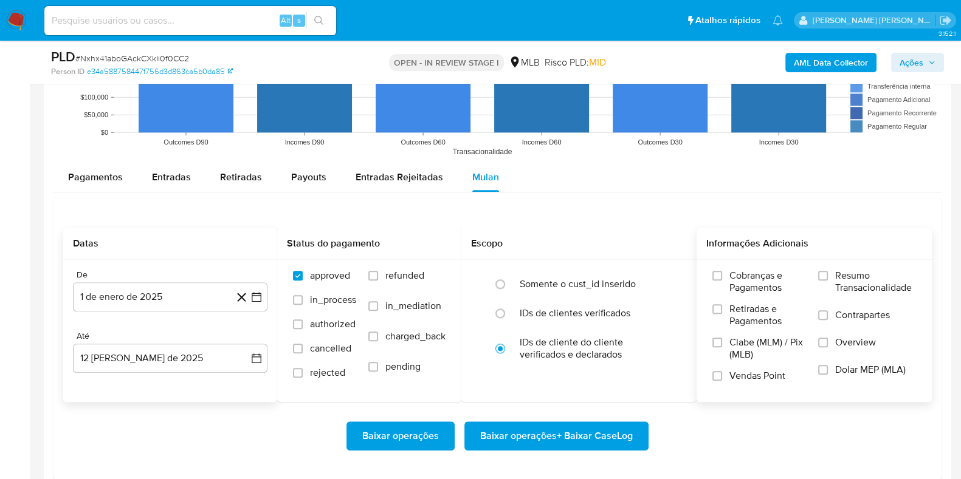
click at [847, 271] on span "Resumo Transacionalidade" at bounding box center [875, 282] width 81 height 24
click at [828, 271] on input "Resumo Transacionalidade" at bounding box center [823, 276] width 10 height 10
click at [840, 316] on span "Contrapartes" at bounding box center [862, 315] width 55 height 12
click at [828, 316] on input "Contrapartes" at bounding box center [823, 316] width 10 height 10
click at [605, 425] on span "Baixar operações + Baixar CaseLog" at bounding box center [556, 436] width 153 height 27
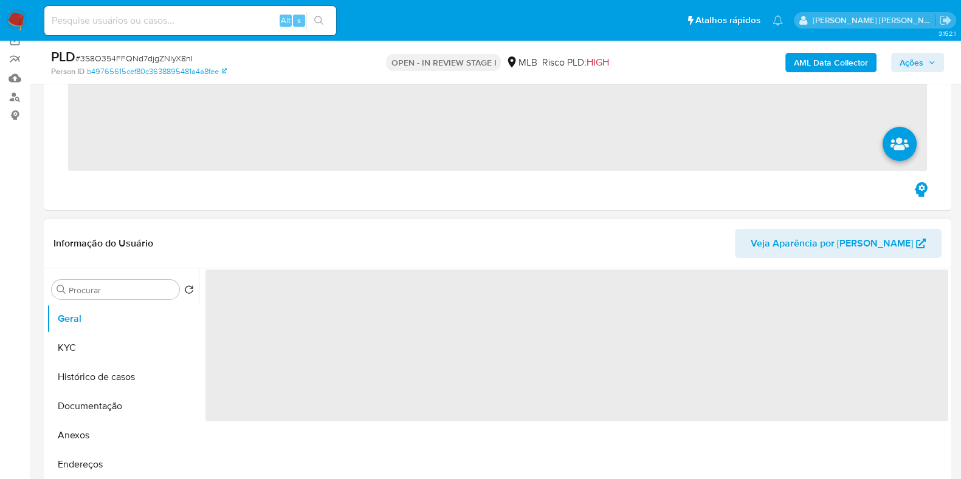
scroll to position [151, 0]
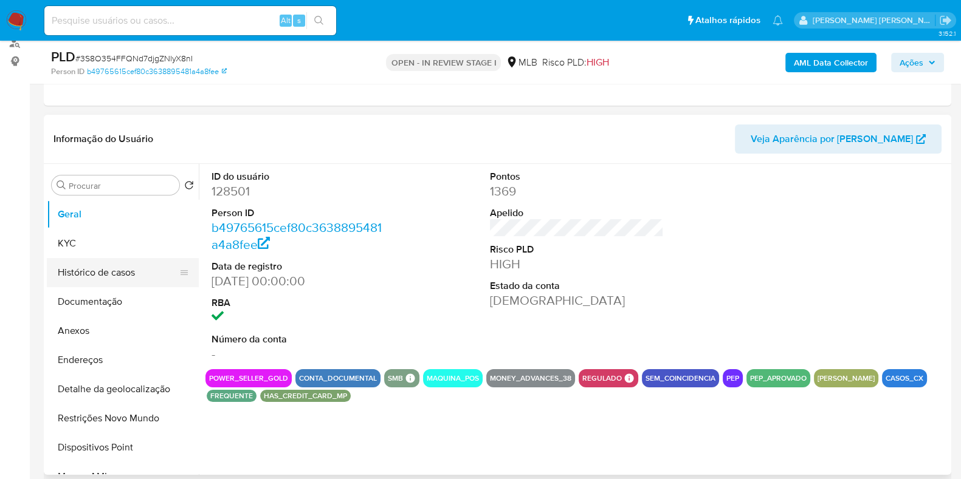
click at [127, 282] on button "Histórico de casos" at bounding box center [118, 272] width 142 height 29
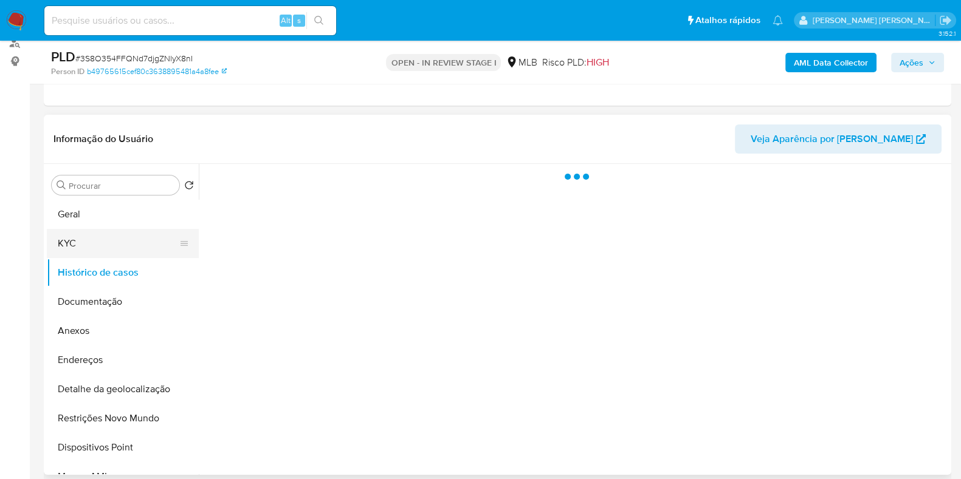
select select "10"
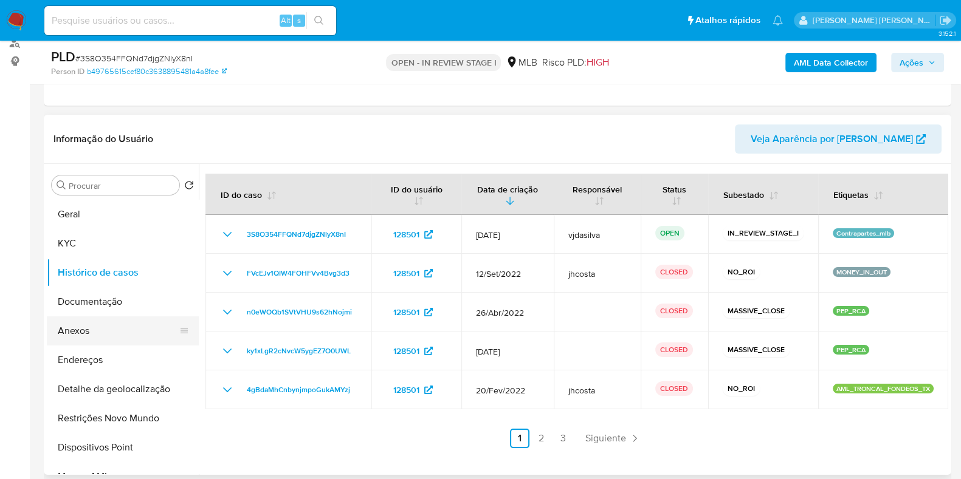
click at [128, 329] on button "Anexos" at bounding box center [118, 331] width 142 height 29
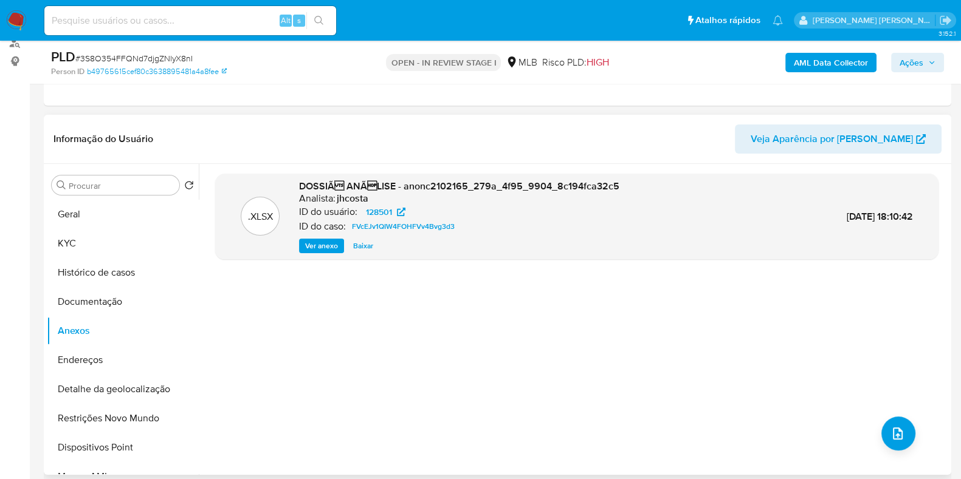
click at [305, 246] on span "Ver anexo" at bounding box center [321, 246] width 33 height 12
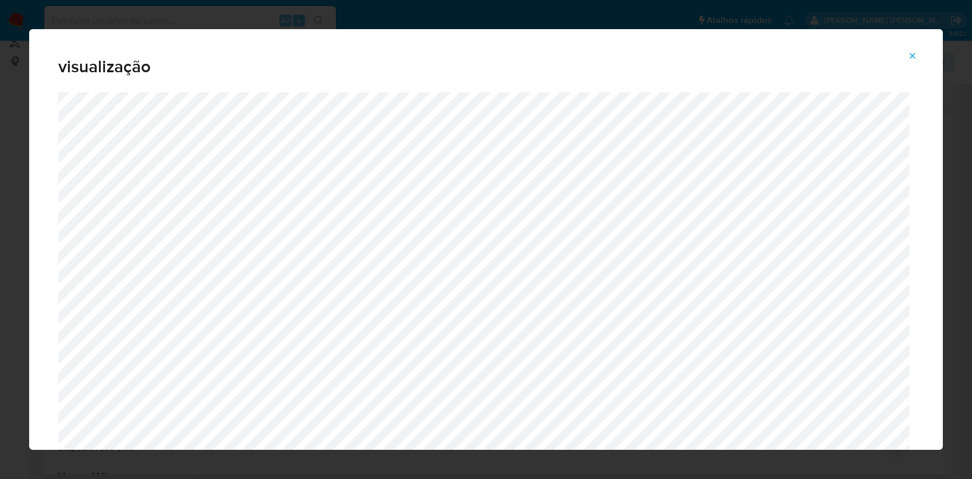
click at [909, 61] on span "Attachment preview" at bounding box center [913, 55] width 10 height 17
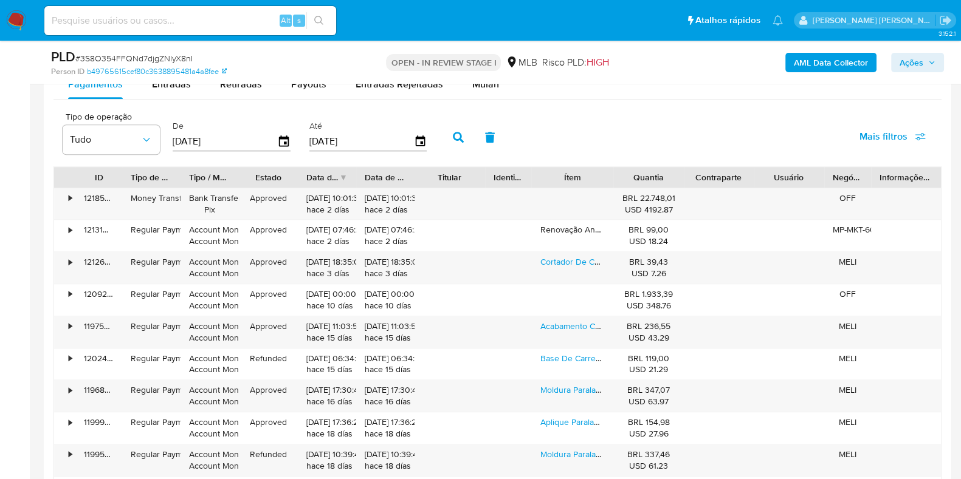
scroll to position [1291, 0]
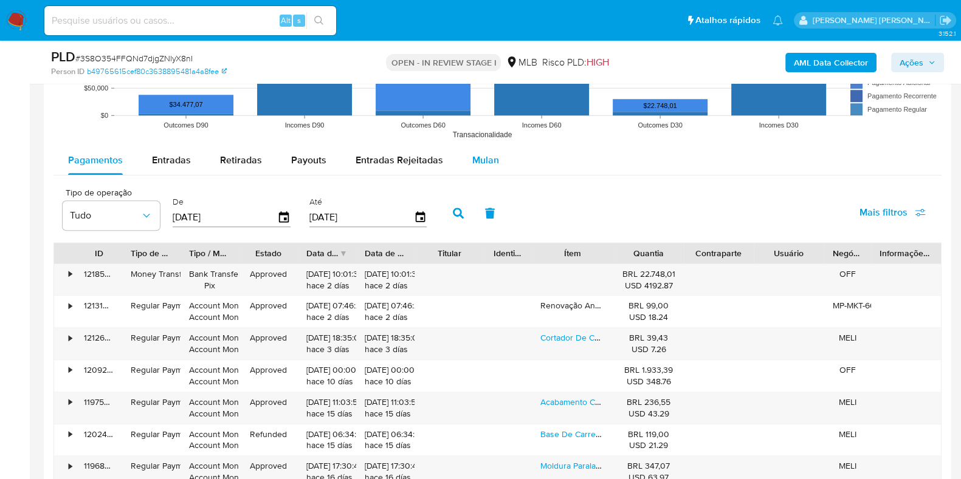
drag, startPoint x: 498, startPoint y: 162, endPoint x: 458, endPoint y: 173, distance: 42.2
click at [498, 162] on button "Mulan" at bounding box center [486, 160] width 56 height 29
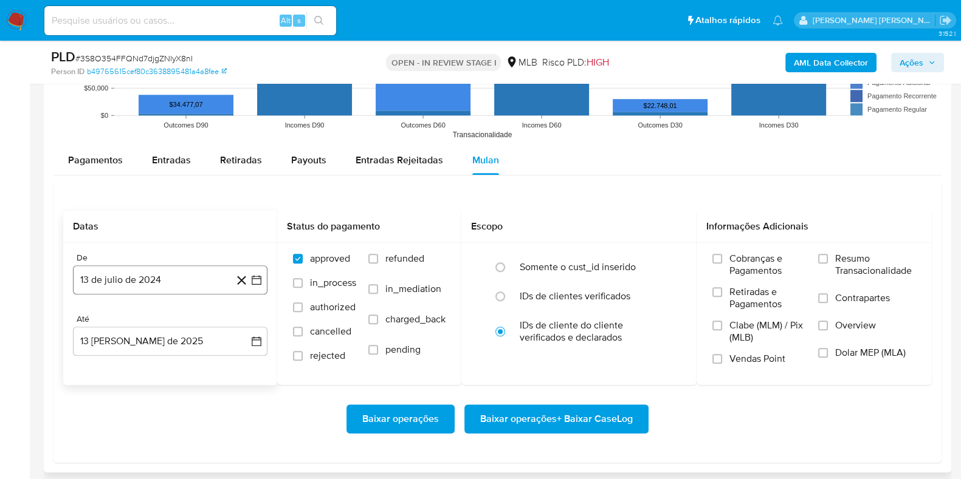
click at [140, 275] on button "13 de julio de 2024" at bounding box center [170, 280] width 194 height 29
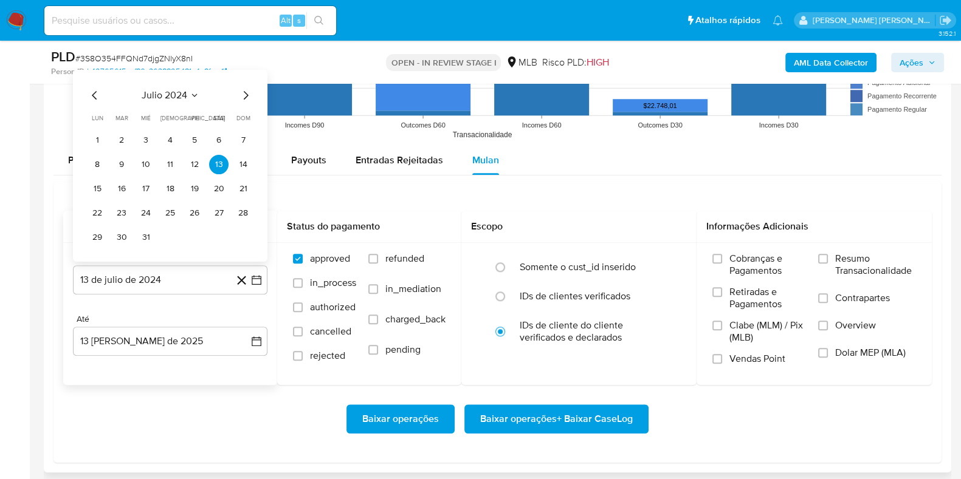
click at [176, 92] on span "julio 2024" at bounding box center [165, 95] width 46 height 12
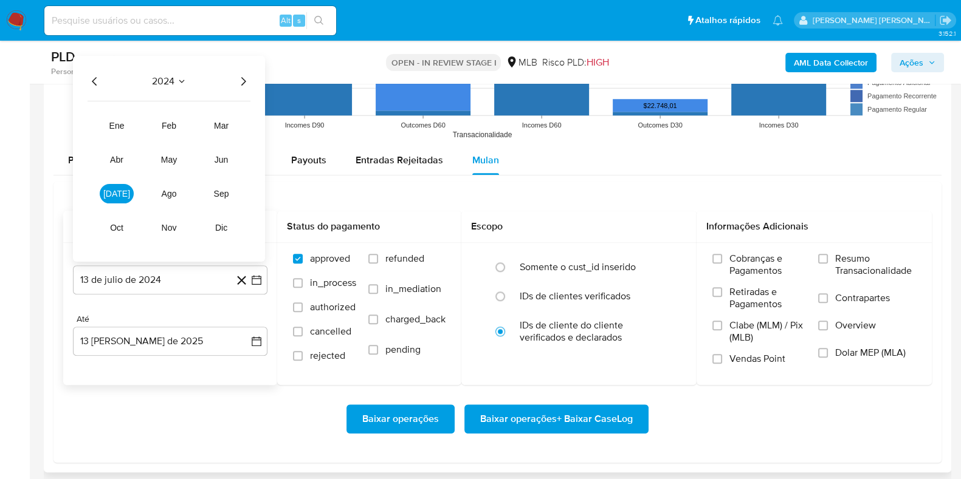
click at [246, 74] on icon "Año siguiente" at bounding box center [243, 81] width 15 height 15
click at [172, 153] on button "may" at bounding box center [169, 159] width 34 height 19
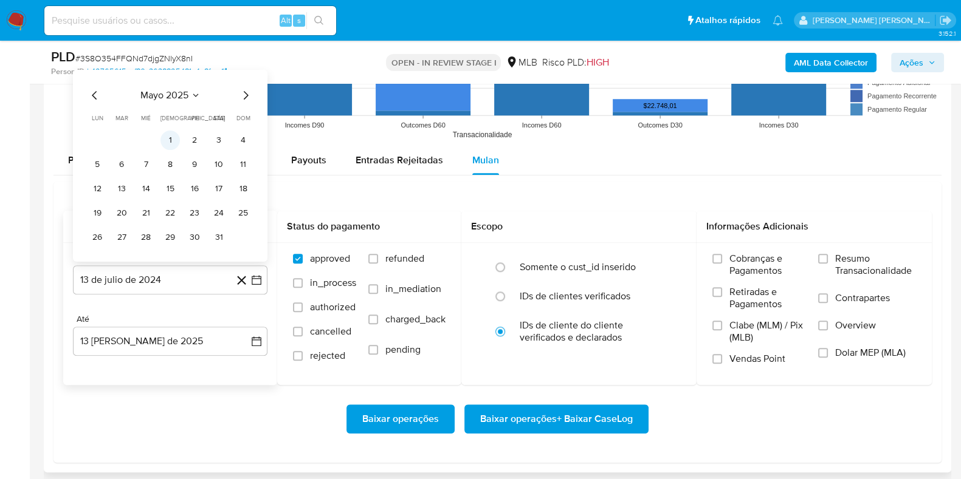
click at [167, 132] on button "1" at bounding box center [169, 139] width 19 height 19
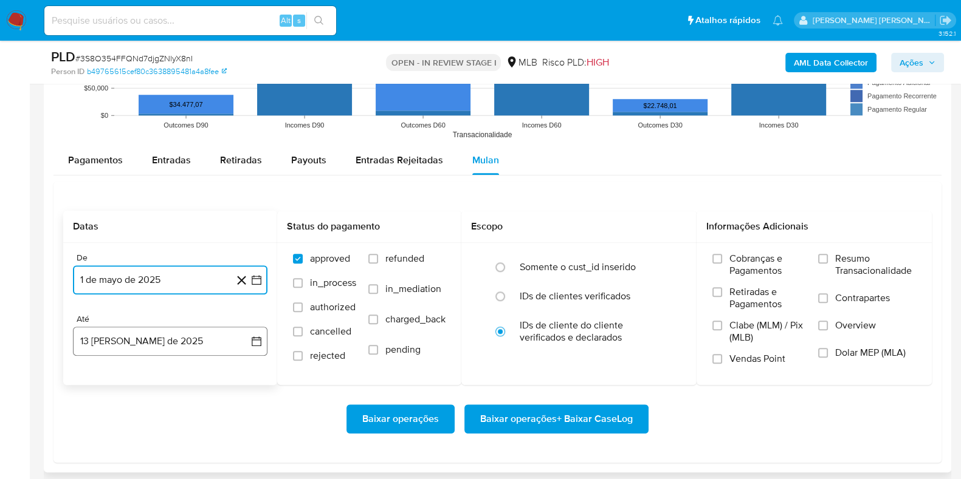
click at [129, 342] on button "13 [PERSON_NAME] de 2025" at bounding box center [170, 341] width 194 height 29
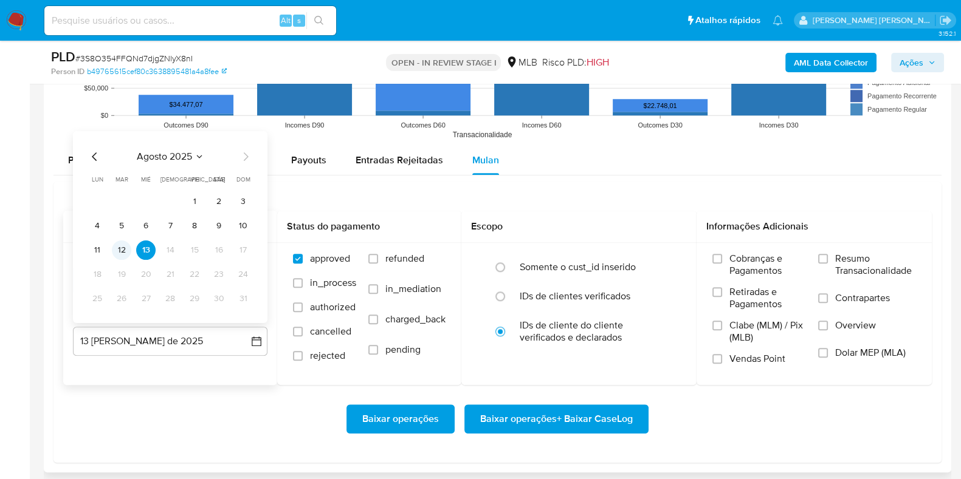
click at [119, 247] on button "12" at bounding box center [121, 249] width 19 height 19
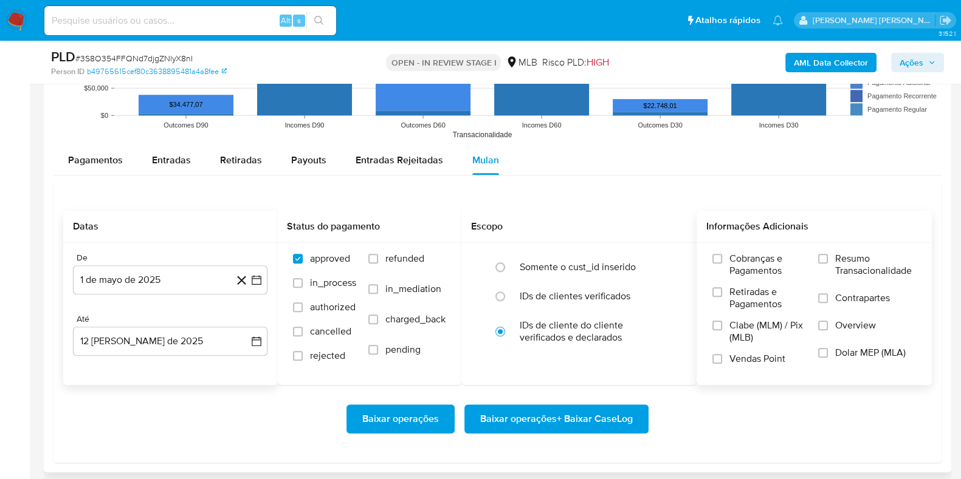
click at [875, 263] on span "Resumo Transacionalidade" at bounding box center [875, 265] width 81 height 24
click at [828, 263] on input "Resumo Transacionalidade" at bounding box center [823, 259] width 10 height 10
click at [851, 296] on span "Contrapartes" at bounding box center [862, 298] width 55 height 12
click at [828, 296] on input "Contrapartes" at bounding box center [823, 299] width 10 height 10
click at [577, 422] on span "Baixar operações + Baixar CaseLog" at bounding box center [556, 419] width 153 height 27
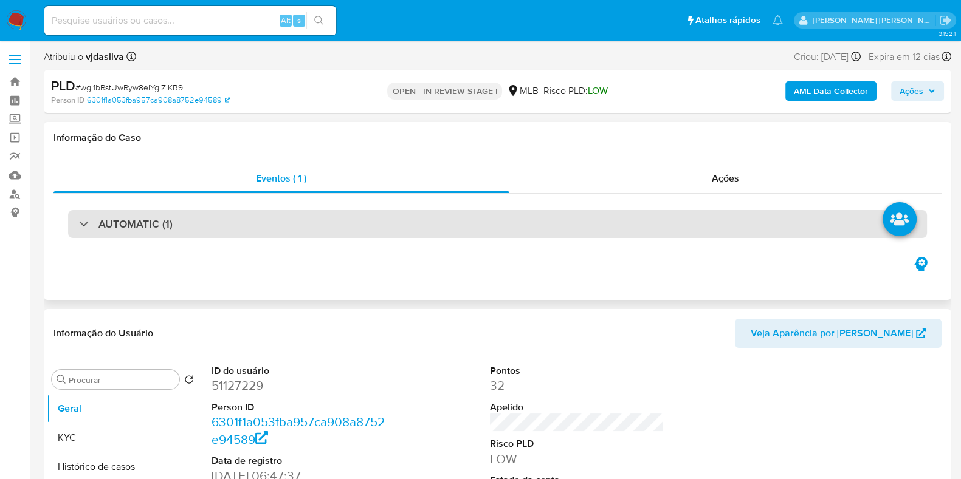
click at [193, 232] on div "AUTOMATIC (1)" at bounding box center [497, 224] width 859 height 28
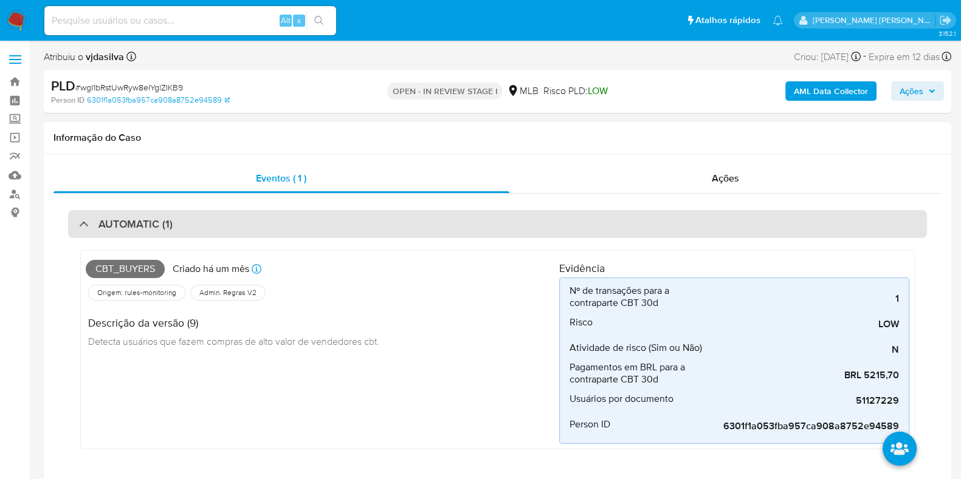
select select "10"
click at [191, 232] on div "AUTOMATIC (1)" at bounding box center [497, 224] width 859 height 28
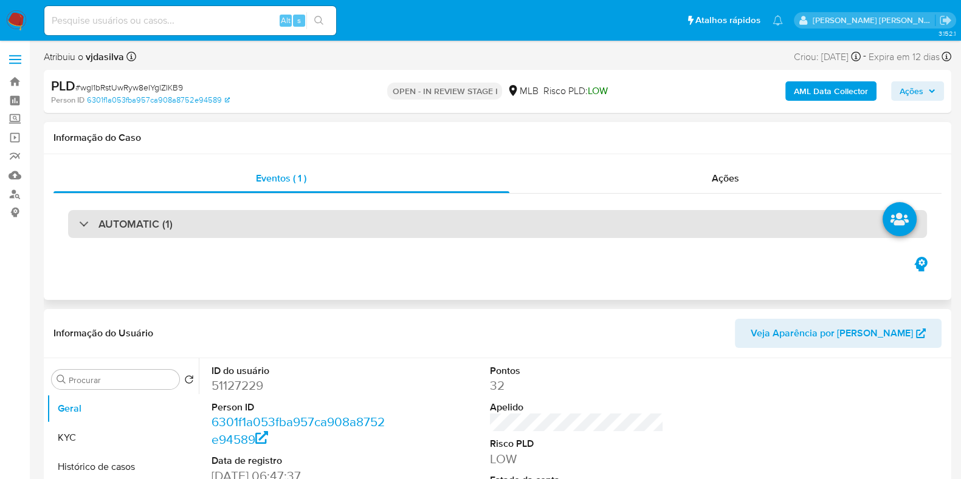
scroll to position [151, 0]
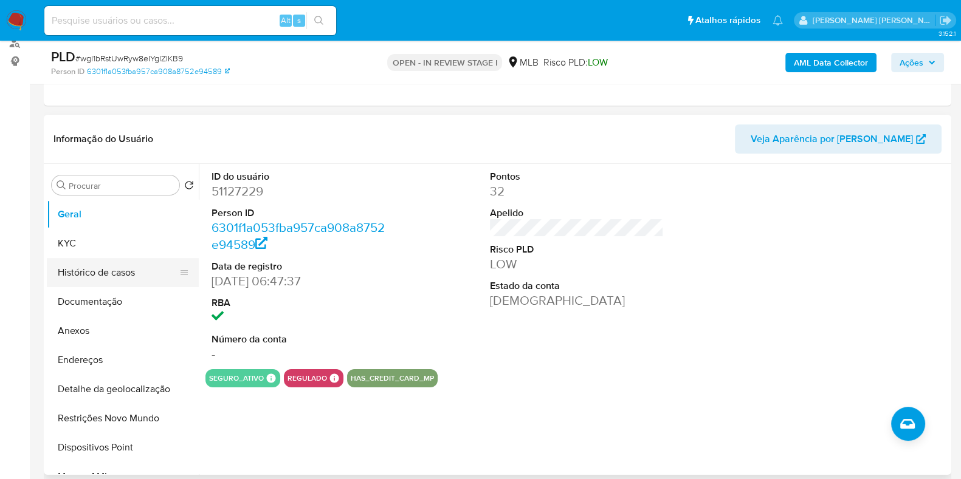
click at [140, 269] on button "Histórico de casos" at bounding box center [118, 272] width 142 height 29
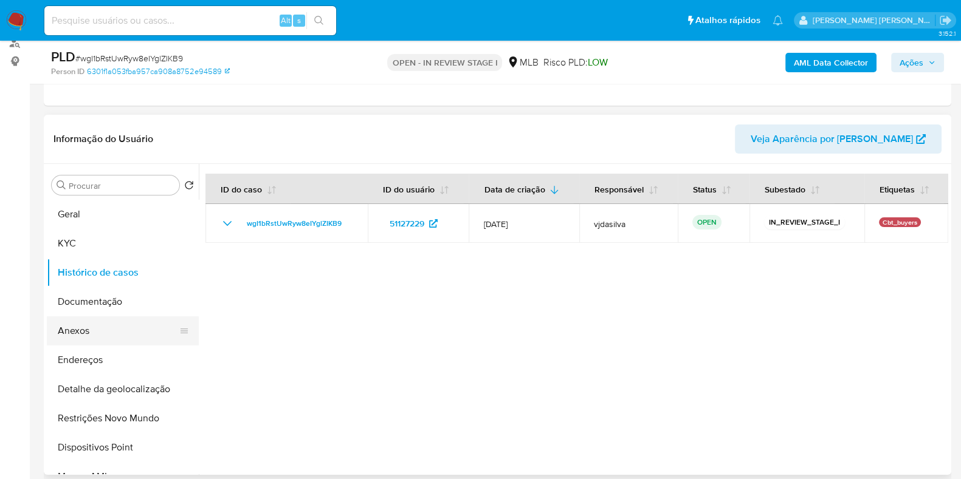
click at [130, 337] on button "Anexos" at bounding box center [118, 331] width 142 height 29
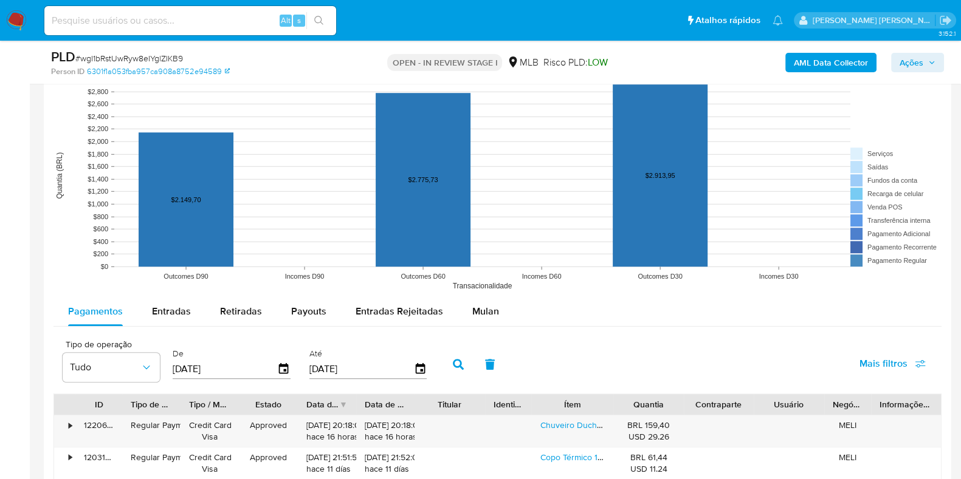
scroll to position [1215, 0]
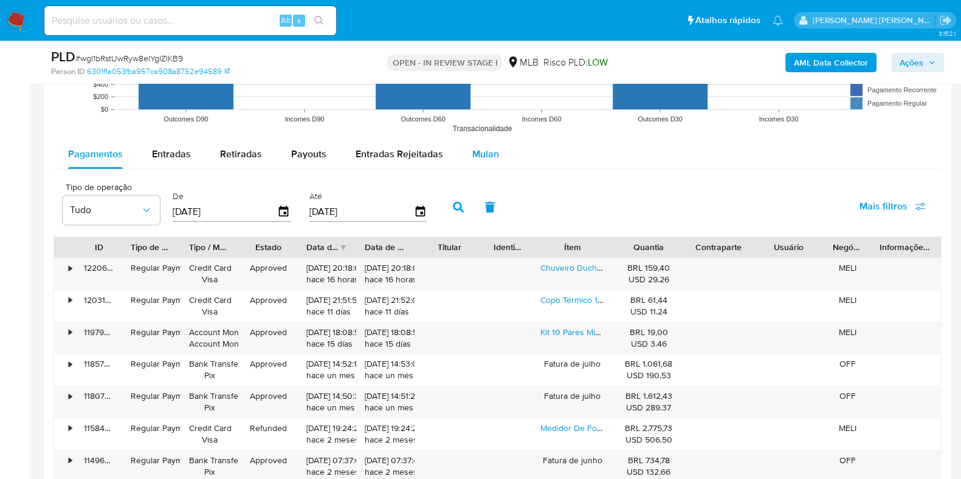
click at [480, 152] on span "Mulan" at bounding box center [485, 154] width 27 height 14
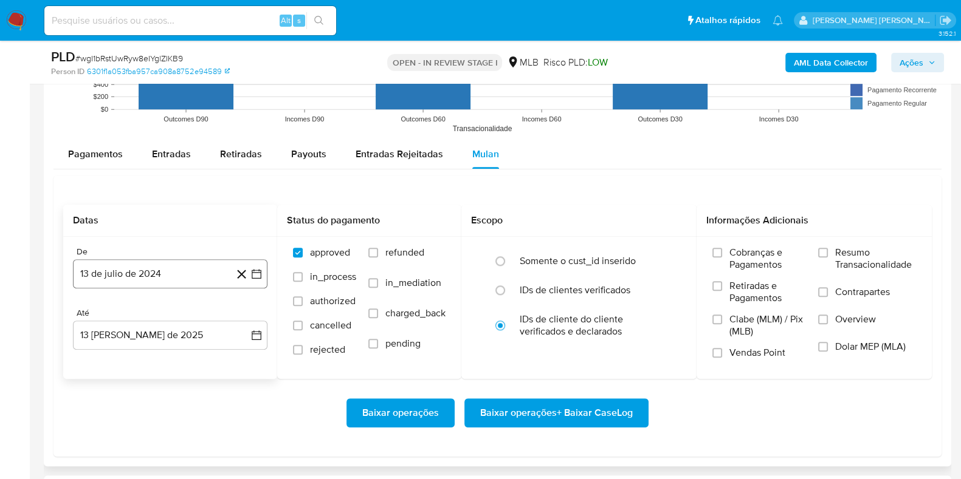
click at [186, 266] on button "13 de julio de 2024" at bounding box center [170, 273] width 194 height 29
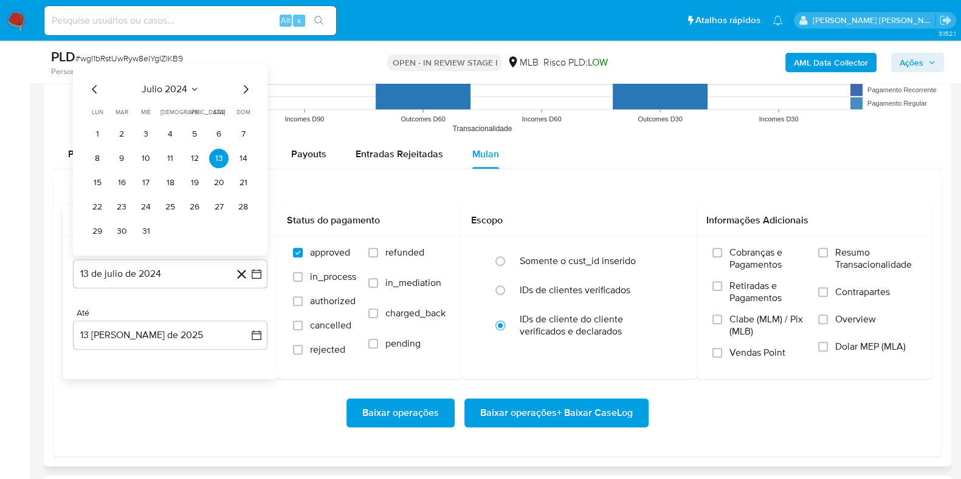
click at [155, 86] on span "julio 2024" at bounding box center [165, 89] width 46 height 12
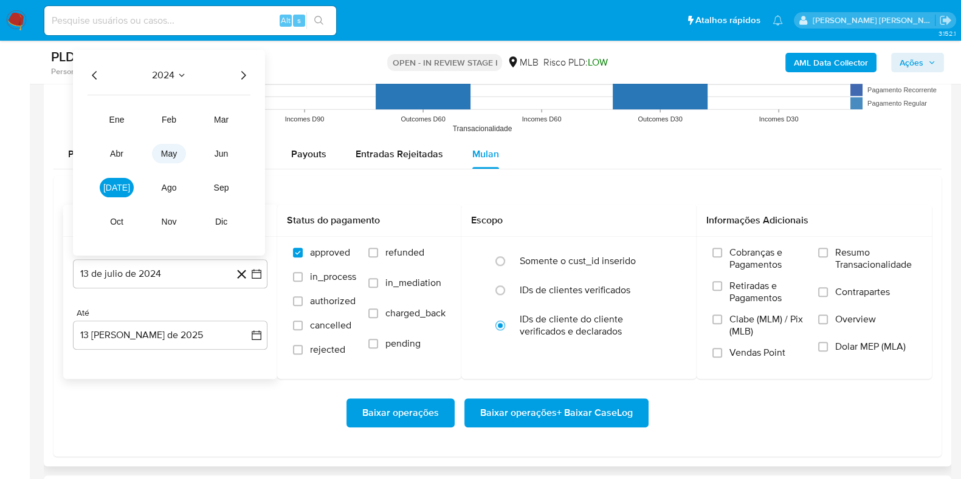
click at [167, 152] on span "may" at bounding box center [169, 154] width 16 height 10
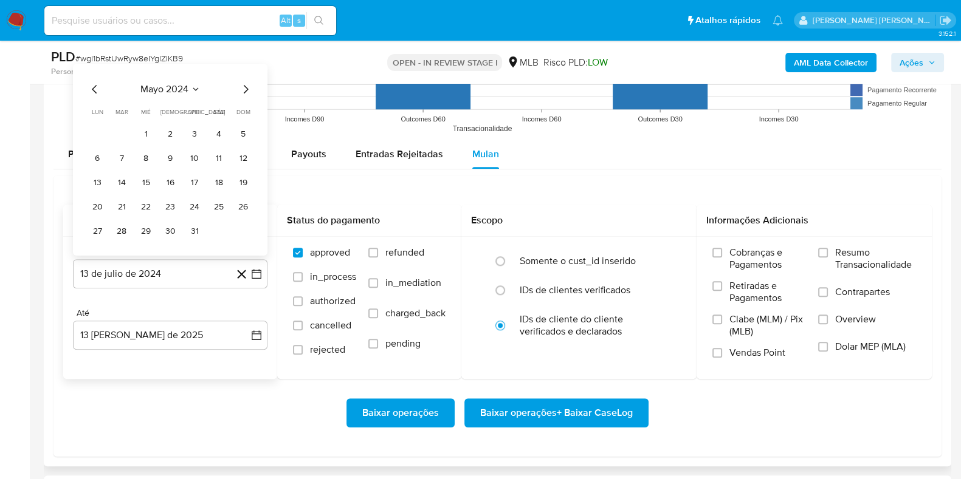
click at [191, 86] on icon "Seleccionar mes y año" at bounding box center [196, 89] width 10 height 10
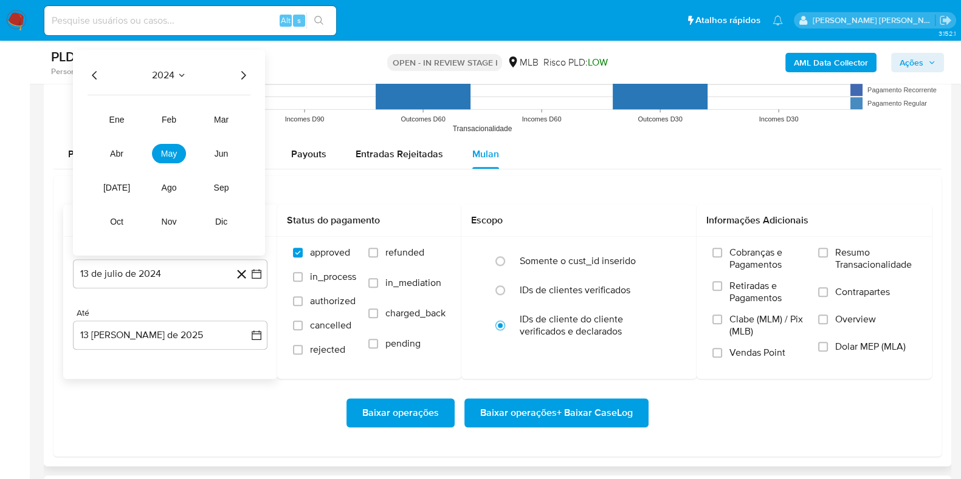
click at [247, 72] on icon "Año siguiente" at bounding box center [243, 75] width 15 height 15
click at [219, 150] on span "jun" at bounding box center [222, 154] width 14 height 10
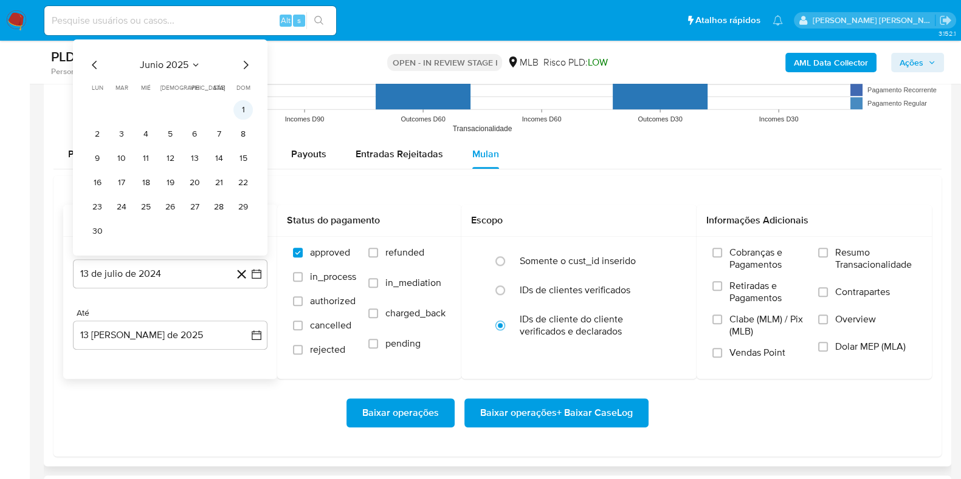
click at [242, 111] on button "1" at bounding box center [242, 109] width 19 height 19
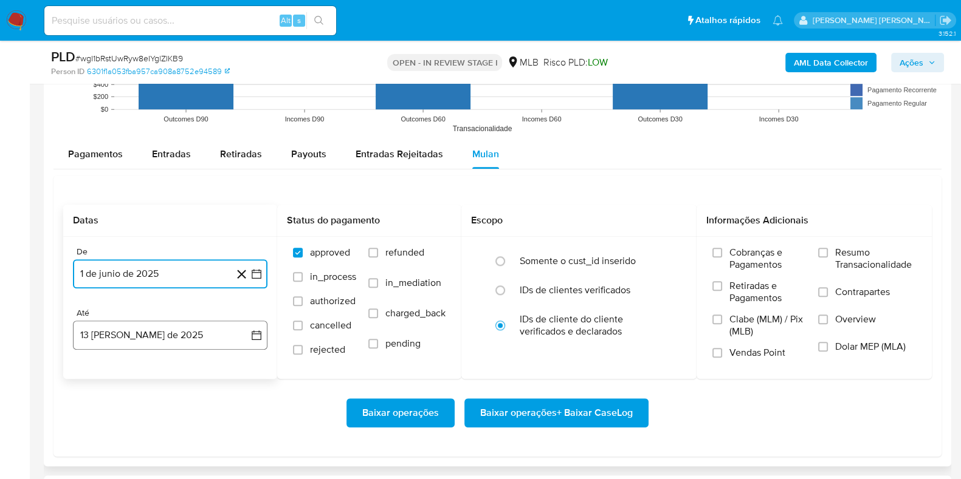
click at [185, 334] on button "13 de agosto de 2025" at bounding box center [170, 335] width 194 height 29
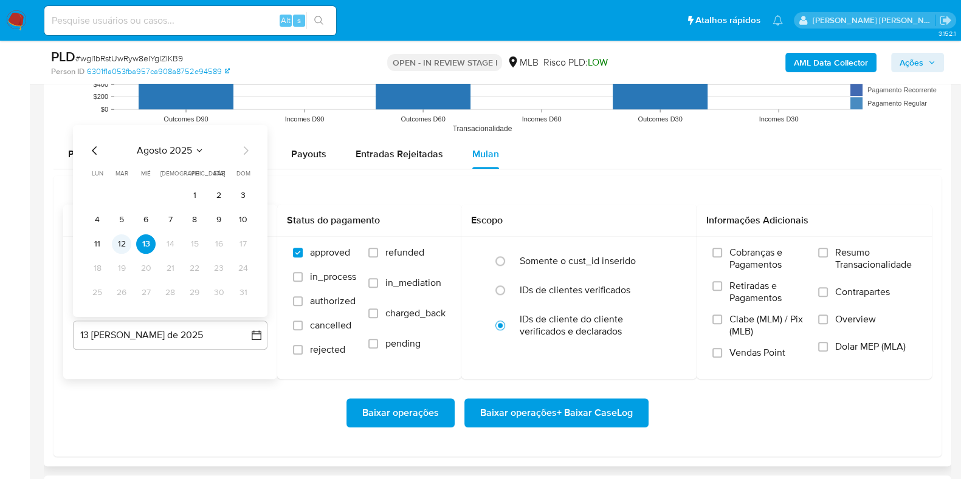
click at [126, 241] on button "12" at bounding box center [121, 244] width 19 height 19
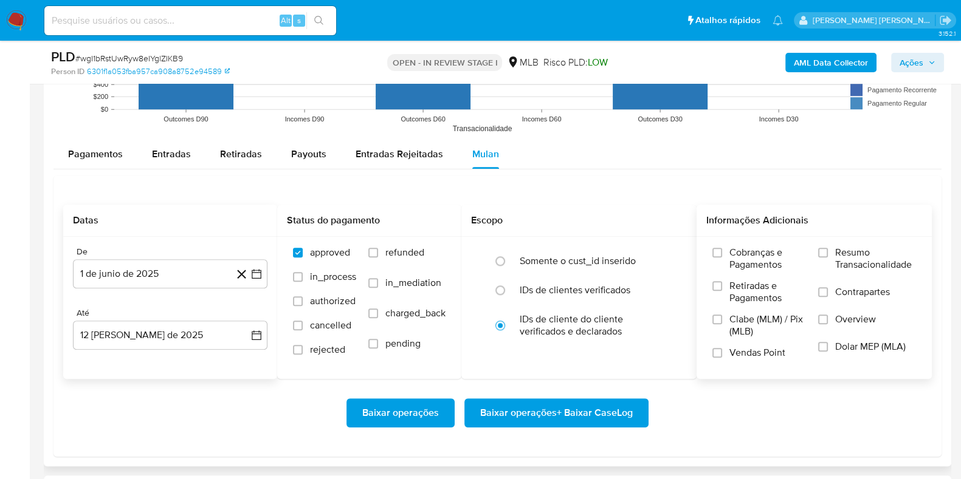
click at [837, 261] on span "Resumo Transacionalidade" at bounding box center [875, 259] width 81 height 24
click at [828, 258] on input "Resumo Transacionalidade" at bounding box center [823, 253] width 10 height 10
click at [837, 291] on span "Contrapartes" at bounding box center [862, 292] width 55 height 12
click at [828, 291] on input "Contrapartes" at bounding box center [823, 292] width 10 height 10
click at [576, 413] on span "Baixar operações + Baixar CaseLog" at bounding box center [556, 413] width 153 height 27
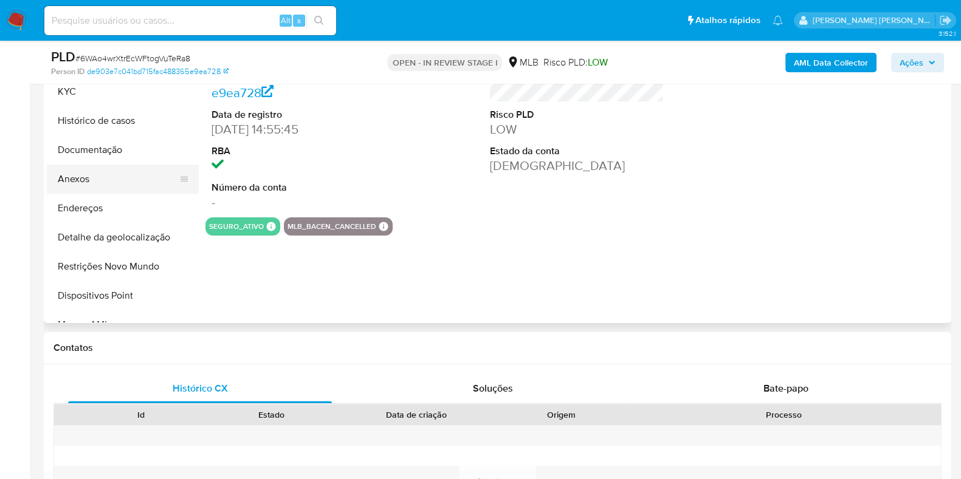
scroll to position [228, 0]
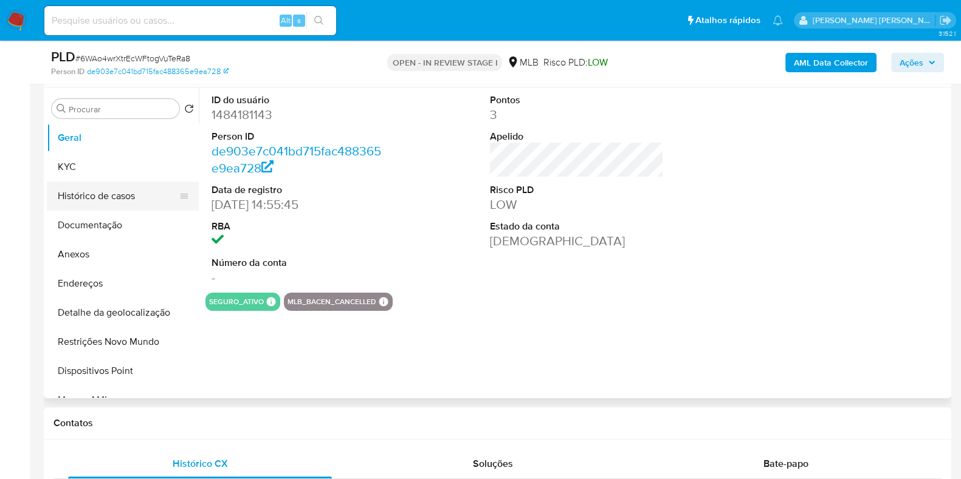
select select "10"
click at [108, 196] on button "Histórico de casos" at bounding box center [118, 196] width 142 height 29
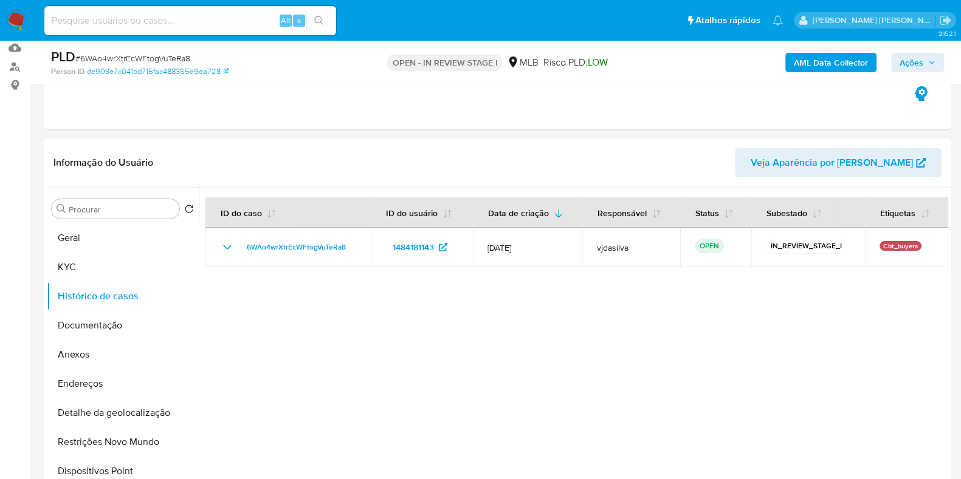
scroll to position [151, 0]
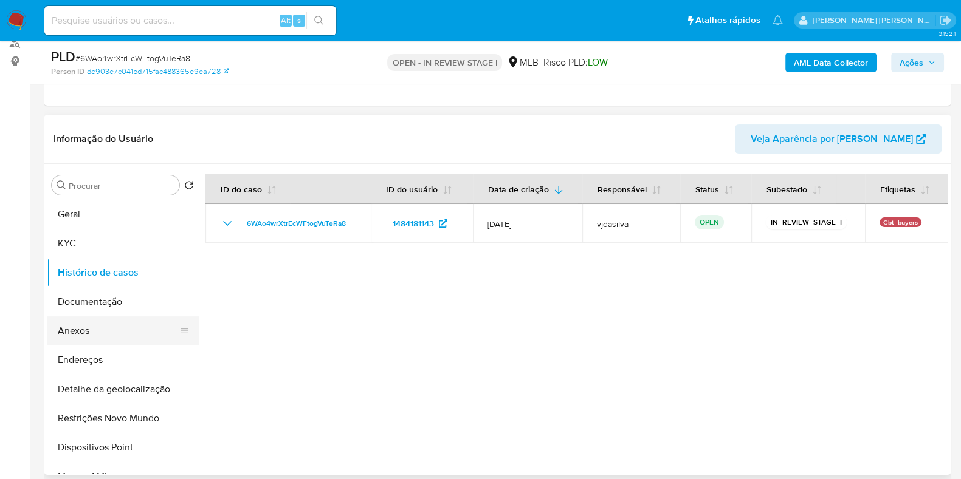
click at [95, 325] on button "Anexos" at bounding box center [118, 331] width 142 height 29
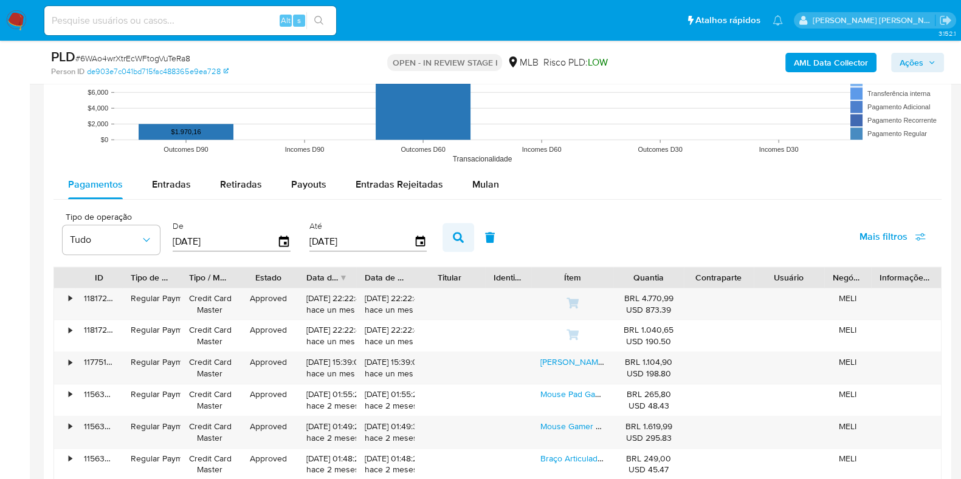
scroll to position [1291, 0]
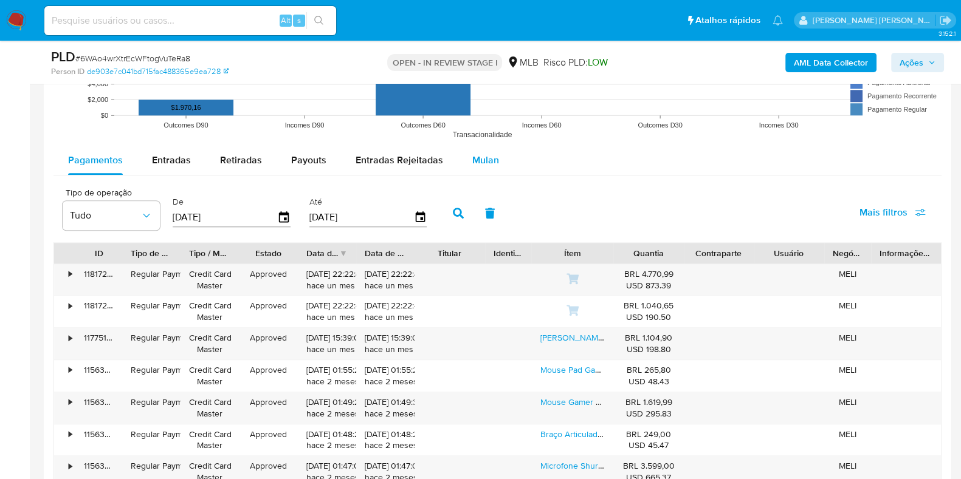
click at [478, 159] on span "Mulan" at bounding box center [485, 160] width 27 height 14
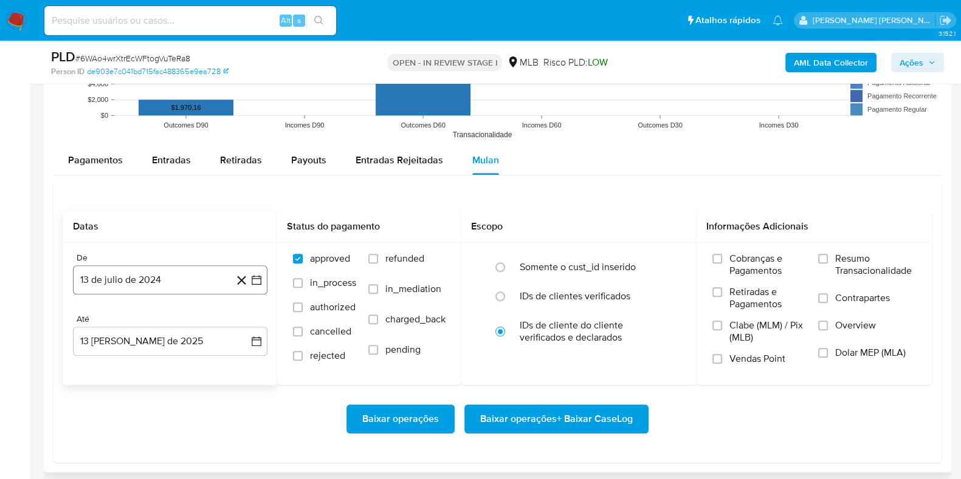
click at [170, 281] on button "13 de julio de 2024" at bounding box center [170, 280] width 194 height 29
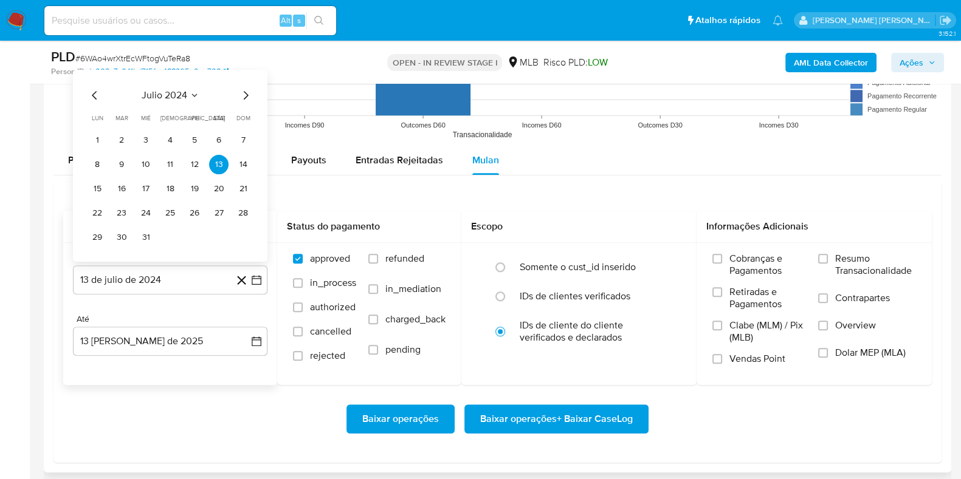
click at [169, 94] on span "julio 2024" at bounding box center [165, 95] width 46 height 12
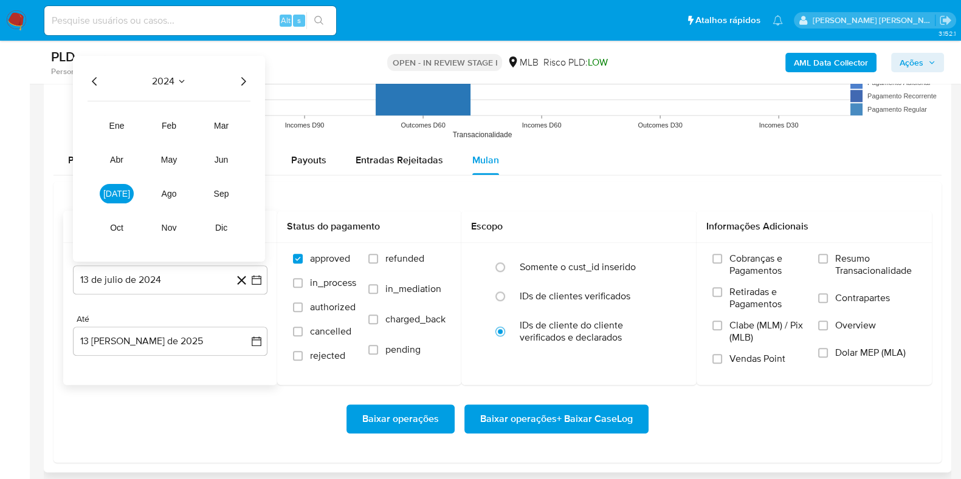
click at [243, 77] on icon "Año siguiente" at bounding box center [243, 81] width 15 height 15
click at [215, 158] on span "jun" at bounding box center [222, 159] width 14 height 10
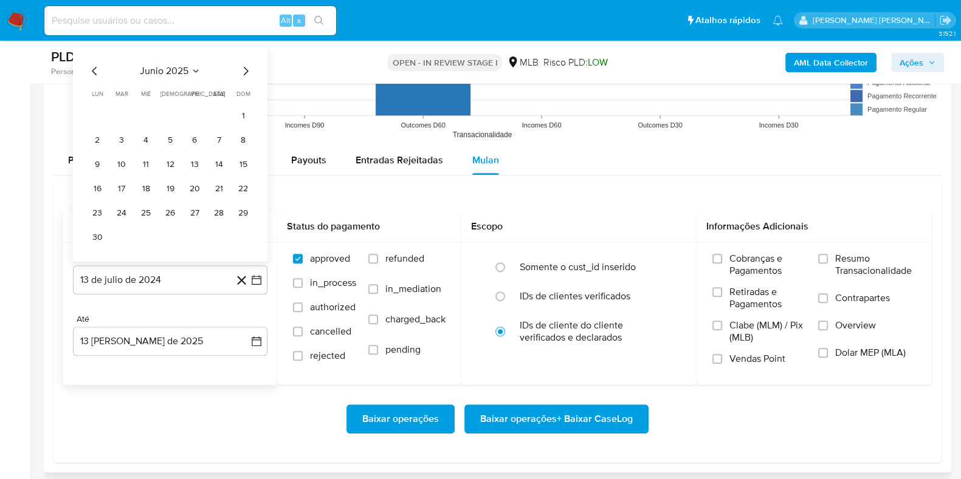
click at [238, 115] on button "1" at bounding box center [242, 115] width 19 height 19
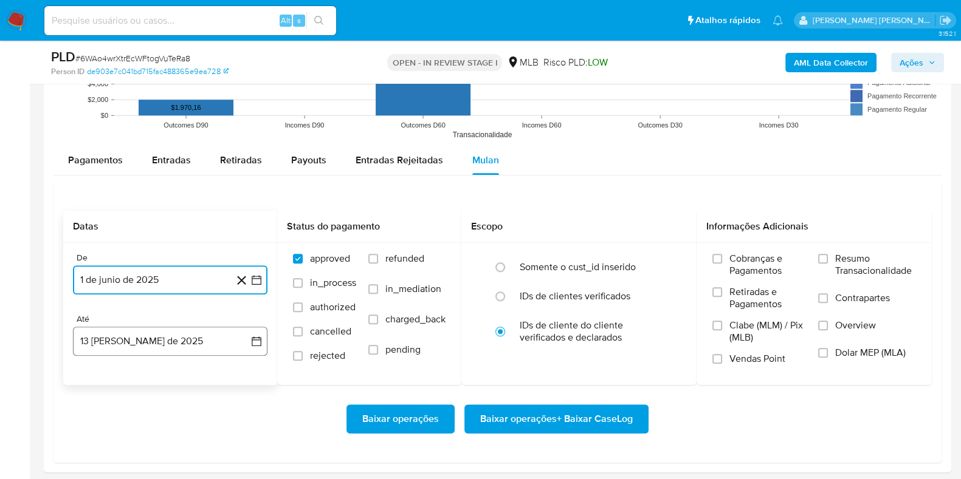
click at [157, 331] on button "13 [PERSON_NAME] de 2025" at bounding box center [170, 341] width 194 height 29
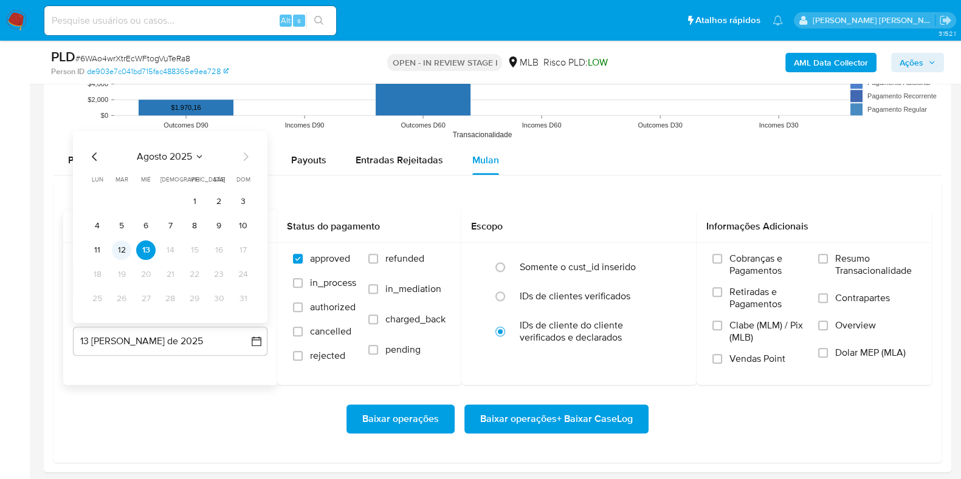
click at [126, 247] on button "12" at bounding box center [121, 249] width 19 height 19
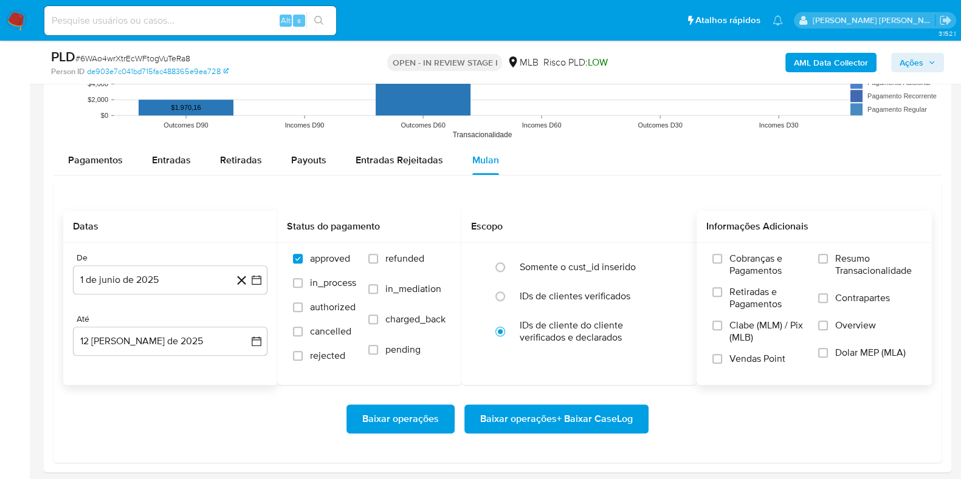
click at [842, 261] on span "Resumo Transacionalidade" at bounding box center [875, 265] width 81 height 24
click at [828, 261] on input "Resumo Transacionalidade" at bounding box center [823, 259] width 10 height 10
click at [834, 299] on label "Contrapartes" at bounding box center [867, 305] width 98 height 27
click at [828, 299] on input "Contrapartes" at bounding box center [823, 299] width 10 height 10
click at [545, 411] on span "Baixar operações + Baixar CaseLog" at bounding box center [556, 419] width 153 height 27
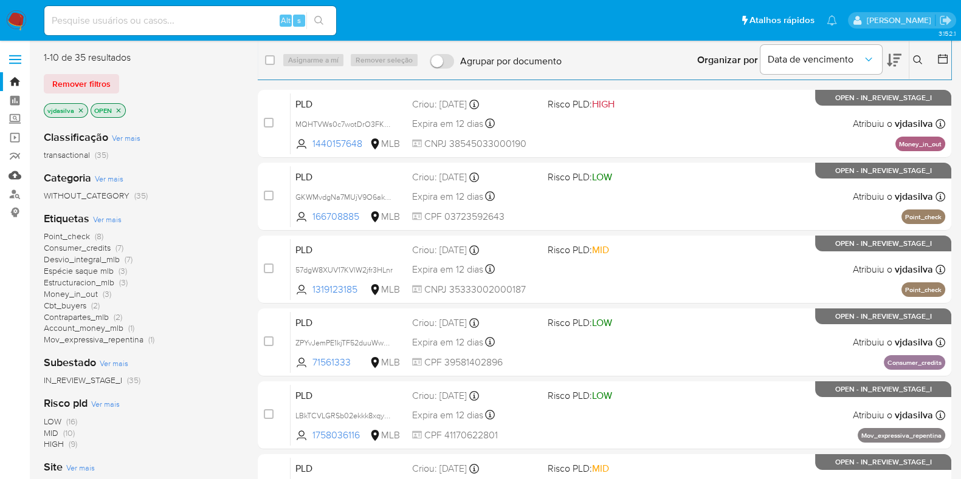
click at [9, 177] on link "Mulan" at bounding box center [72, 175] width 145 height 19
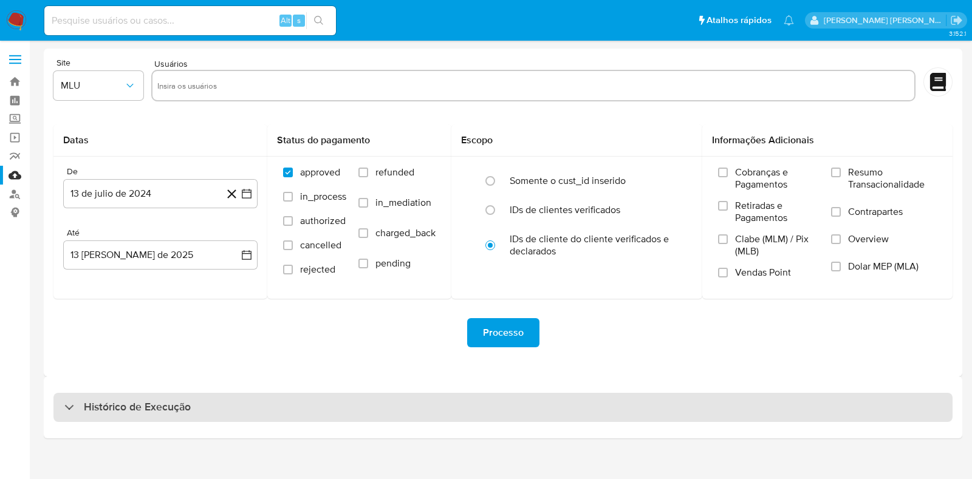
click at [465, 411] on div "Histórico de Execução" at bounding box center [502, 407] width 899 height 29
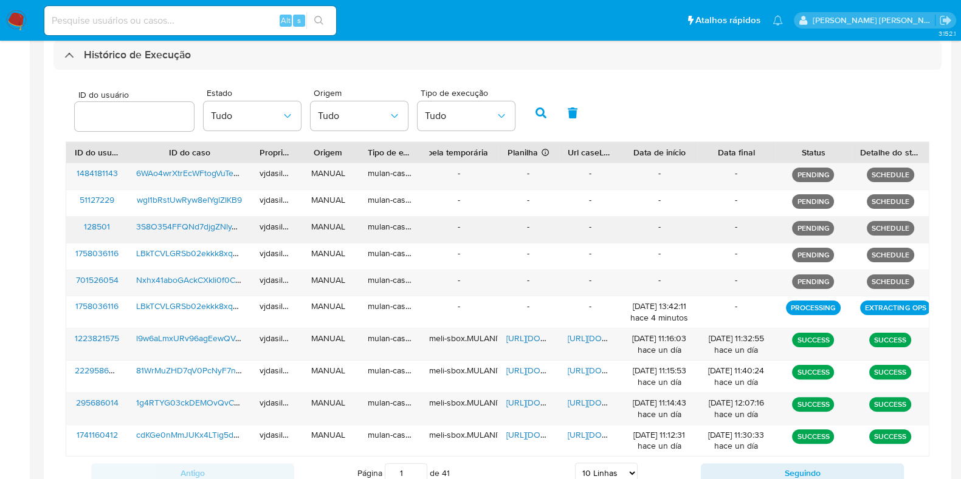
scroll to position [396, 0]
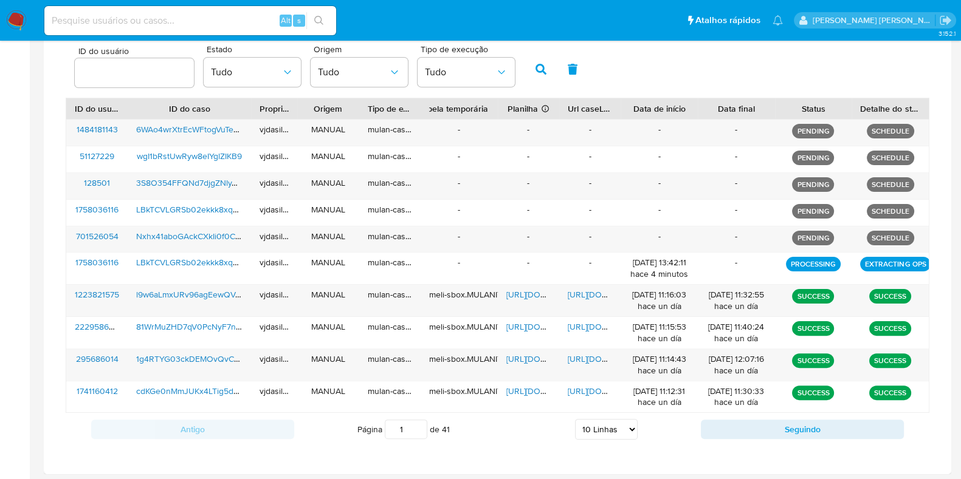
click at [593, 428] on select "5 Linhas 10 Linhas 20 Linhas 25 Linhas 50 Linhas 100 Linhas" at bounding box center [606, 429] width 63 height 21
select select "50"
click at [575, 419] on select "5 Linhas 10 Linhas 20 Linhas 25 Linhas 50 Linhas 100 Linhas" at bounding box center [606, 429] width 63 height 21
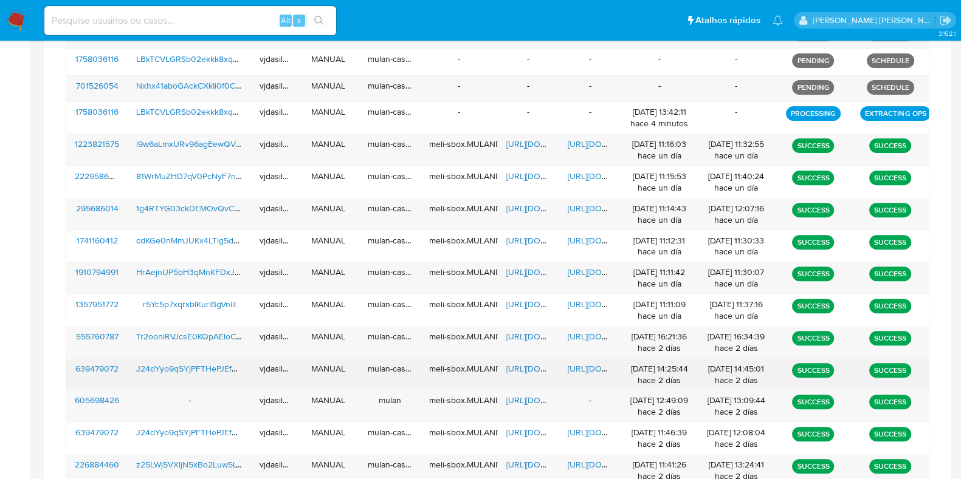
scroll to position [548, 0]
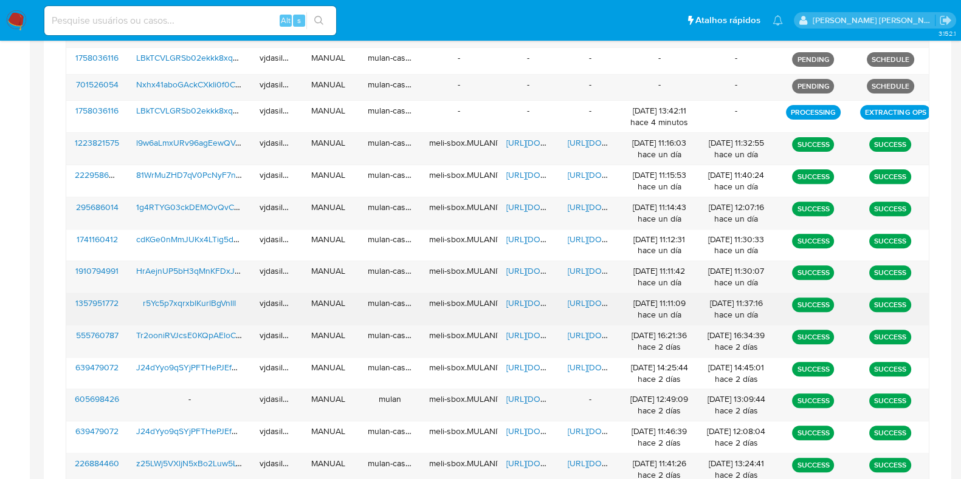
click at [585, 303] on span "https://docs.google.com/document/d/1PN2QPYM0ek7iGo0iAm6nmZoLi4QG2sN0WlKT8PsOeKs…" at bounding box center [610, 303] width 84 height 12
click at [532, 300] on span "https://docs.google.com/spreadsheets/d/1pBvbU42MaQlIBkJ9HzqMdafn9LNcb5GYcCLHnqG…" at bounding box center [548, 303] width 84 height 12
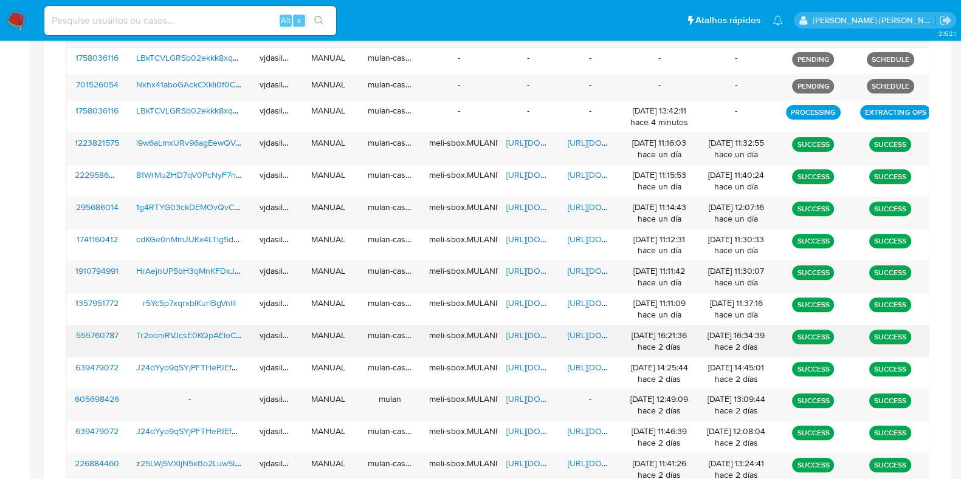
scroll to position [1675, 0]
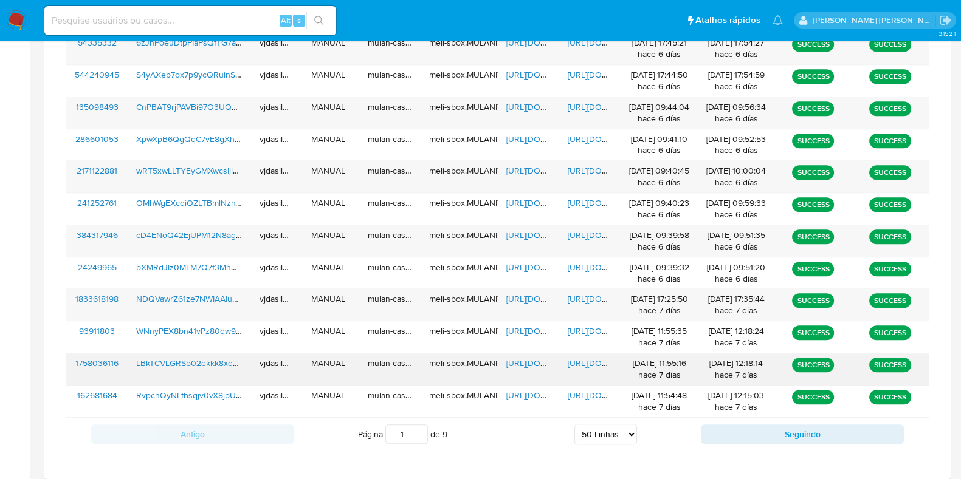
click at [595, 357] on span "https://docs.google.com/document/d/1gDQql09PoVVXZC_6o2VAGT2hTi2jom93g7G-yirgmnA…" at bounding box center [610, 363] width 84 height 12
click at [509, 359] on span "https://docs.google.com/spreadsheets/d/1BMhNfGbAJN5Vk3t8h-e0f7eSsrzbQsULEEbpDLx…" at bounding box center [548, 363] width 84 height 12
click at [204, 357] on span "LBkTCVLGRSb02ekkk8xqyxdj" at bounding box center [192, 363] width 112 height 12
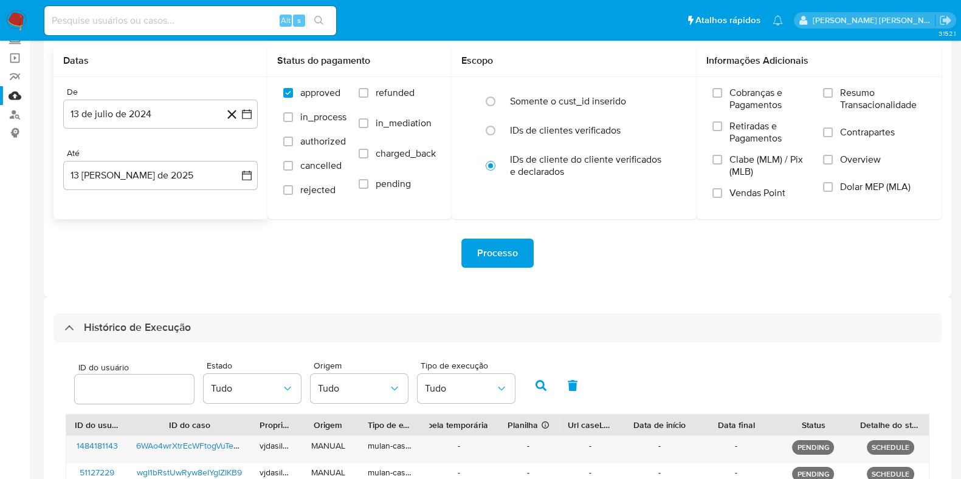
scroll to position [0, 0]
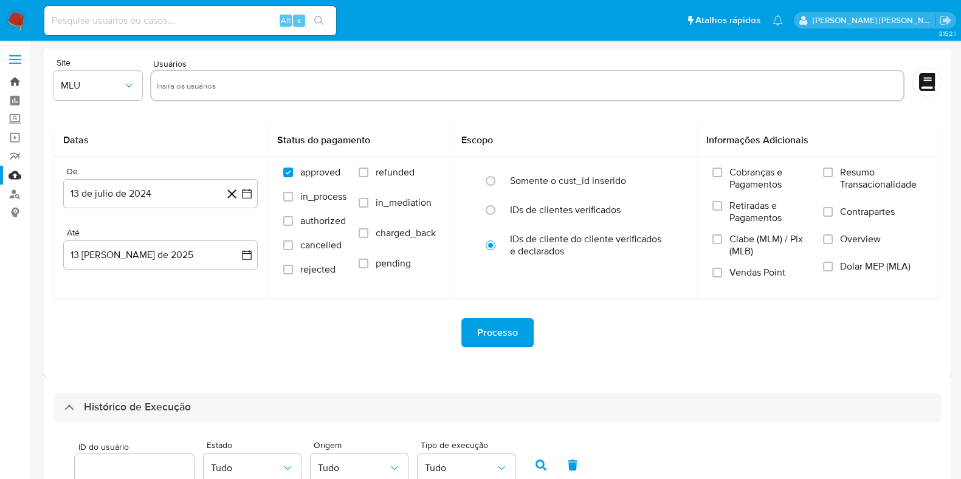
click at [15, 81] on link "Bandeja" at bounding box center [72, 81] width 145 height 19
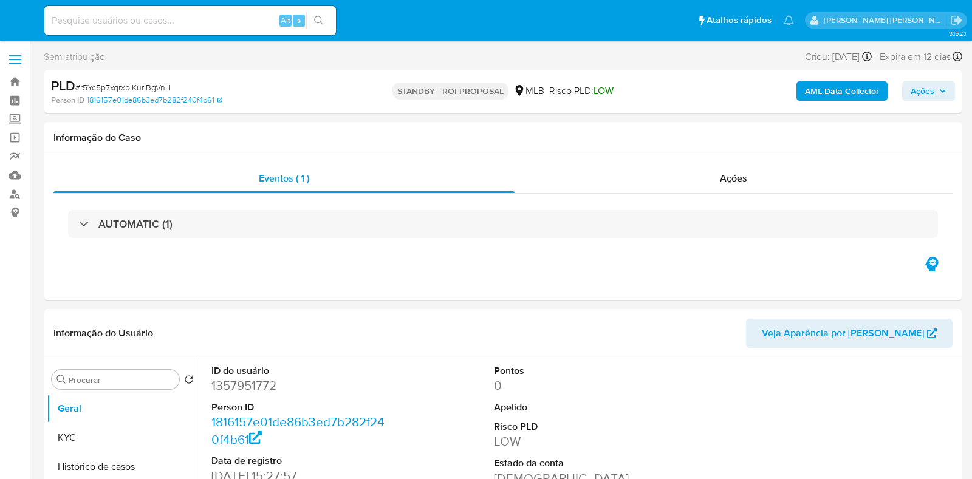
select select "10"
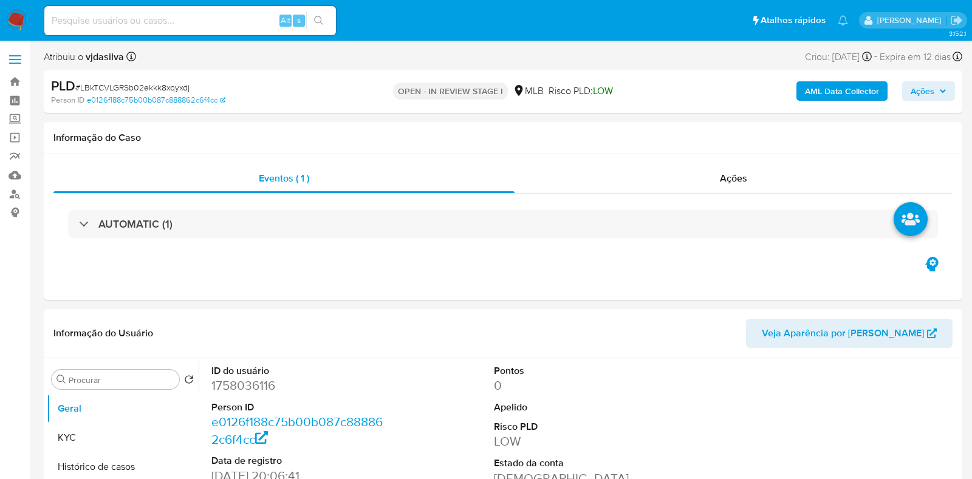
select select "10"
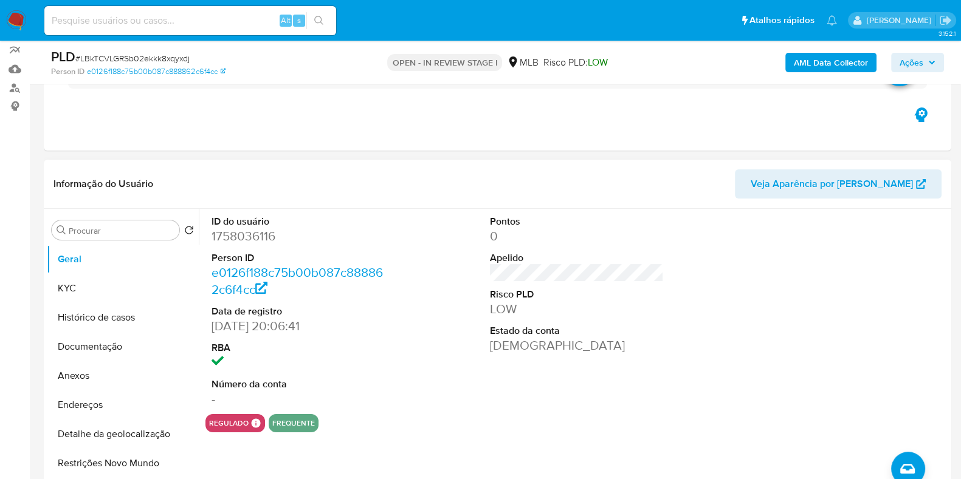
scroll to position [228, 0]
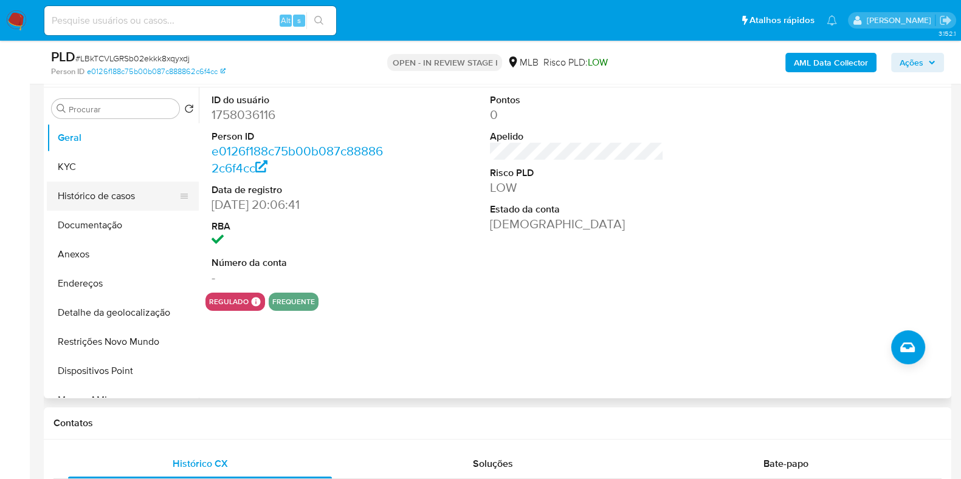
click at [114, 190] on button "Histórico de casos" at bounding box center [118, 196] width 142 height 29
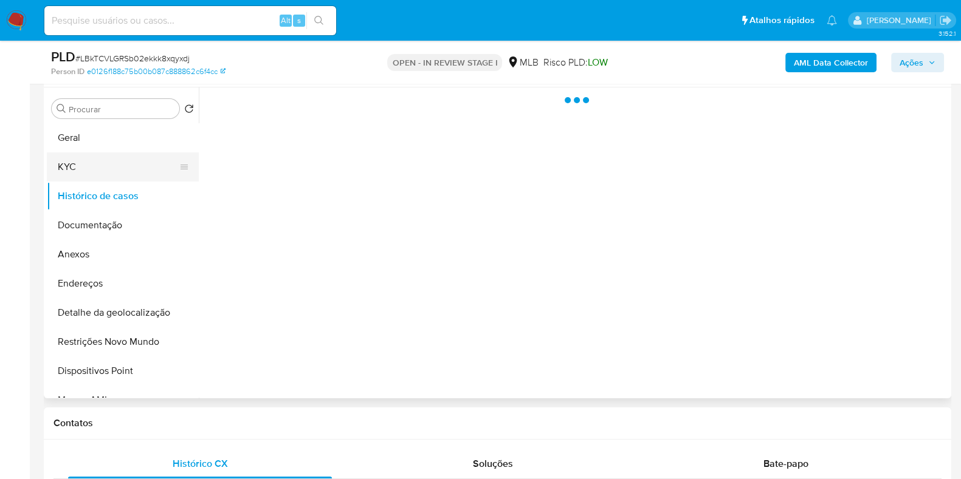
click at [112, 164] on button "KYC" at bounding box center [118, 167] width 142 height 29
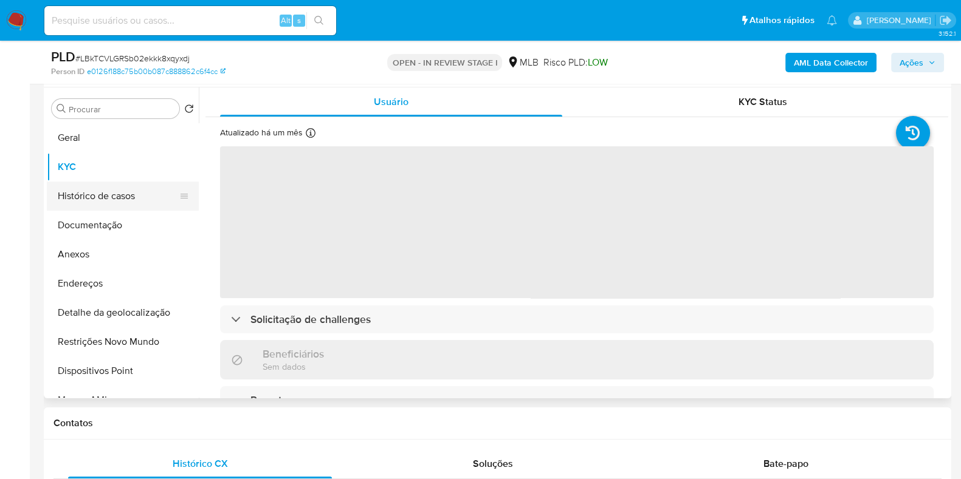
click at [115, 201] on button "Histórico de casos" at bounding box center [118, 196] width 142 height 29
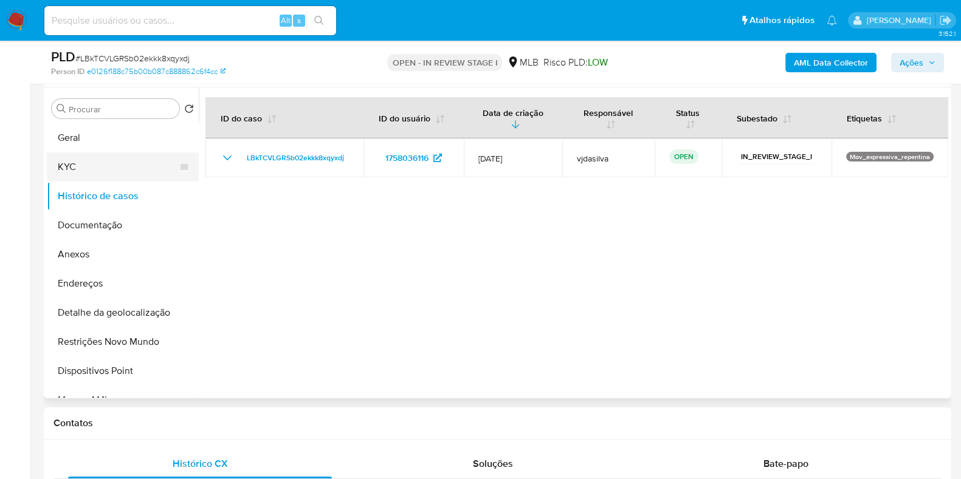
click at [131, 176] on button "KYC" at bounding box center [118, 167] width 142 height 29
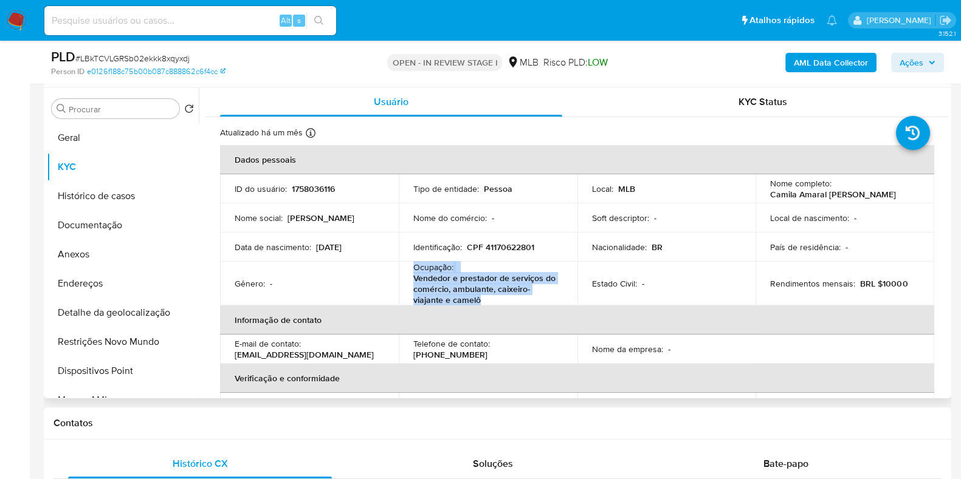
drag, startPoint x: 483, startPoint y: 299, endPoint x: 410, endPoint y: 268, distance: 78.7
click at [410, 268] on td "Ocupação : Vendedor e prestador de serviços do comércio, ambulante, caixeiro-vi…" at bounding box center [488, 284] width 179 height 44
copy div "Ocupação : Vendedor e prestador de serviços do comércio, ambulante, caixeiro-vi…"
click at [127, 346] on button "Restrições Novo Mundo" at bounding box center [118, 342] width 142 height 29
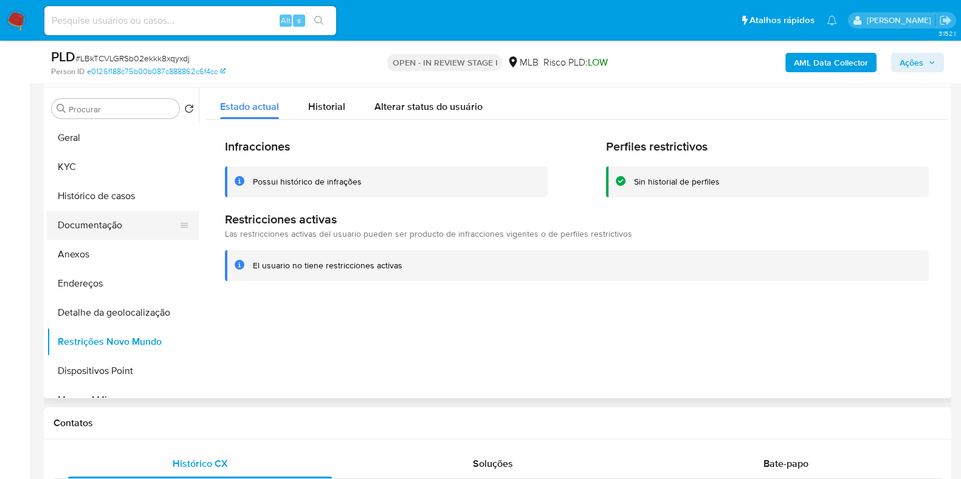
click at [105, 228] on button "Documentação" at bounding box center [118, 225] width 142 height 29
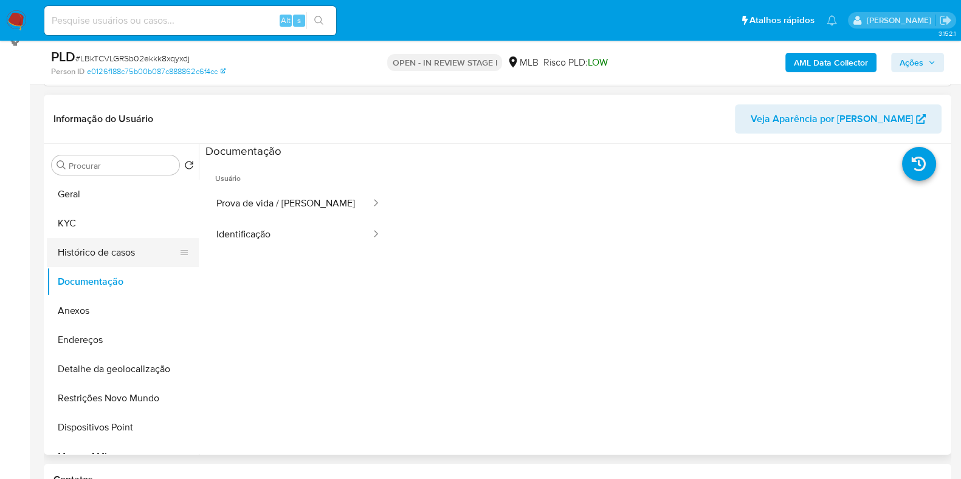
scroll to position [151, 0]
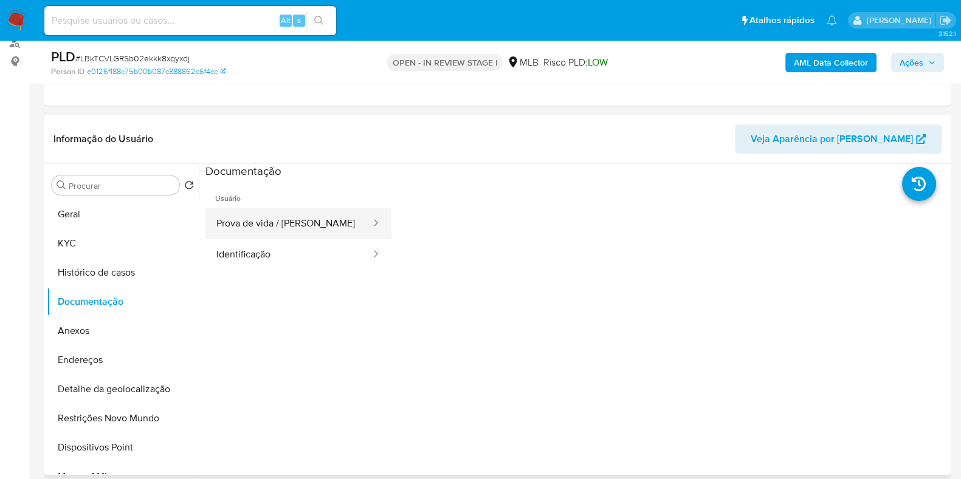
click at [320, 223] on button "Prova de vida / Selfie" at bounding box center [288, 223] width 167 height 31
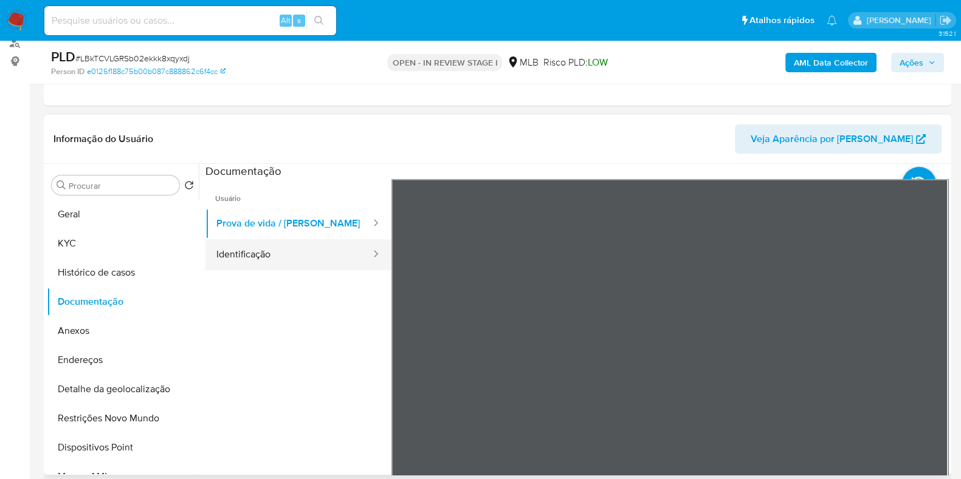
drag, startPoint x: 267, startPoint y: 238, endPoint x: 261, endPoint y: 250, distance: 13.3
click at [264, 241] on button "Identificação" at bounding box center [288, 254] width 167 height 31
click at [259, 253] on button "Identificação" at bounding box center [288, 254] width 167 height 31
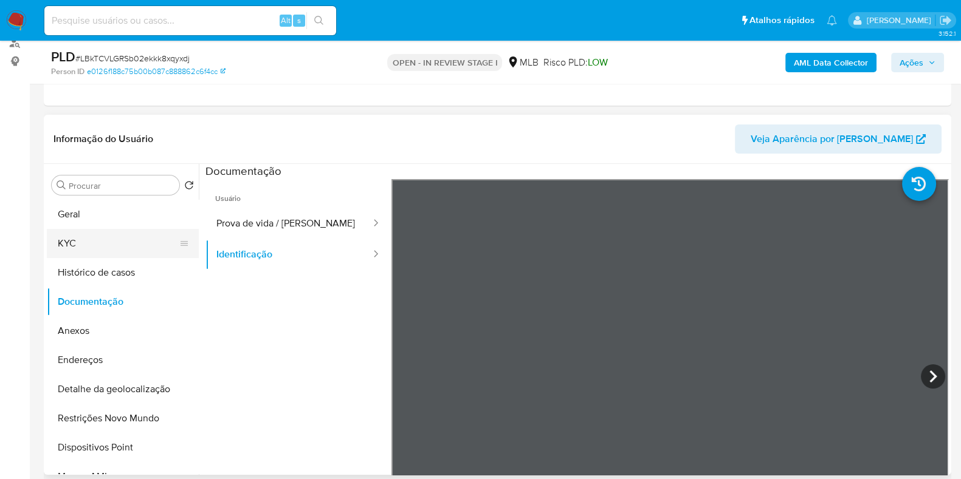
click at [135, 240] on button "KYC" at bounding box center [118, 243] width 142 height 29
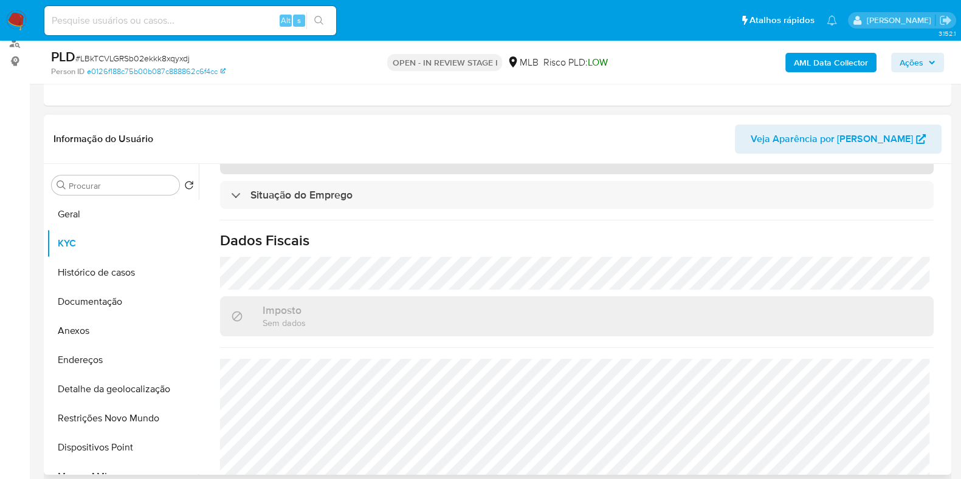
scroll to position [542, 0]
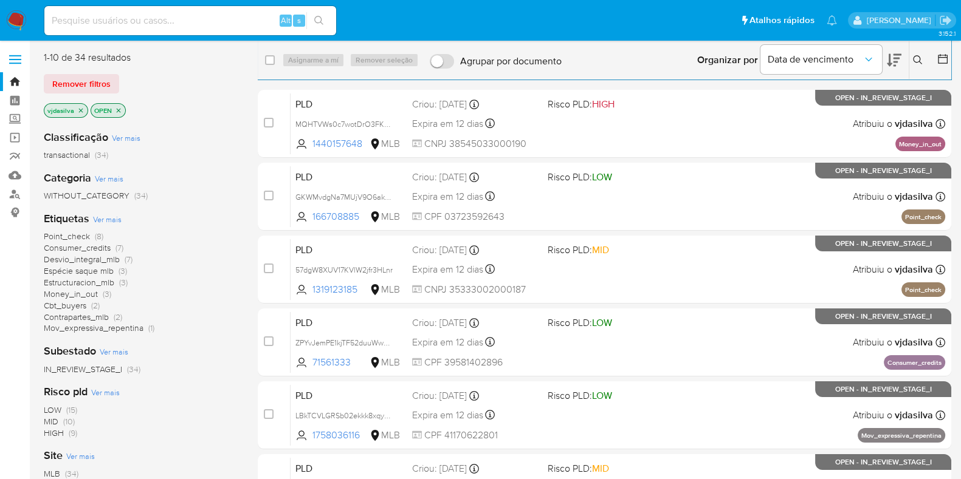
click at [105, 329] on span "Mov_expressiva_repentina" at bounding box center [94, 328] width 100 height 12
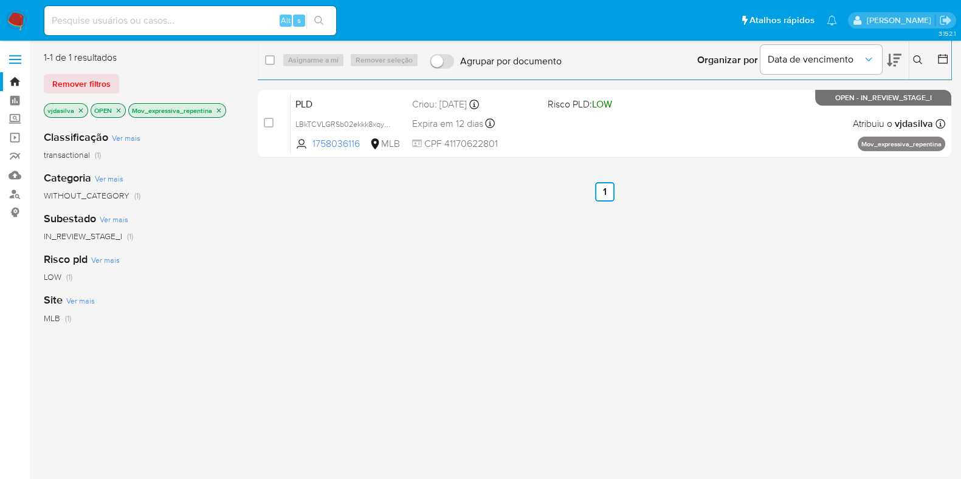
click at [116, 111] on icon "close-filter" at bounding box center [118, 110] width 7 height 7
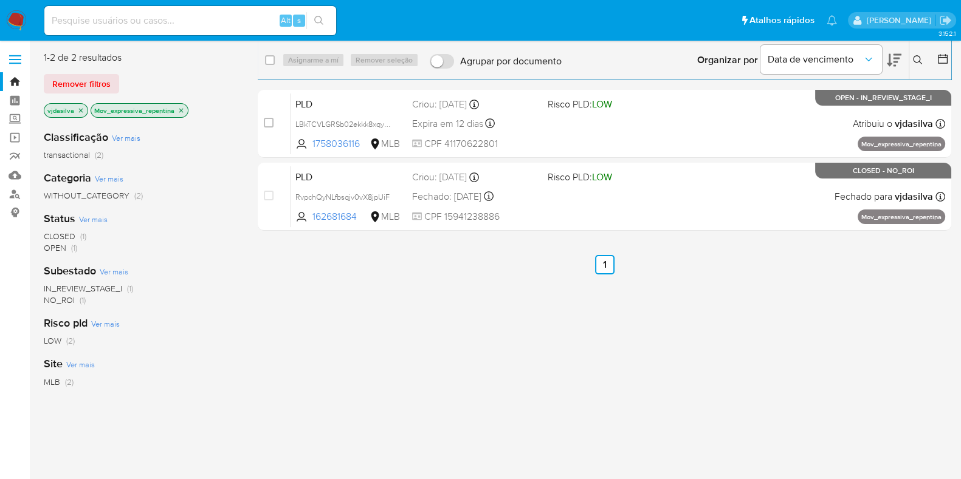
click at [66, 234] on span "CLOSED" at bounding box center [60, 236] width 32 height 12
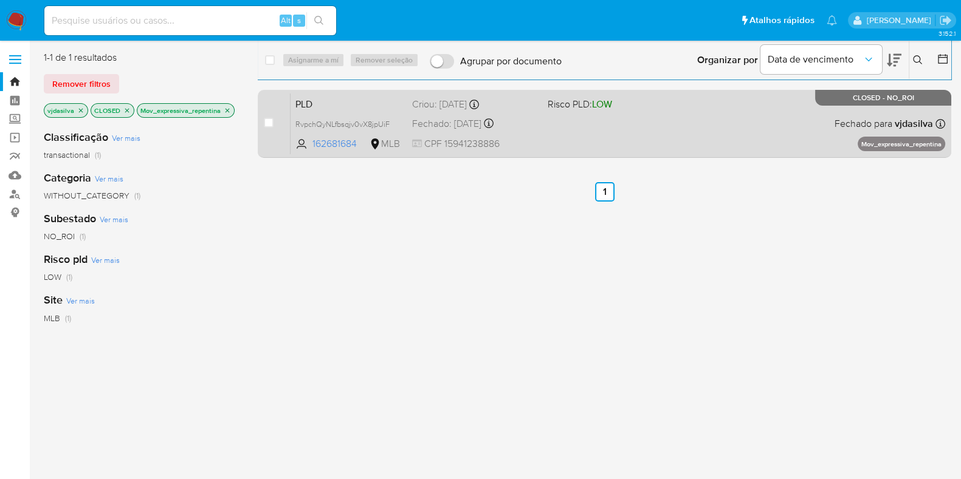
click at [606, 117] on div "PLD RvpchQyNLfbsqjv0vX8jpUiF 162681684 MLB Risco PLD: LOW Criou: 12/07/2025 Cri…" at bounding box center [617, 123] width 655 height 61
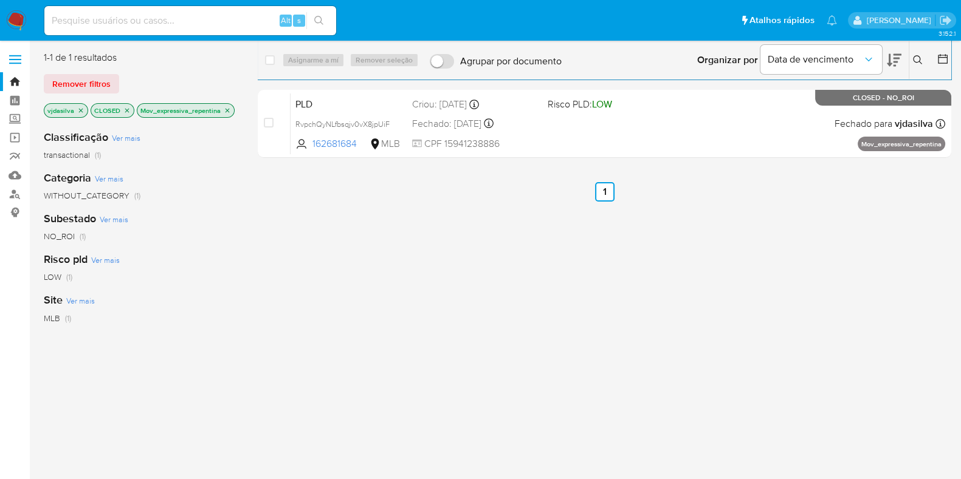
click at [123, 112] on icon "close-filter" at bounding box center [126, 110] width 7 height 7
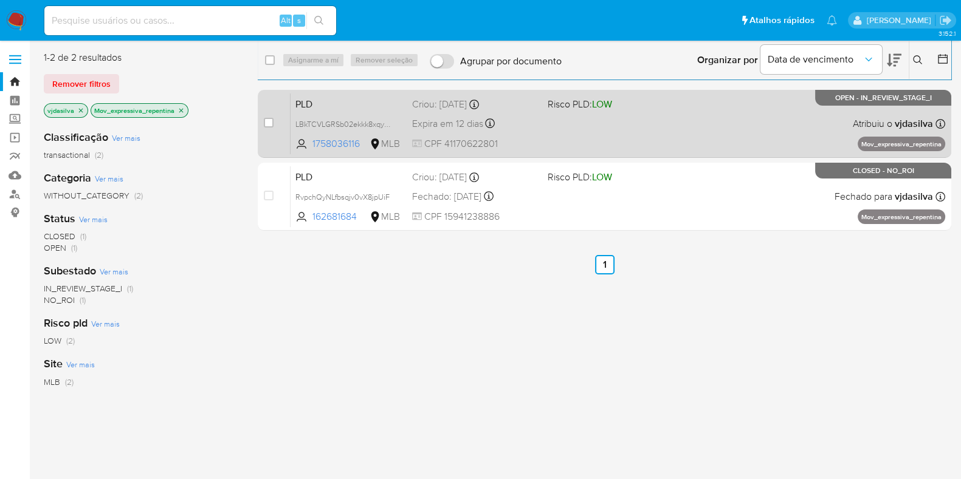
click at [368, 111] on div "PLD LBkTCVLGRSb02ekkk8xqyxdj 1758036116 MLB Risco PLD: LOW Criou: 12/07/2025 Cr…" at bounding box center [617, 123] width 655 height 61
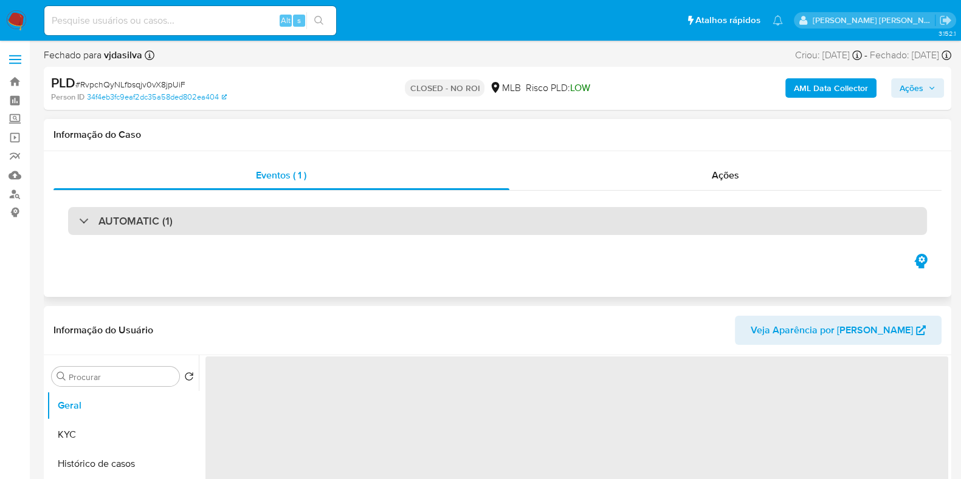
click at [234, 217] on div "AUTOMATIC (1)" at bounding box center [497, 221] width 859 height 28
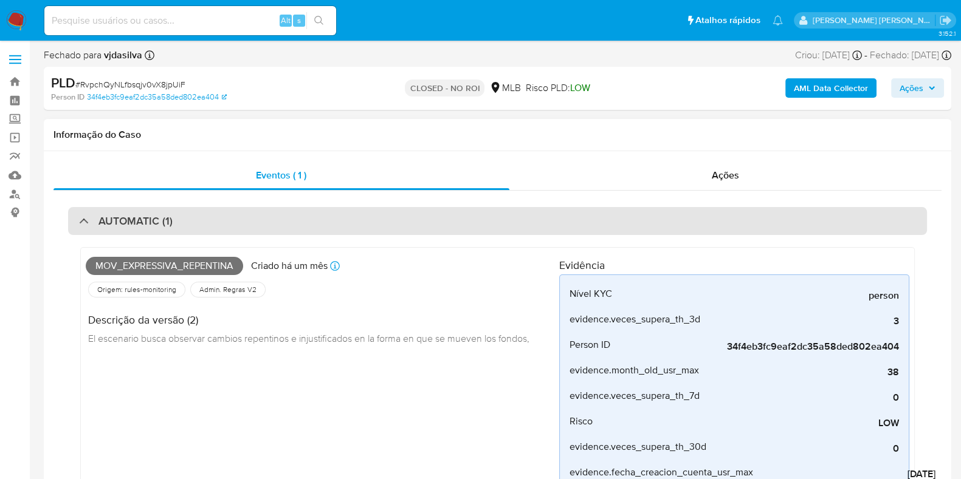
select select "10"
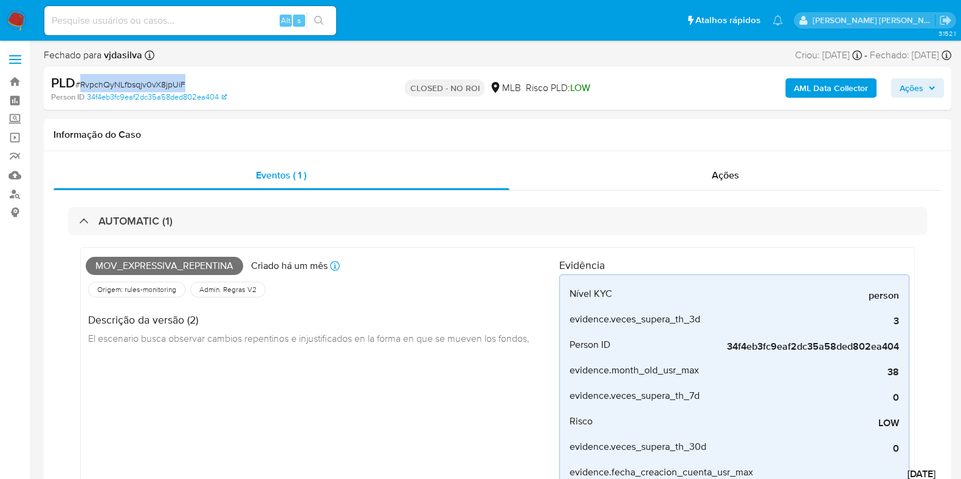
drag, startPoint x: 191, startPoint y: 89, endPoint x: 83, endPoint y: 89, distance: 108.2
click at [81, 88] on div "PLD # RvpchQyNLfbsqjv0vX8jpUiF" at bounding box center [197, 83] width 293 height 18
copy span "RvpchQyNLfbsqjv0vX8jpUiF"
click at [18, 175] on link "Mulan" at bounding box center [72, 175] width 145 height 19
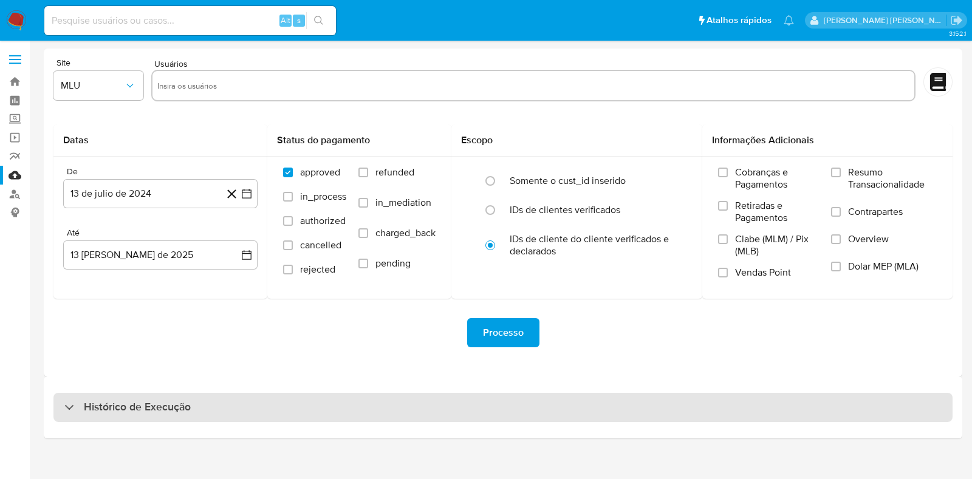
click at [160, 395] on div "Histórico de Execução" at bounding box center [502, 407] width 899 height 29
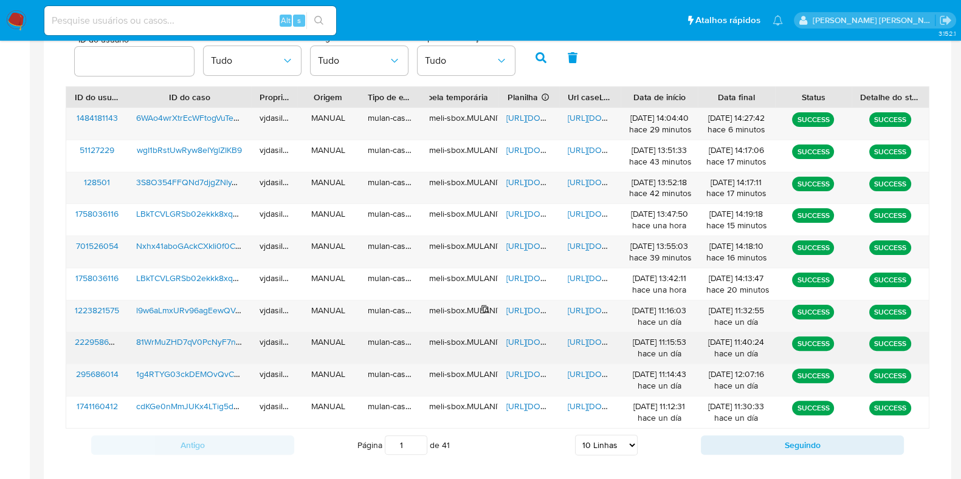
scroll to position [424, 0]
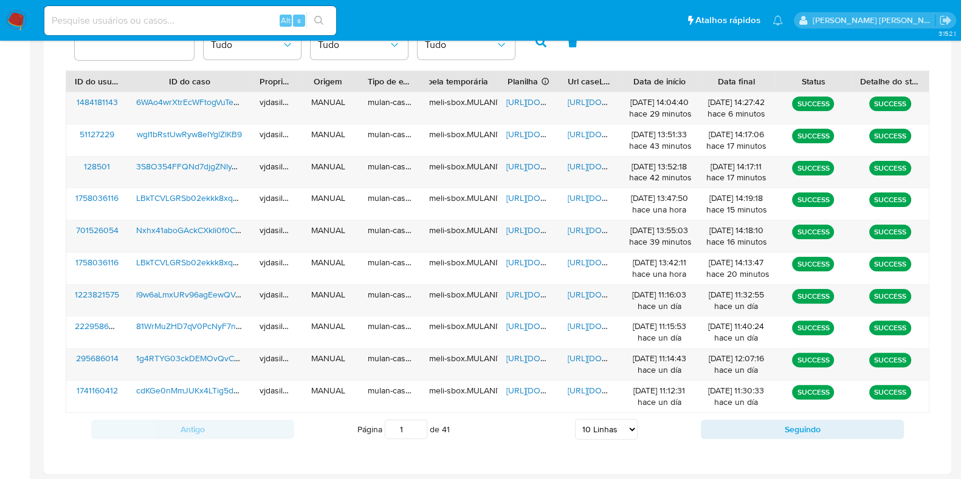
click at [589, 423] on select "5 Linhas 10 Linhas 20 Linhas 25 Linhas 50 Linhas 100 Linhas" at bounding box center [606, 429] width 63 height 21
select select "100"
click at [575, 419] on select "5 Linhas 10 Linhas 20 Linhas 25 Linhas 50 Linhas 100 Linhas" at bounding box center [606, 429] width 63 height 21
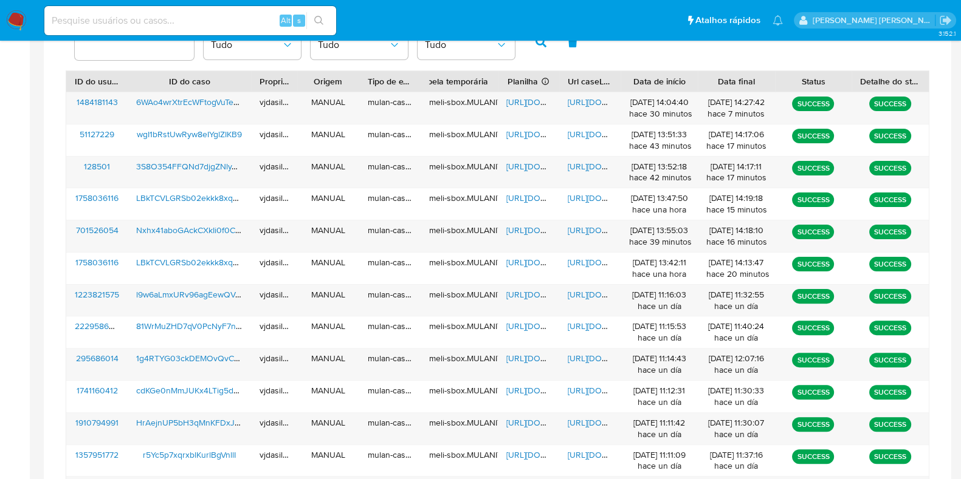
scroll to position [1851, 0]
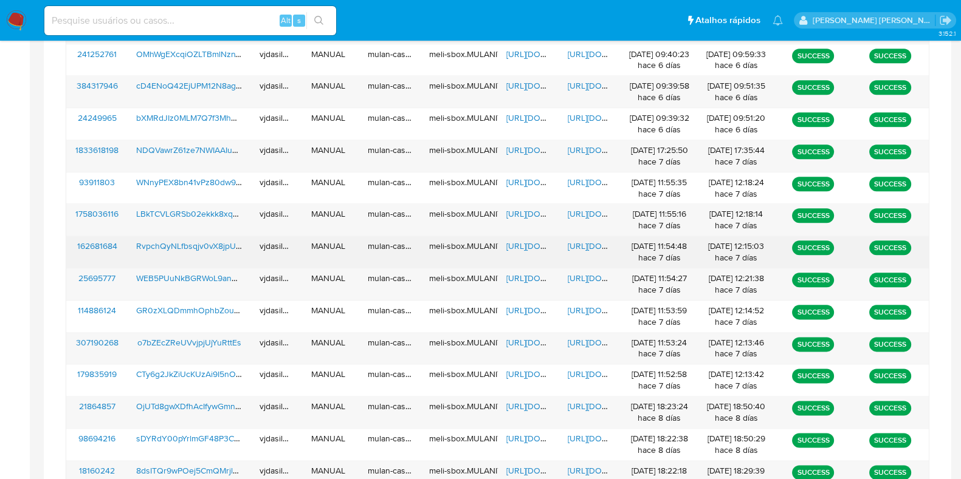
click at [589, 240] on span "https://docs.google.com/document/d/16OBdnbu-iEp5LMUGPmXqPHbR-Kb5hWMFELyUliiavfs…" at bounding box center [610, 246] width 84 height 12
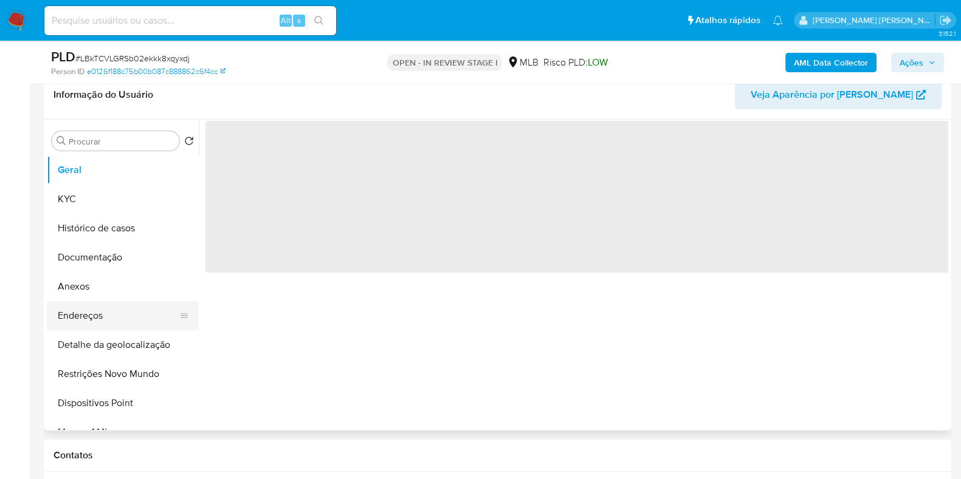
scroll to position [228, 0]
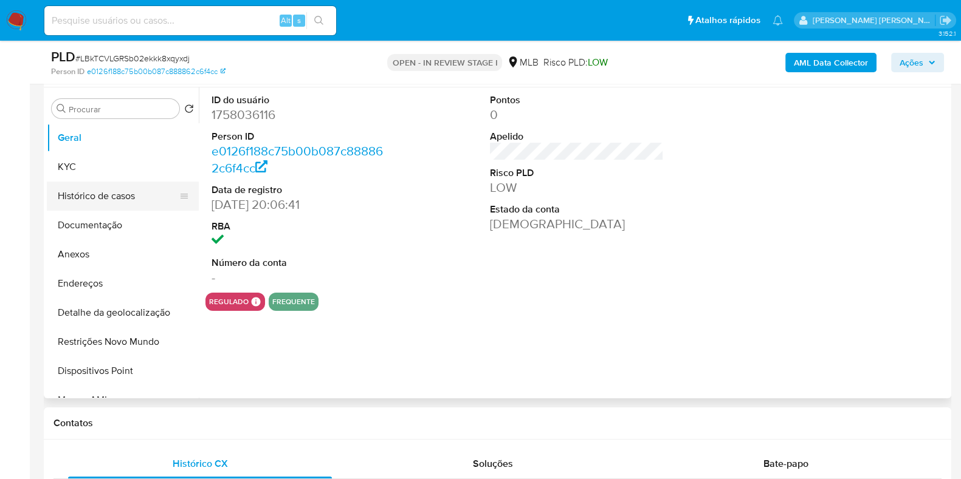
click at [124, 199] on button "Histórico de casos" at bounding box center [118, 196] width 142 height 29
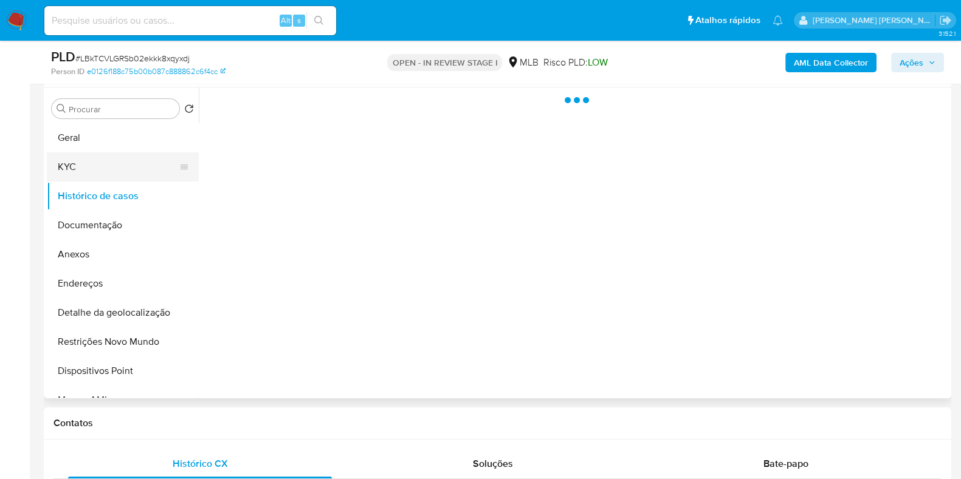
select select "10"
click at [129, 161] on button "KYC" at bounding box center [118, 167] width 142 height 29
